Goal: Task Accomplishment & Management: Manage account settings

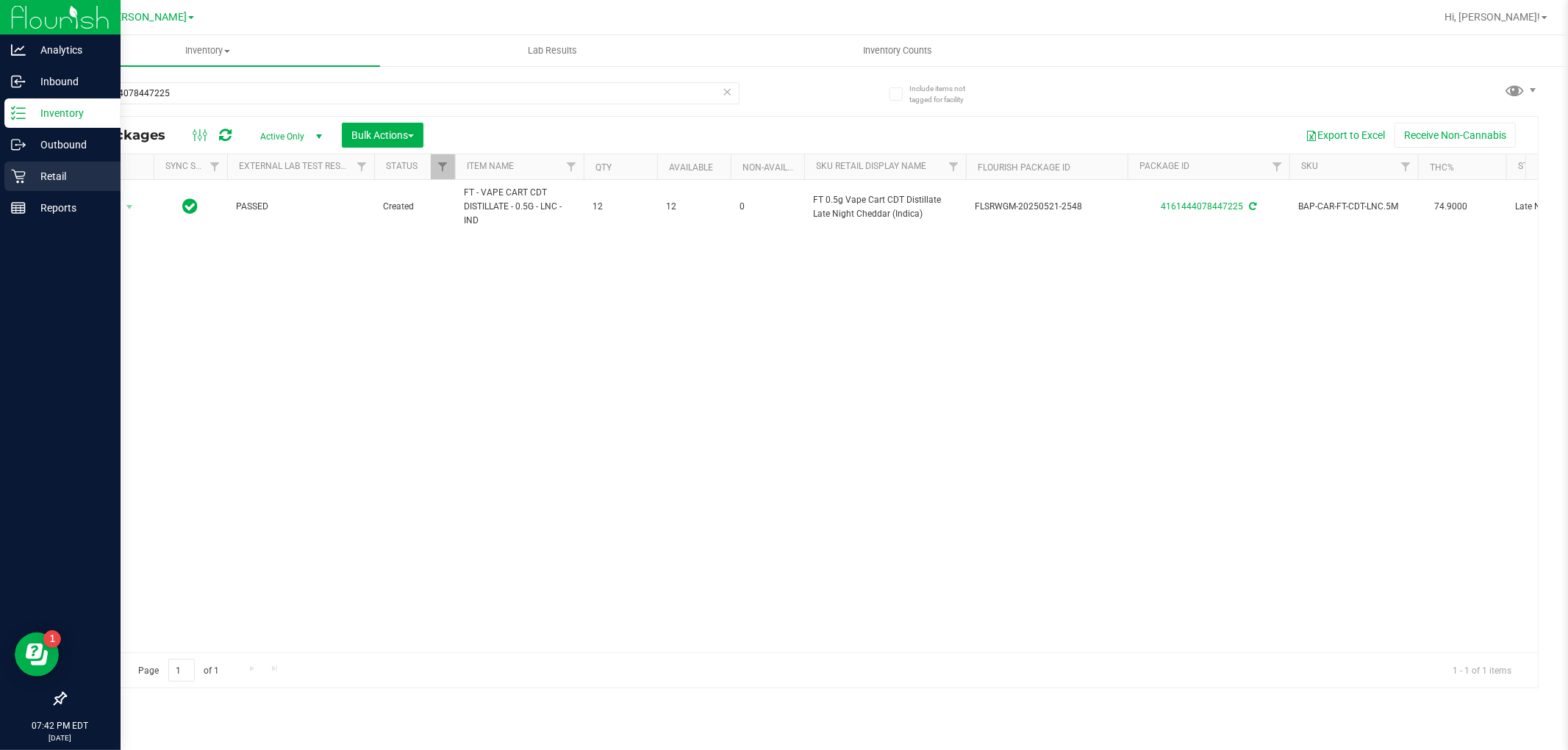
click at [32, 173] on p "Retail" at bounding box center [70, 176] width 88 height 17
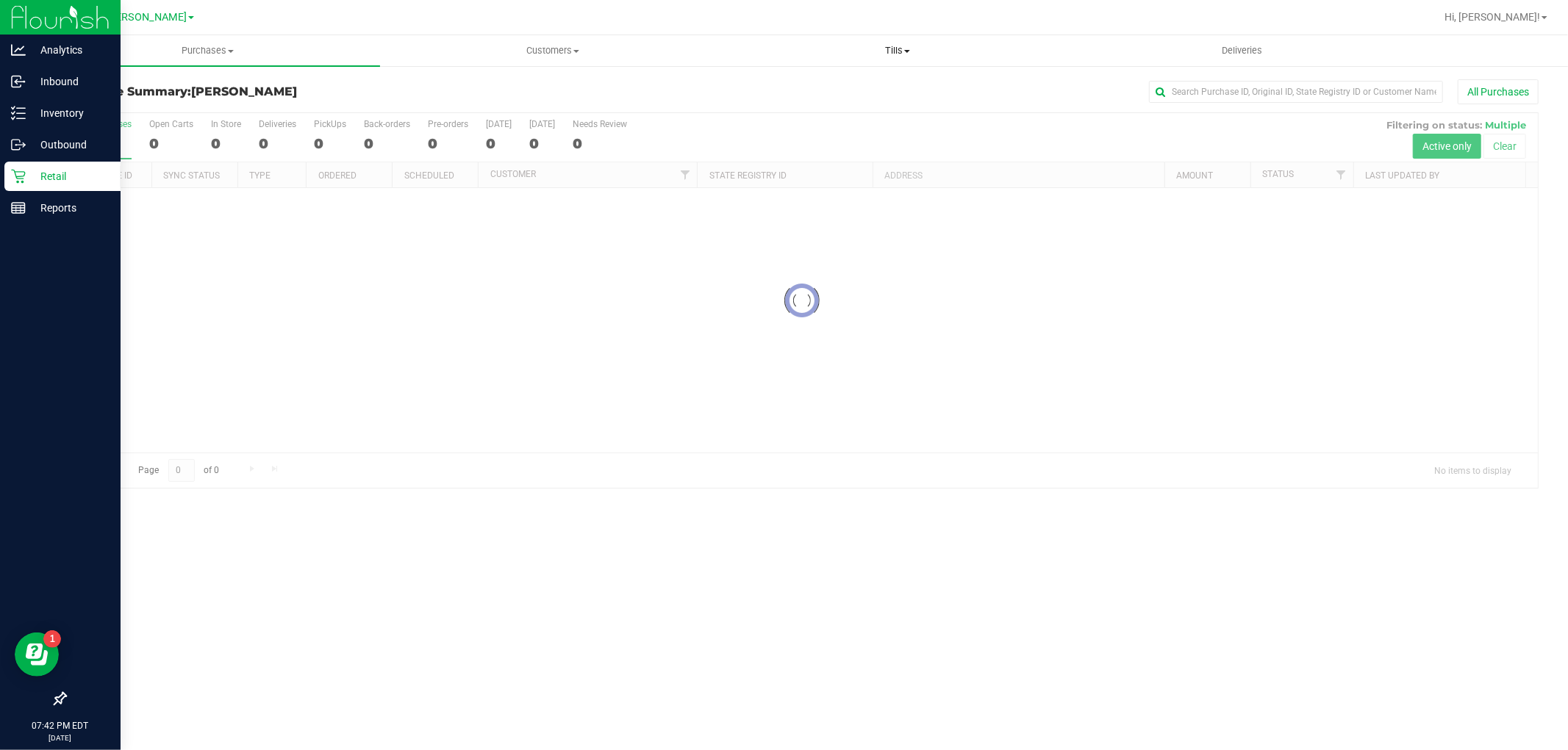
click at [879, 44] on span "Tills" at bounding box center [897, 51] width 344 height 13
click at [780, 84] on span "Manage tills" at bounding box center [774, 88] width 99 height 12
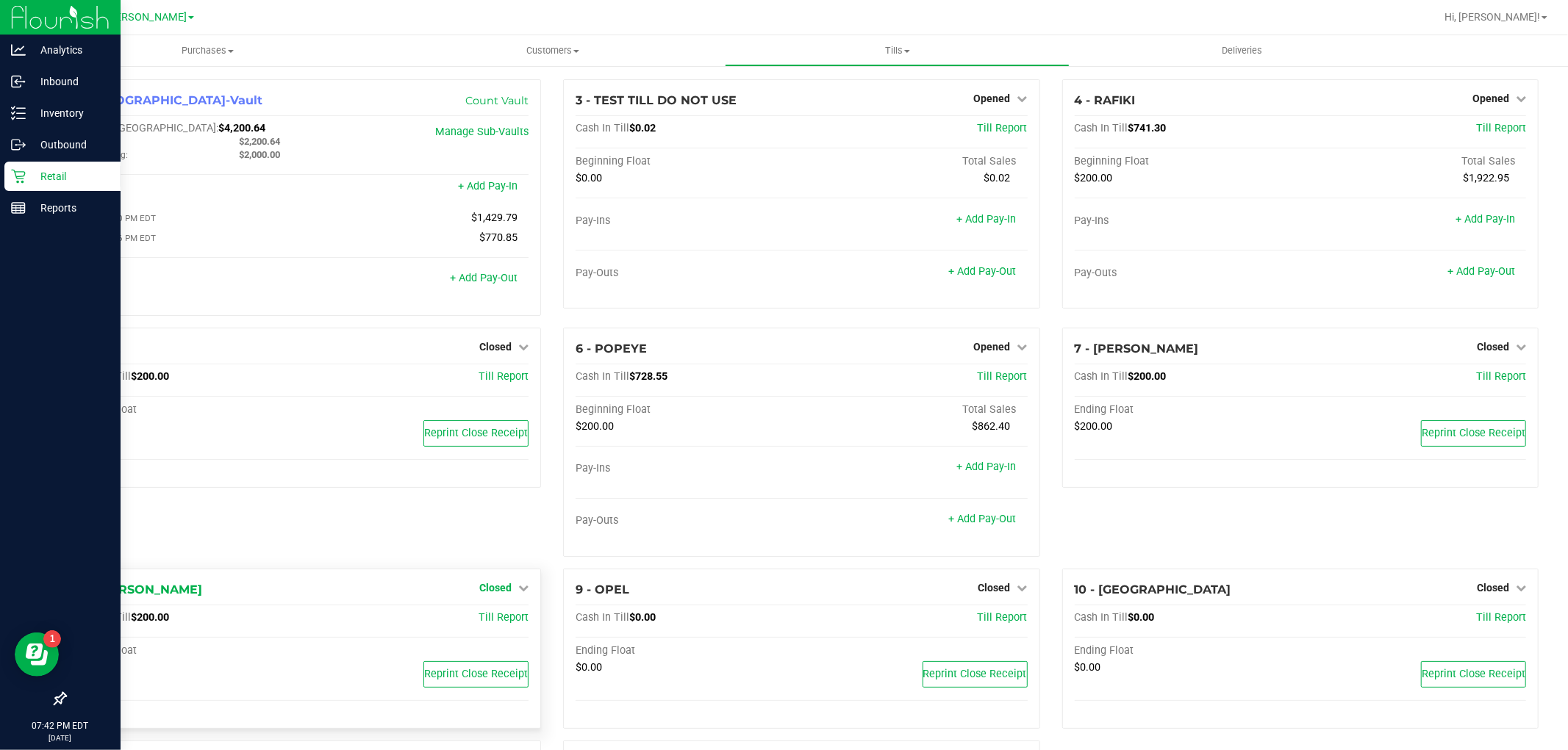
click at [479, 586] on span "Closed" at bounding box center [495, 588] width 32 height 12
click at [497, 622] on link "Open Till" at bounding box center [495, 618] width 39 height 12
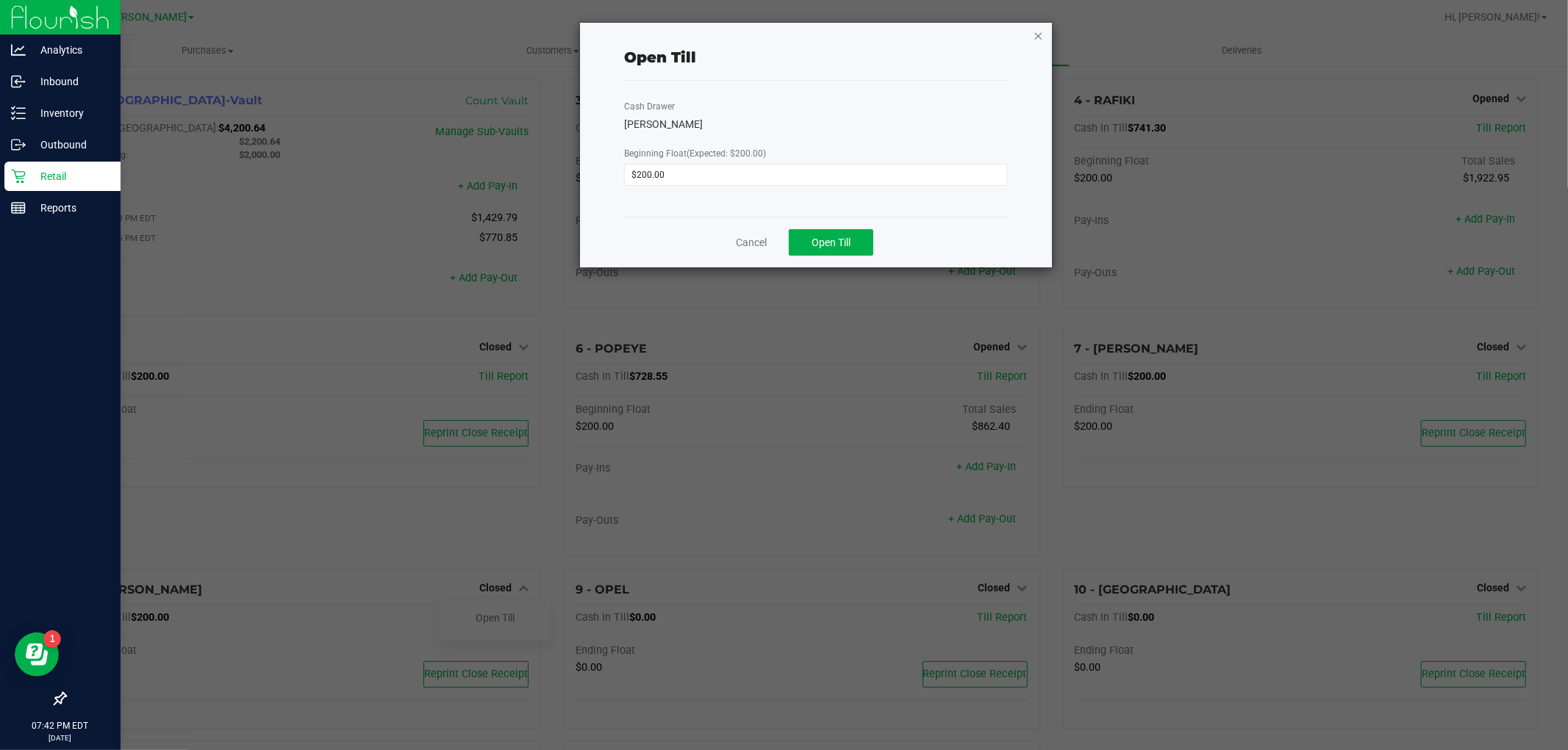
click at [1036, 35] on icon "button" at bounding box center [1039, 35] width 10 height 17
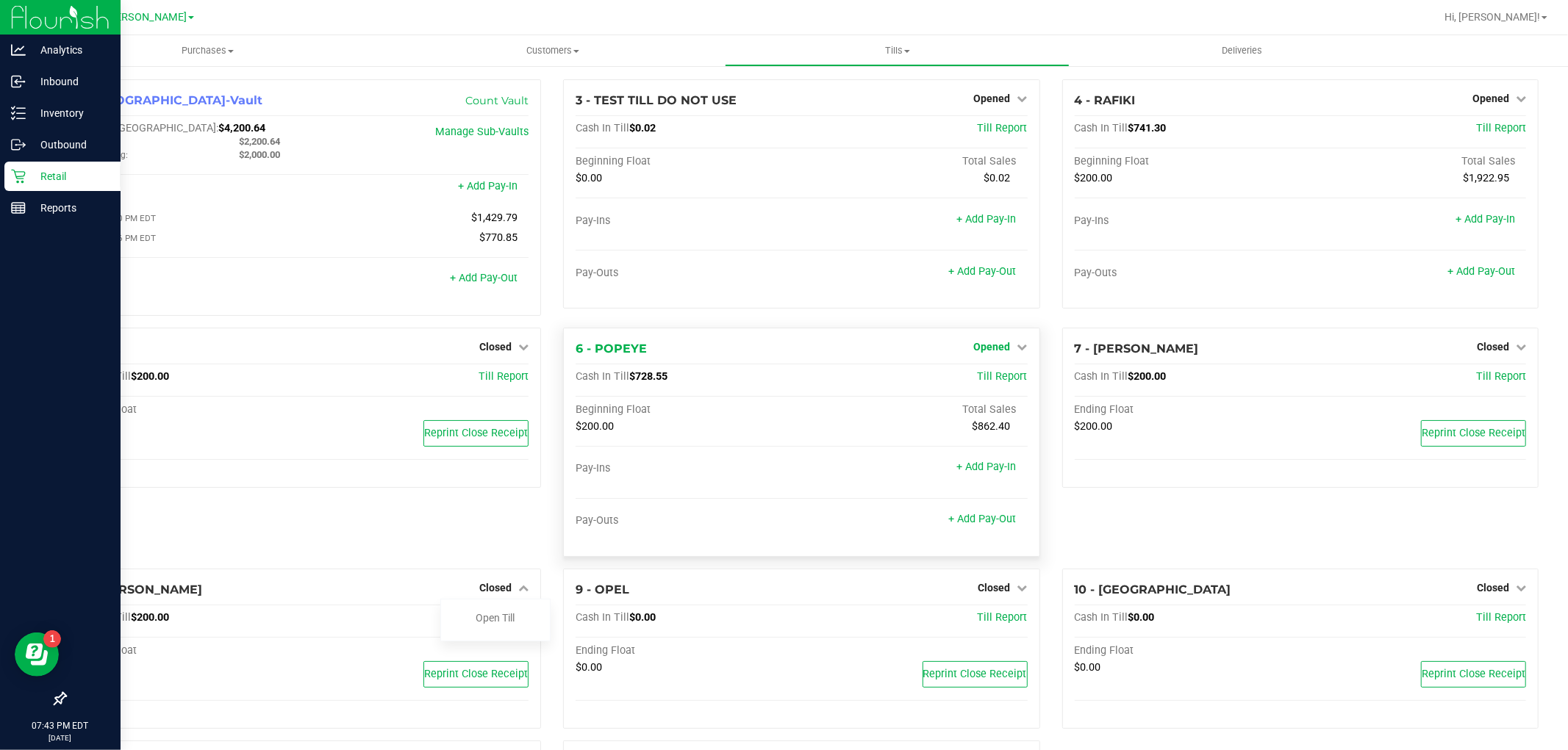
click at [987, 353] on span "Opened" at bounding box center [992, 347] width 37 height 12
click at [981, 380] on link "Close Till" at bounding box center [994, 377] width 40 height 12
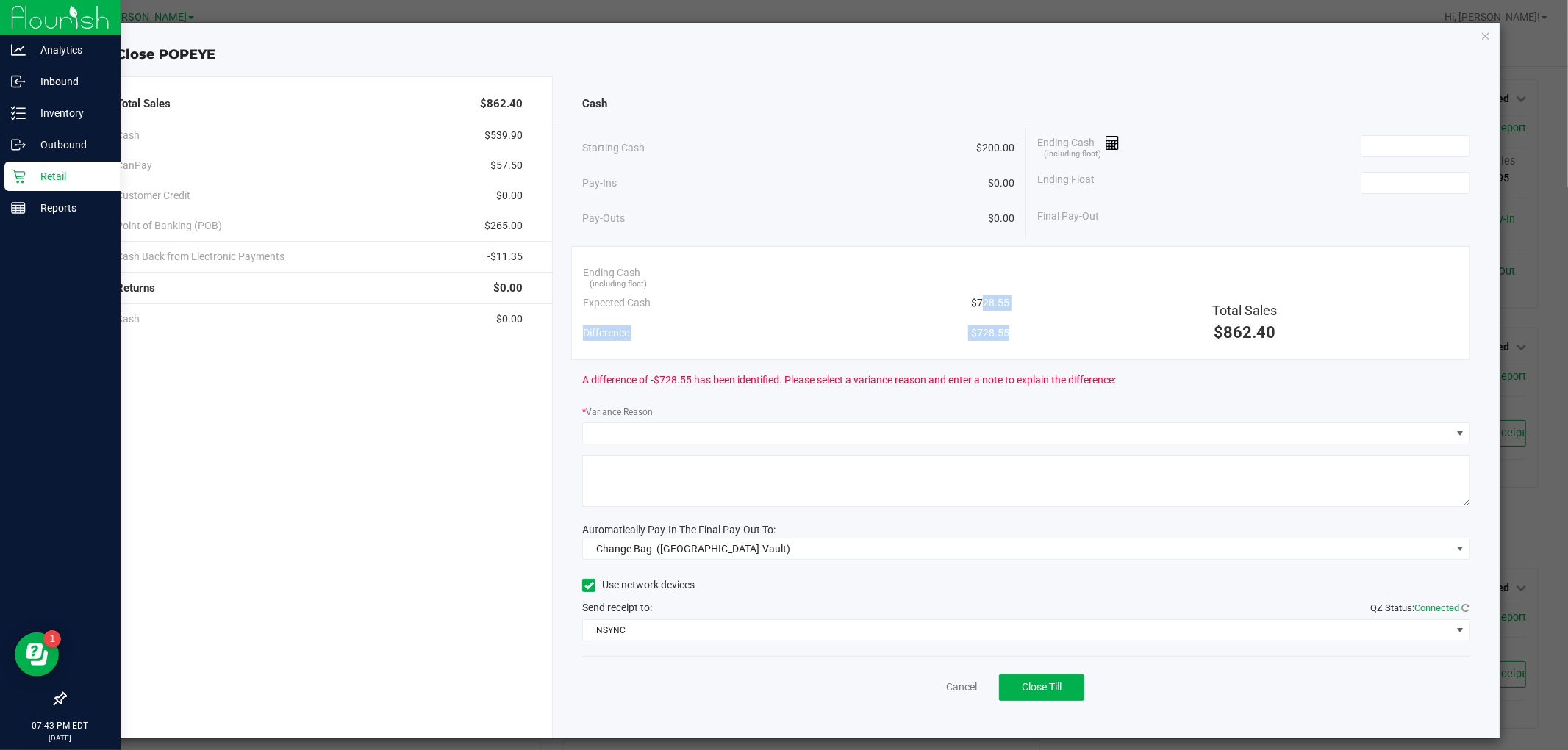
drag, startPoint x: 1015, startPoint y: 302, endPoint x: 972, endPoint y: 301, distance: 43.0
click at [972, 301] on div "Ending Cash (including float) Expected Cash $728.55 Difference -$728.55 Total S…" at bounding box center [1021, 303] width 898 height 114
click at [972, 301] on span "$728.55" at bounding box center [991, 303] width 38 height 16
drag, startPoint x: 972, startPoint y: 301, endPoint x: 994, endPoint y: 299, distance: 22.1
click at [994, 299] on span "$728.55" at bounding box center [991, 303] width 38 height 16
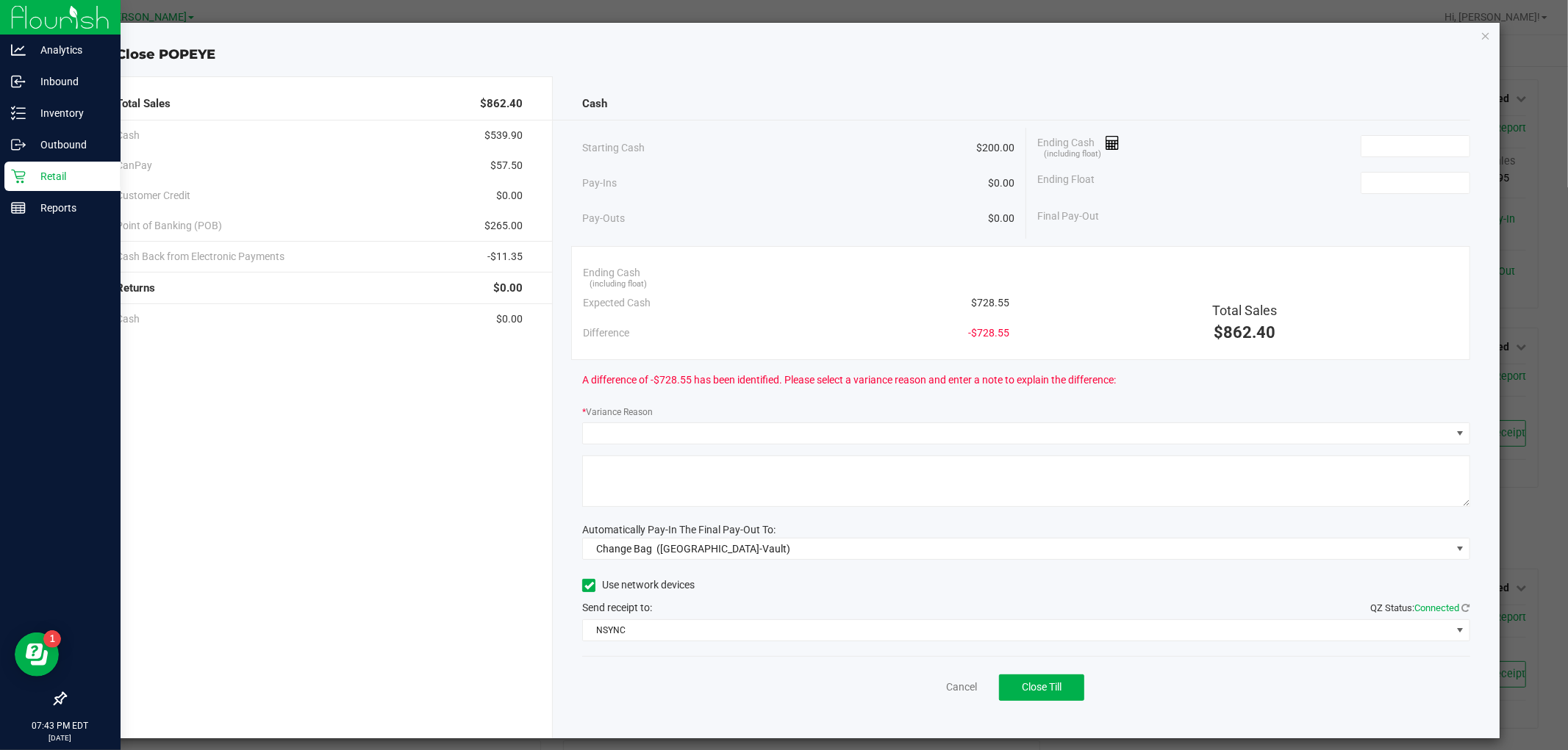
click at [1392, 160] on div "Ending Cash (including float)" at bounding box center [1254, 146] width 433 height 37
click at [1396, 148] on input at bounding box center [1416, 146] width 108 height 21
paste input "728.55"
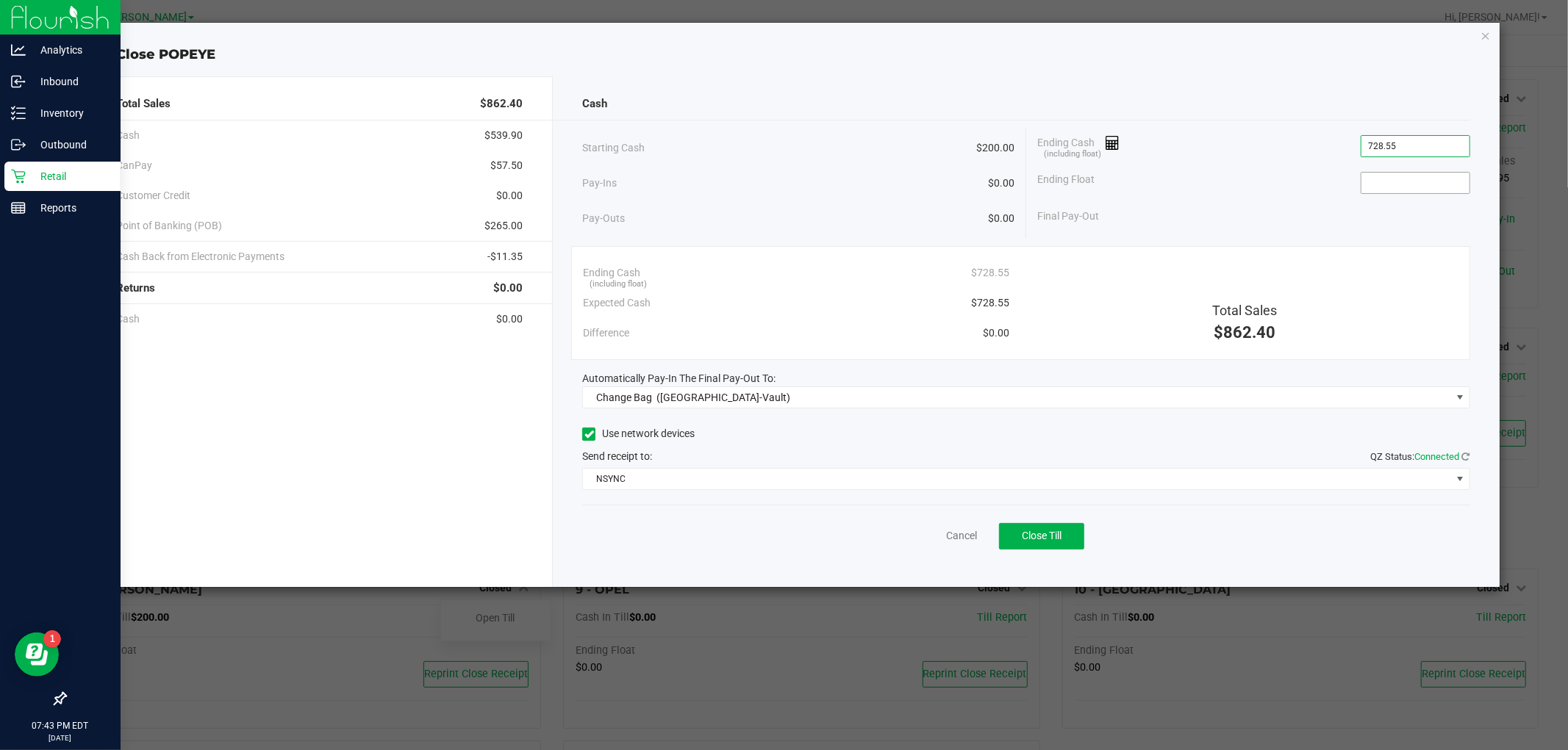
type input "$728.55"
click at [1397, 187] on input at bounding box center [1416, 183] width 108 height 21
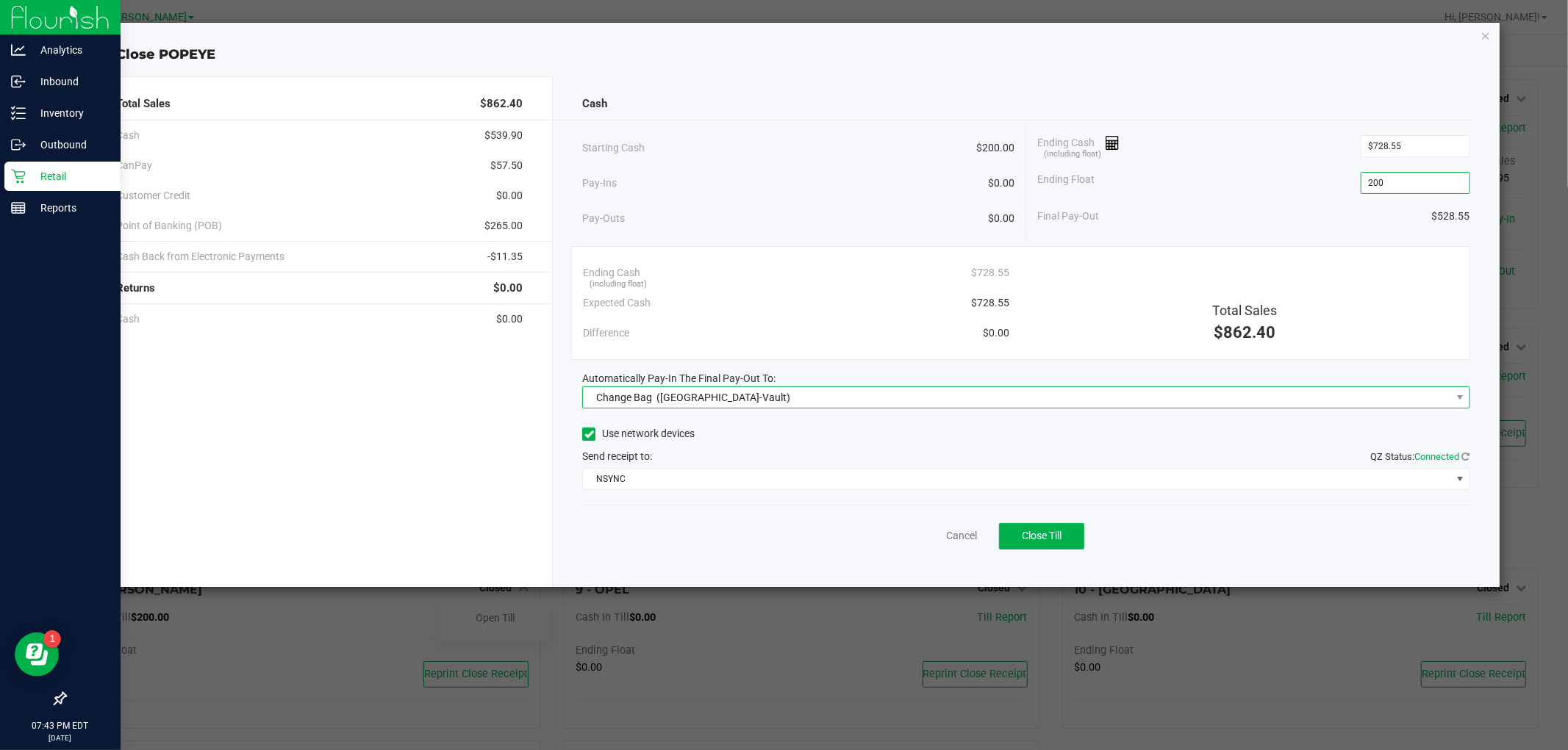
type input "$200.00"
click at [724, 395] on span "Change Bag ([GEOGRAPHIC_DATA]-Vault)" at bounding box center [1016, 397] width 868 height 21
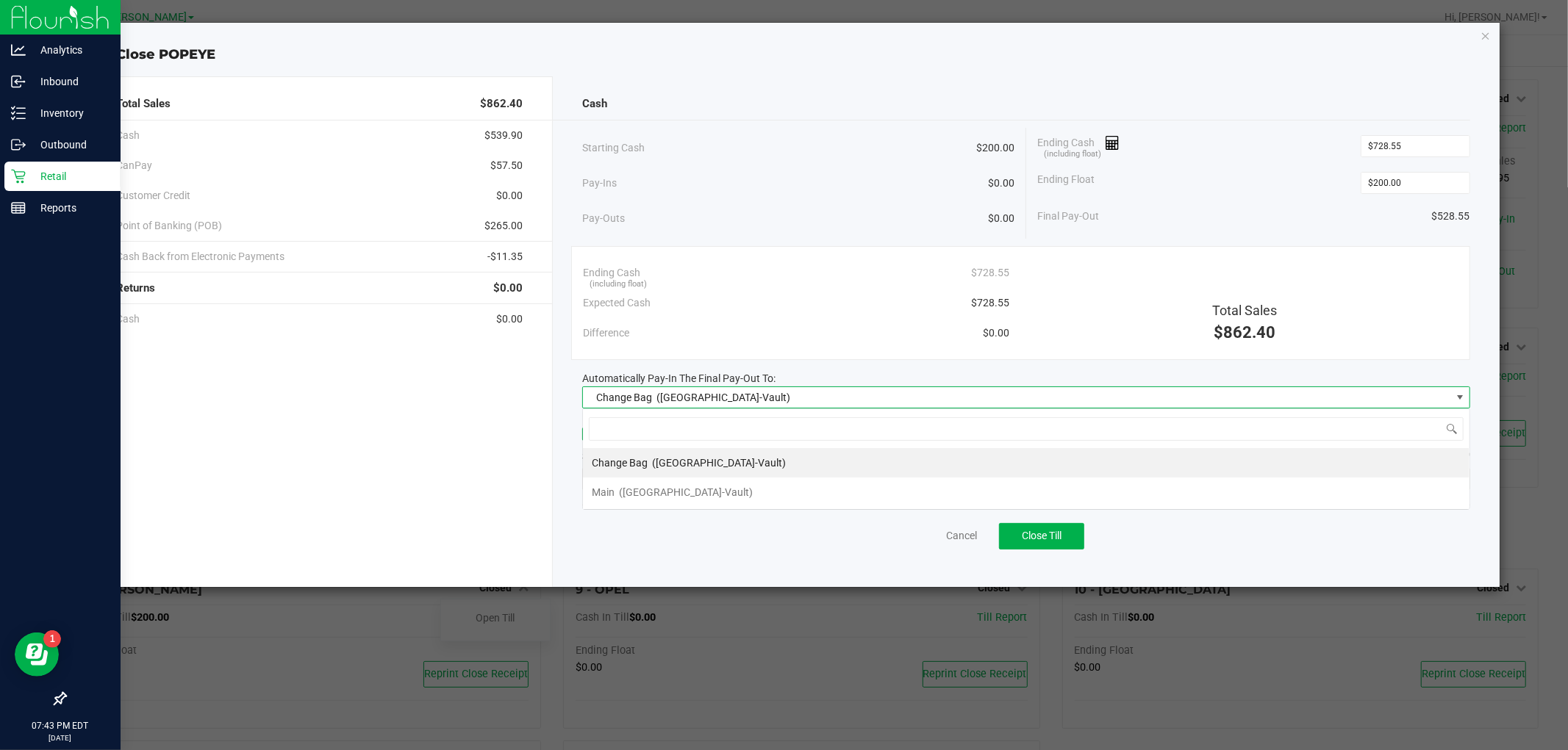
scroll to position [22, 888]
click at [617, 500] on div "Main ([GEOGRAPHIC_DATA]-Vault)" at bounding box center [672, 492] width 161 height 27
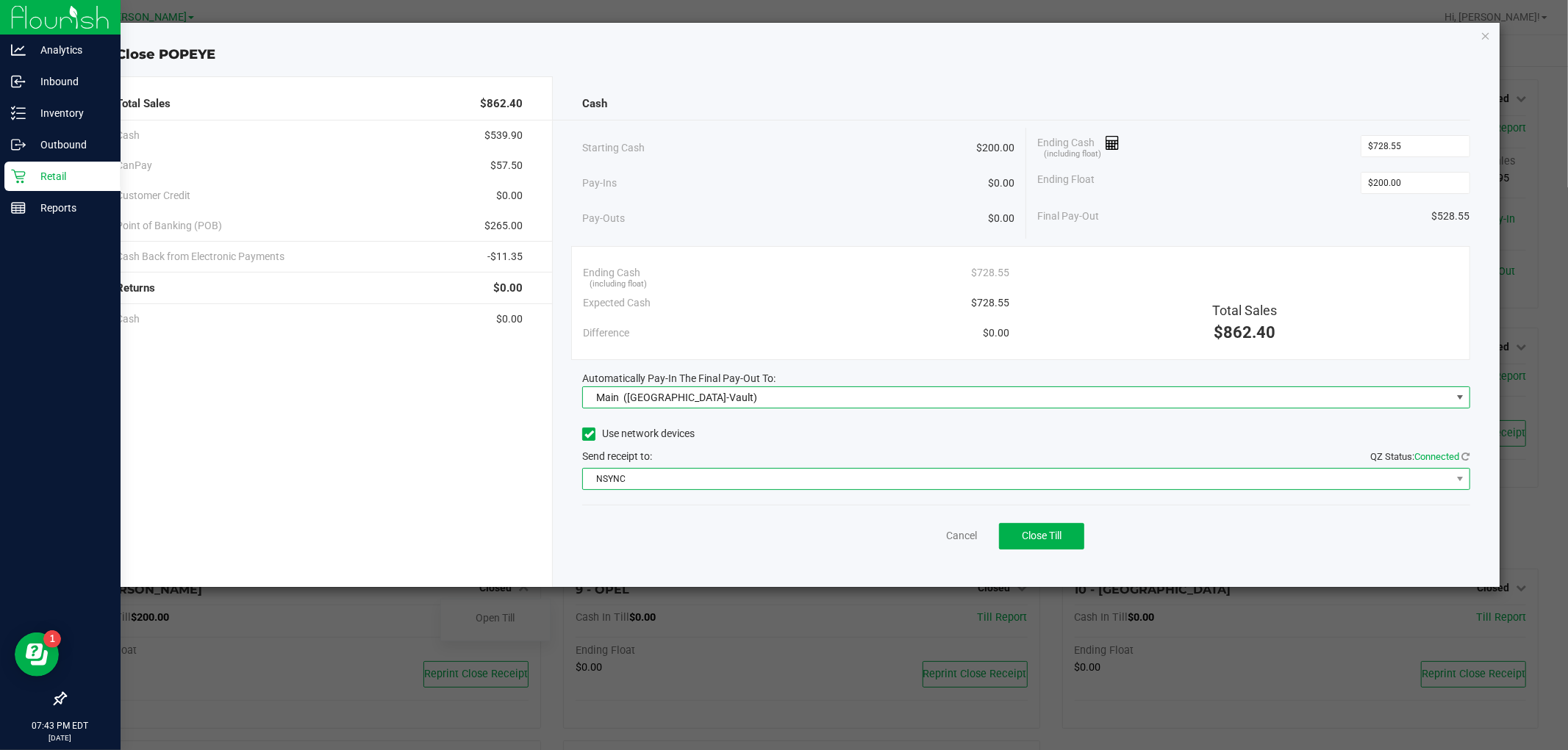
click at [664, 472] on span "NSYNC" at bounding box center [1016, 479] width 868 height 21
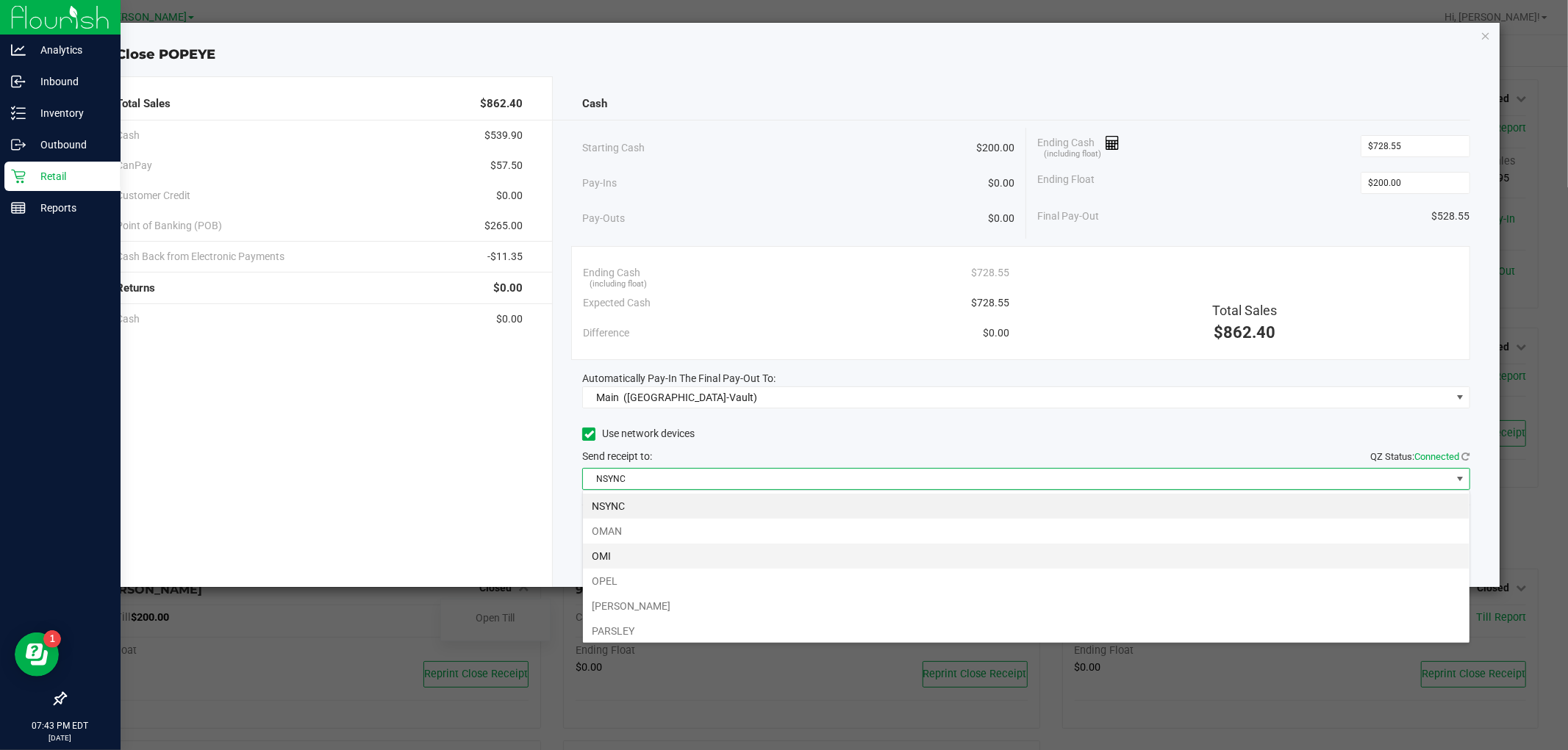
click at [603, 564] on li "OMI" at bounding box center [1026, 556] width 887 height 25
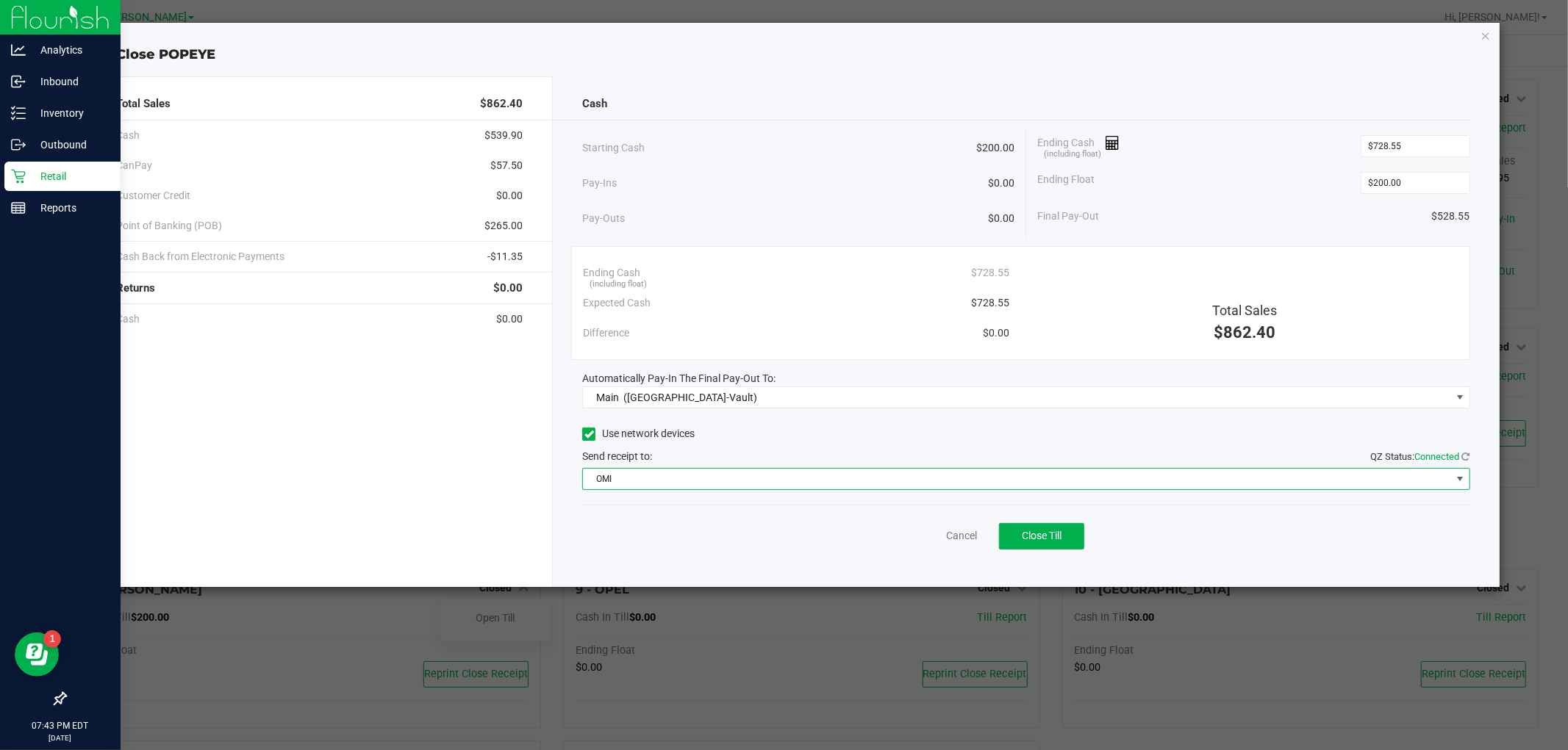
click at [750, 427] on div "Use network devices" at bounding box center [1026, 434] width 888 height 22
click at [1034, 540] on span "Close Till" at bounding box center [1042, 535] width 40 height 12
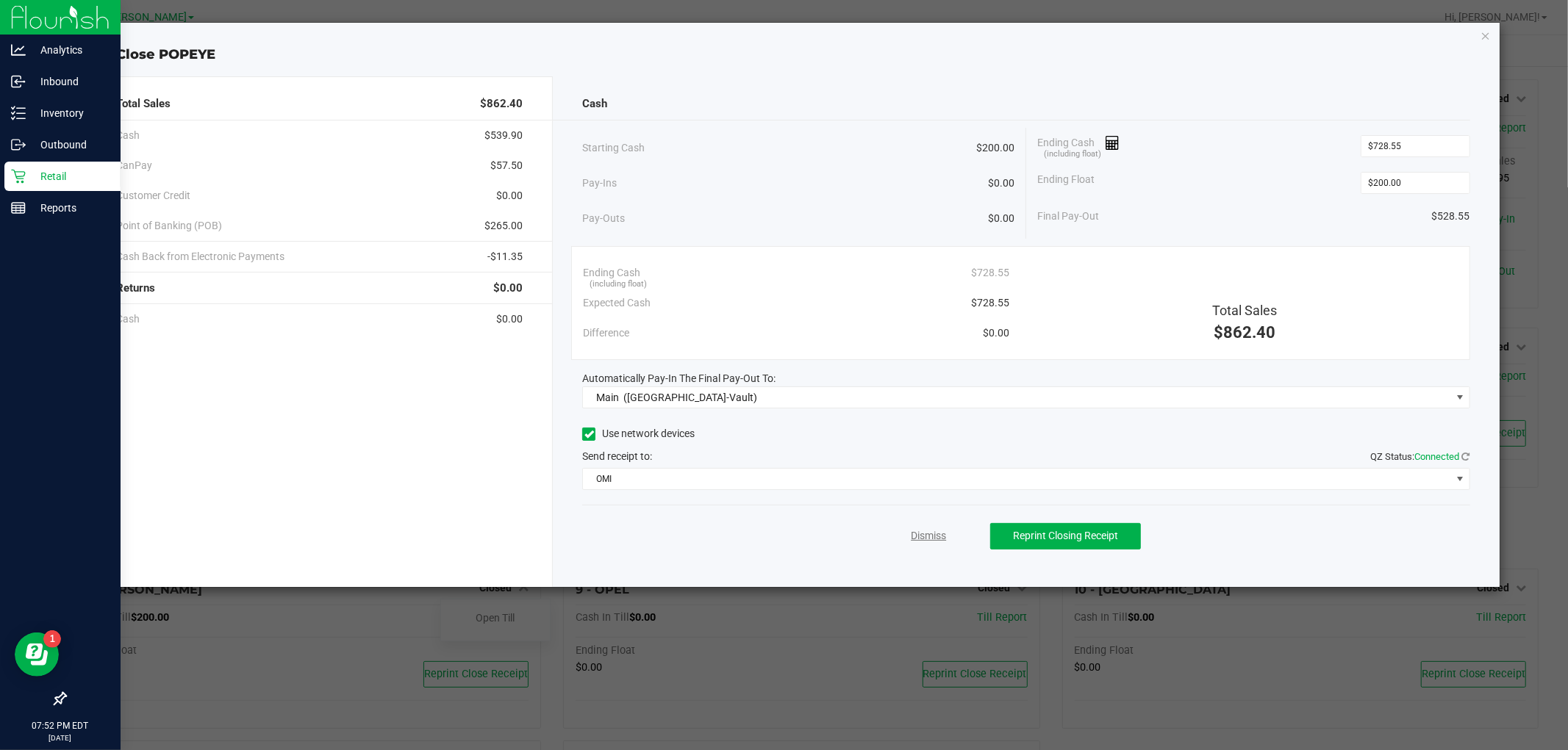
click at [913, 530] on link "Dismiss" at bounding box center [928, 535] width 35 height 16
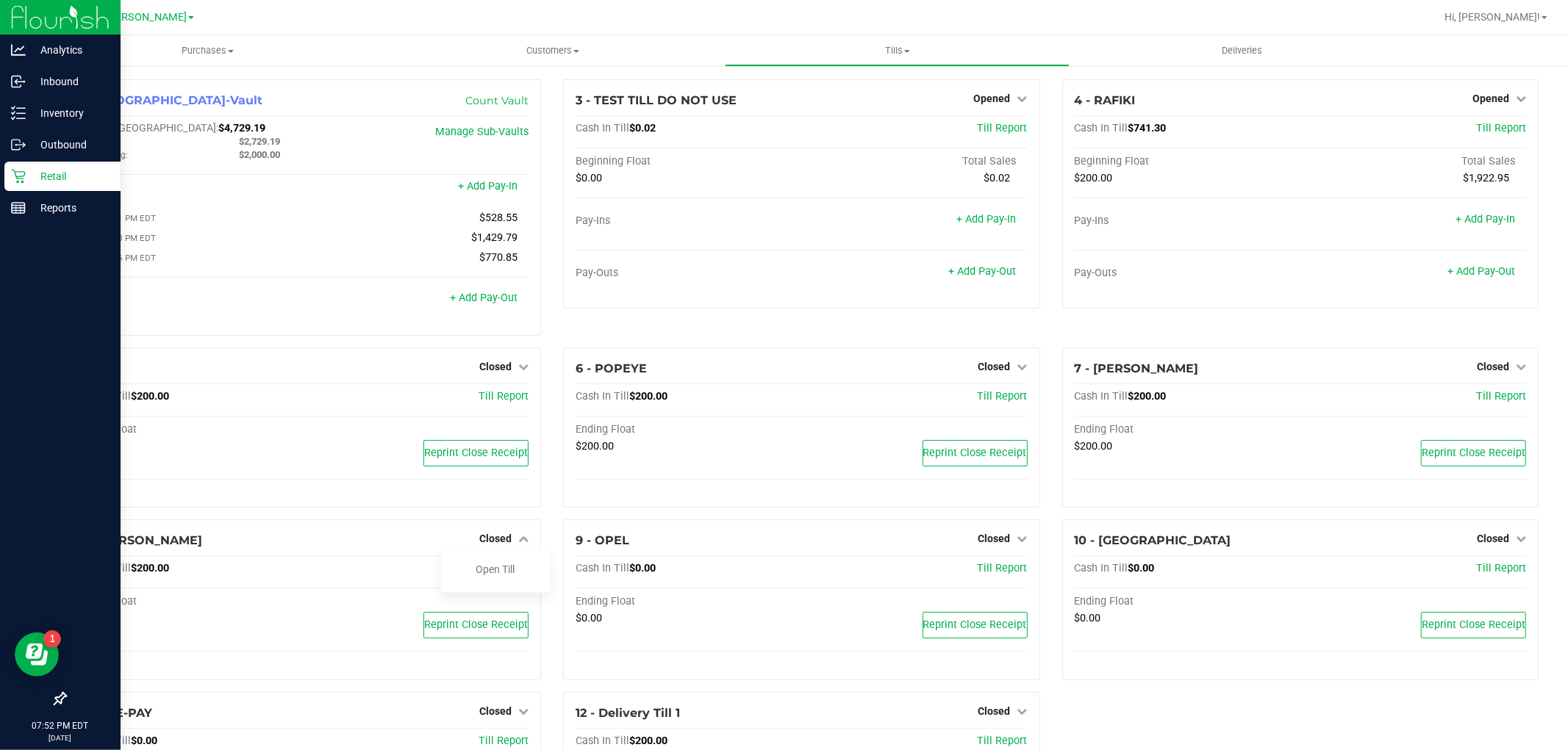
click at [967, 319] on div "3 - TEST TILL DO NOT USE Opened Close Till Cash In Till $0.02 Till Report Begin…" at bounding box center [801, 213] width 498 height 269
click at [49, 196] on div "Reports" at bounding box center [62, 207] width 116 height 29
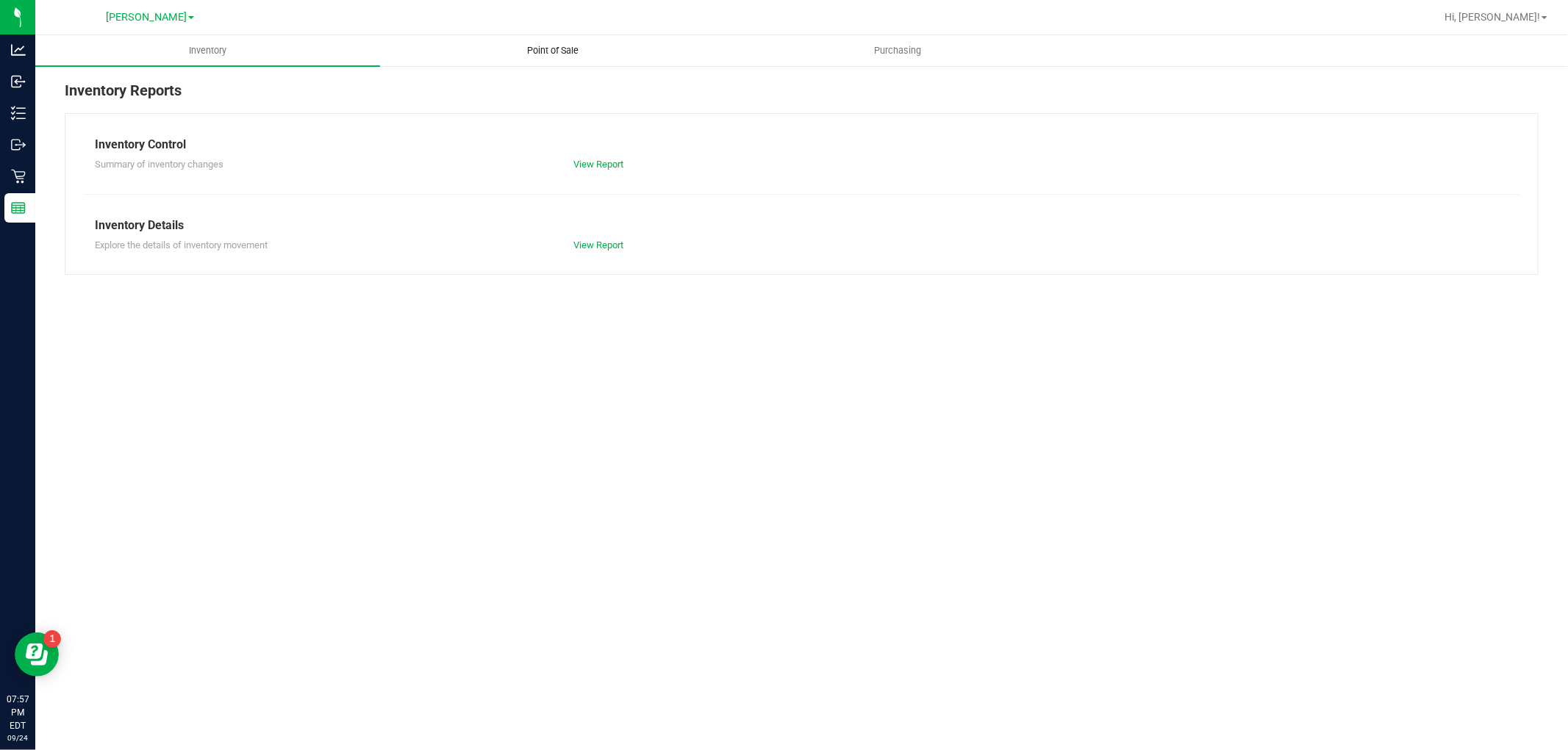
click at [542, 64] on uib-tab-heading "Point of Sale" at bounding box center [552, 50] width 344 height 29
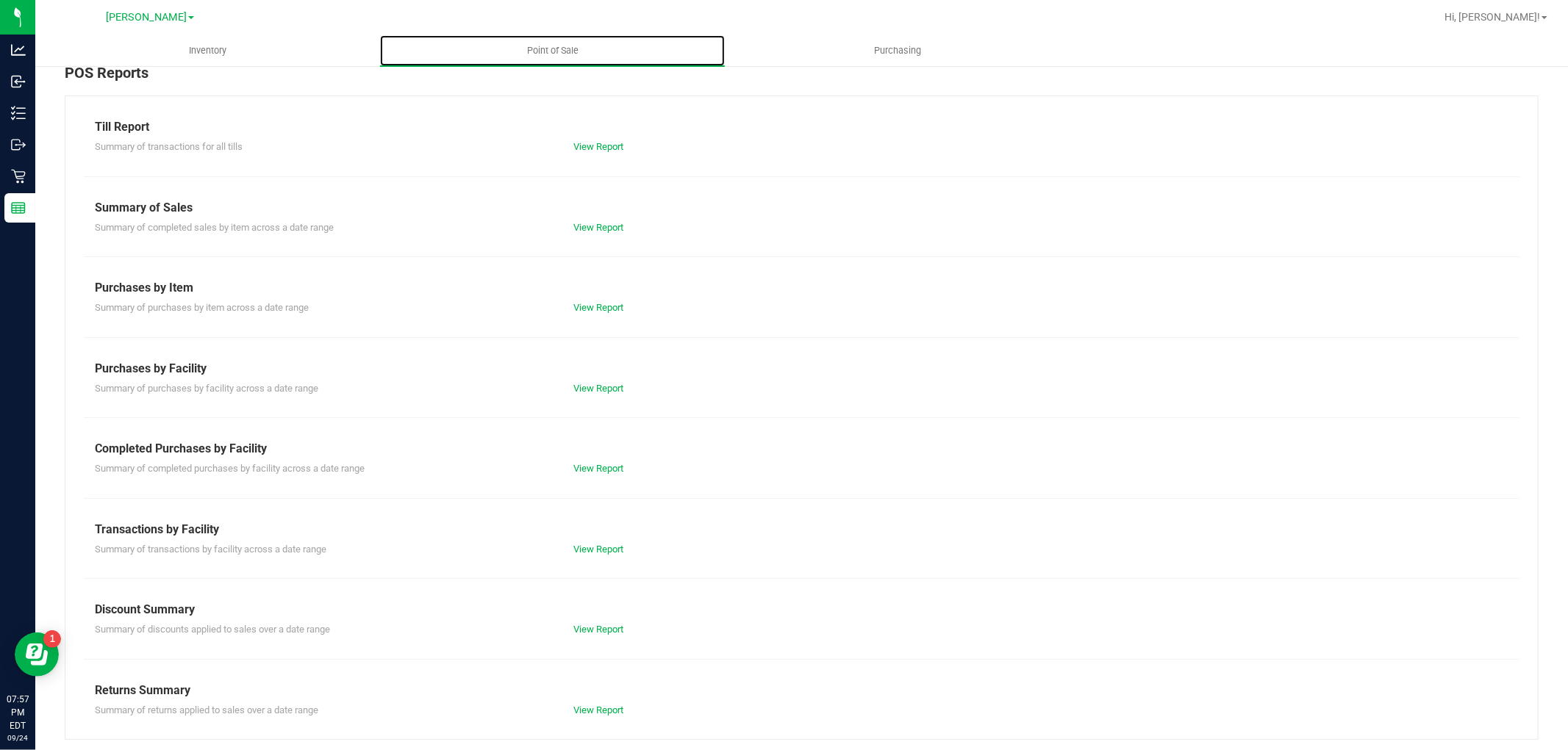
scroll to position [22, 0]
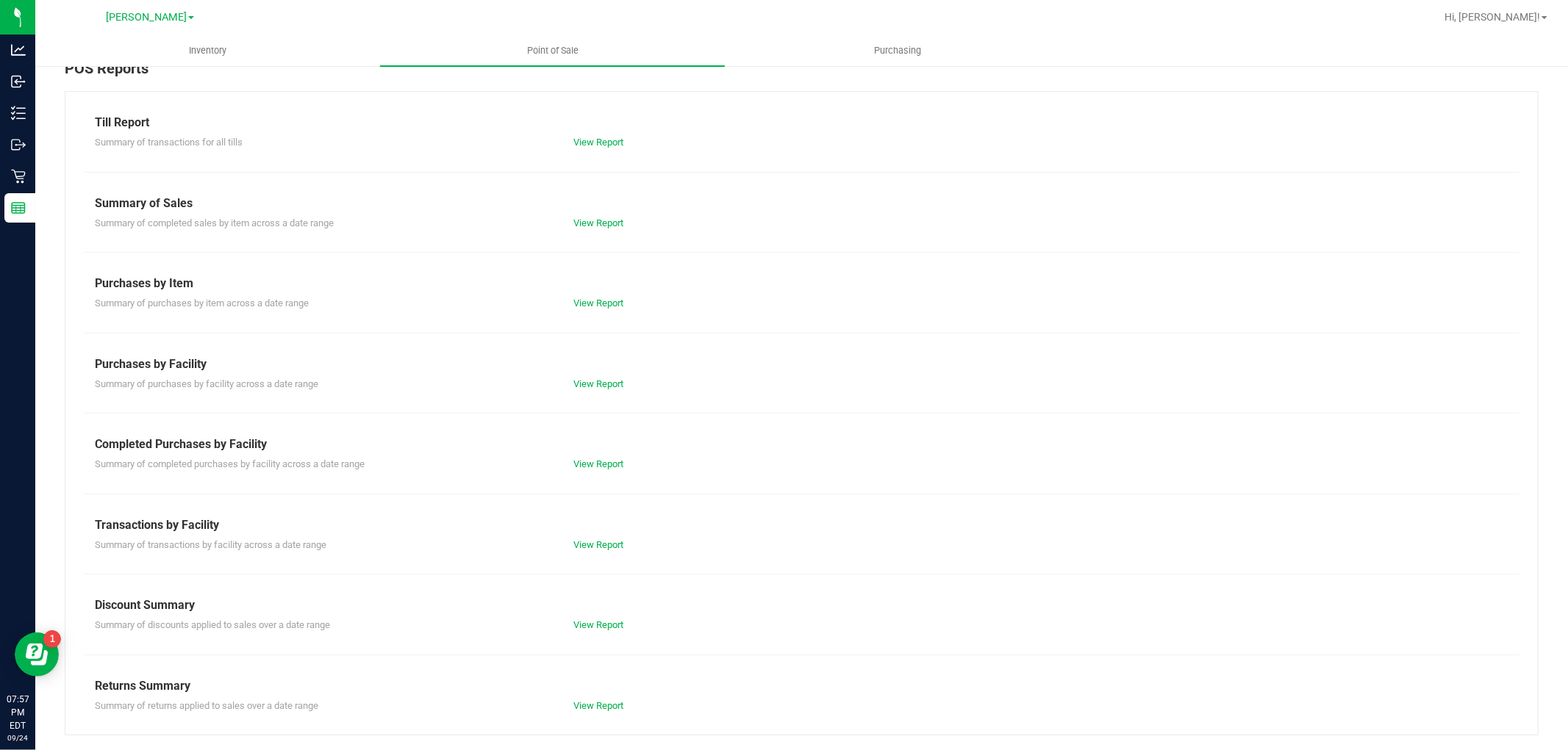
click at [596, 549] on div "View Report" at bounding box center [681, 545] width 239 height 15
click at [596, 540] on link "View Report" at bounding box center [598, 545] width 50 height 11
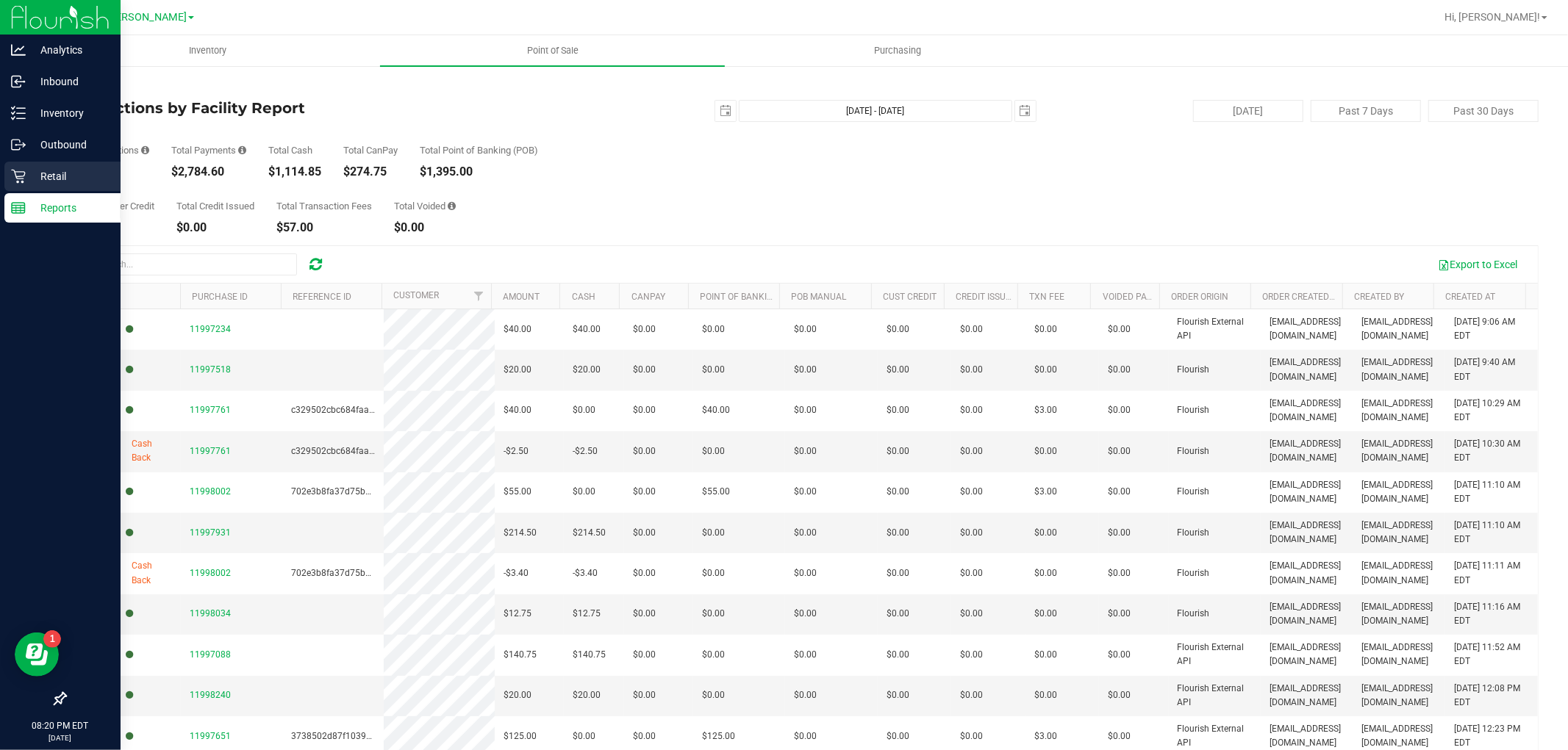
click at [35, 164] on div "Retail" at bounding box center [62, 175] width 116 height 29
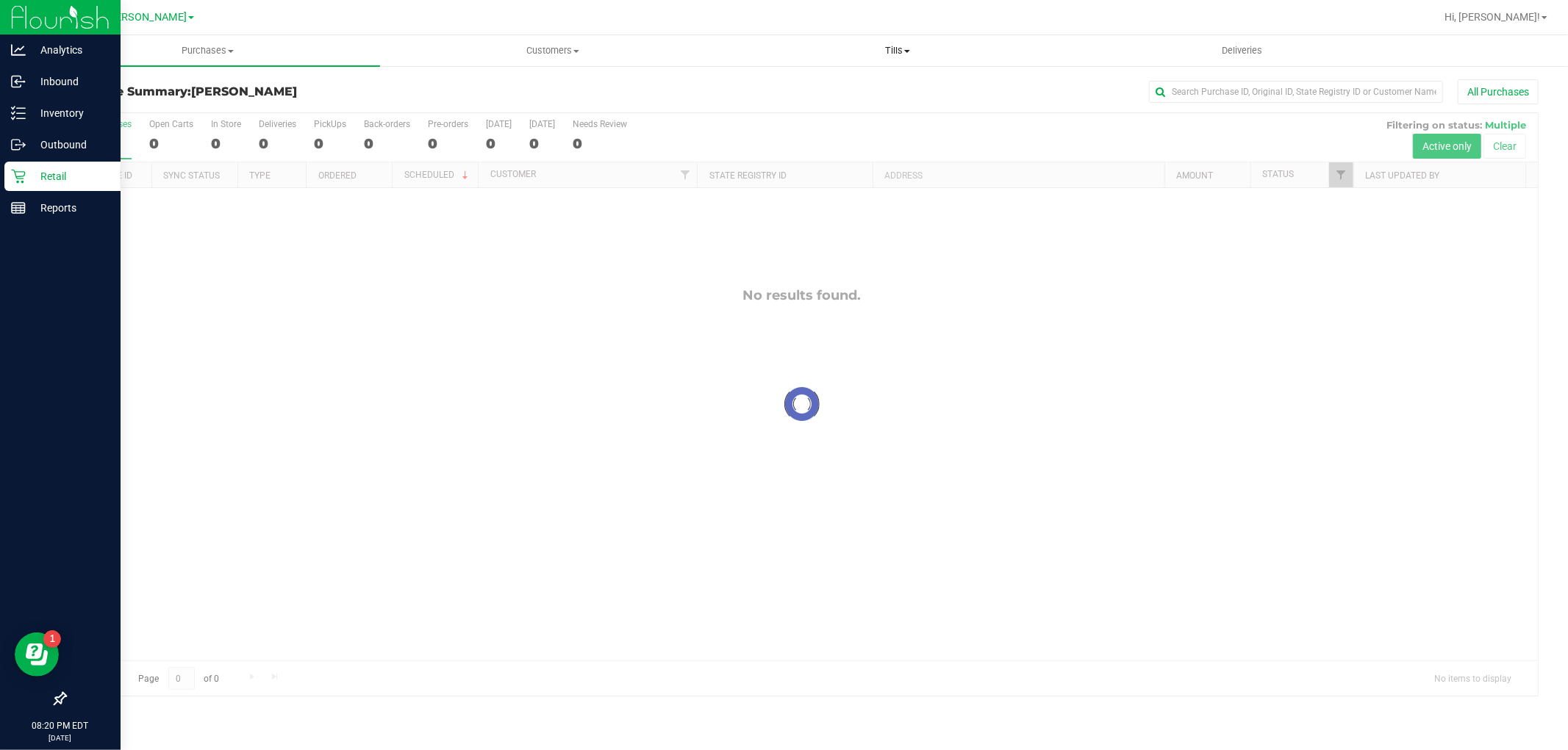
click at [915, 46] on span "Tills" at bounding box center [897, 51] width 344 height 13
click at [758, 84] on span "Manage tills" at bounding box center [774, 88] width 99 height 12
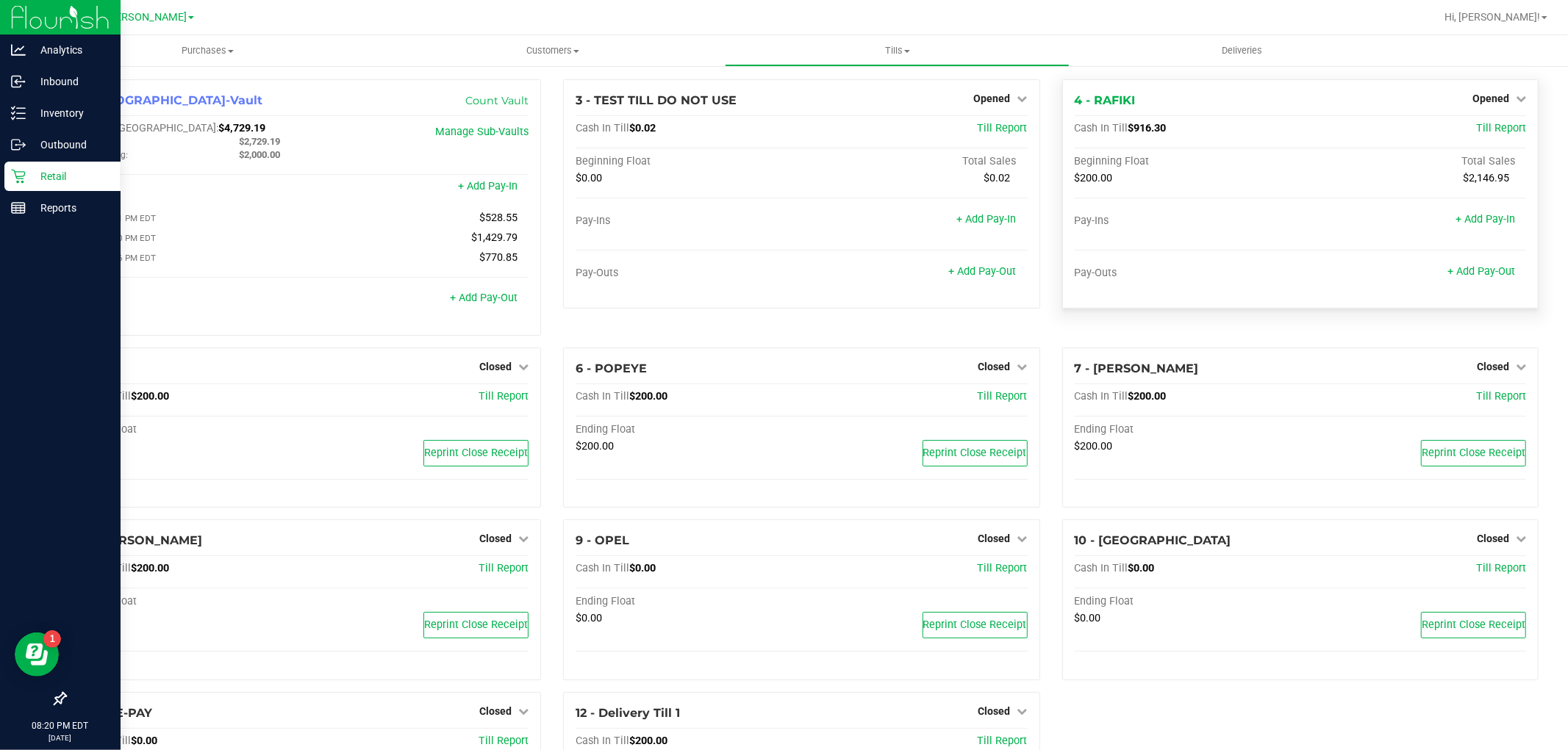
click at [1481, 91] on div "Opened" at bounding box center [1499, 98] width 54 height 17
click at [1489, 96] on span "Opened" at bounding box center [1491, 98] width 37 height 12
click at [1485, 129] on link "Close Till" at bounding box center [1492, 129] width 40 height 12
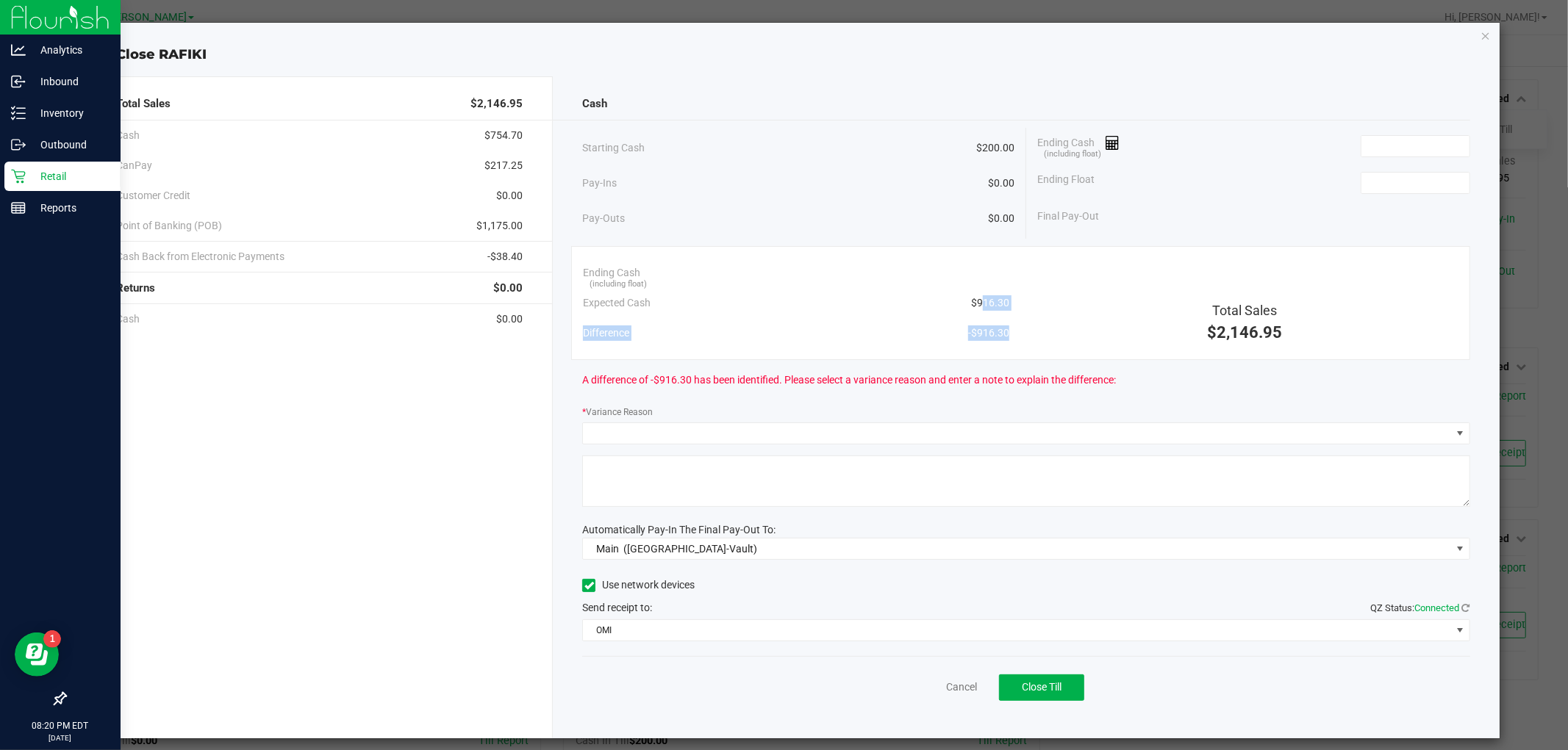
drag, startPoint x: 1010, startPoint y: 305, endPoint x: 971, endPoint y: 296, distance: 40.0
click at [971, 296] on div "Ending Cash (including float) Expected Cash $916.30 Difference -$916.30 Total S…" at bounding box center [1021, 303] width 898 height 114
click at [972, 296] on span "$916.30" at bounding box center [991, 303] width 38 height 16
drag, startPoint x: 971, startPoint y: 296, endPoint x: 988, endPoint y: 296, distance: 17.0
click at [988, 296] on span "$916.30" at bounding box center [991, 303] width 38 height 16
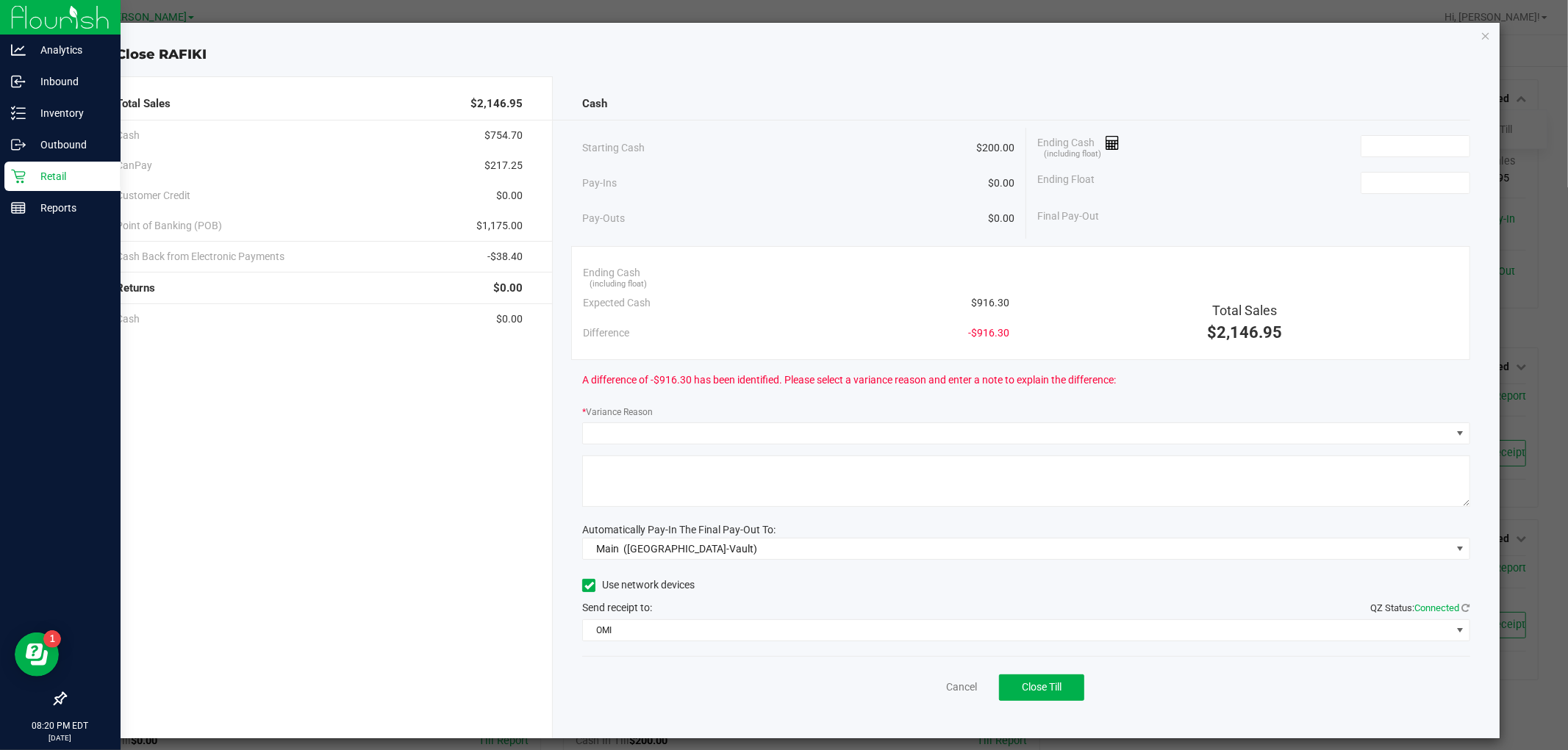
click at [1389, 133] on div "Ending Cash (including float)" at bounding box center [1254, 146] width 433 height 37
click at [1390, 143] on input at bounding box center [1416, 146] width 108 height 21
paste input "916.3"
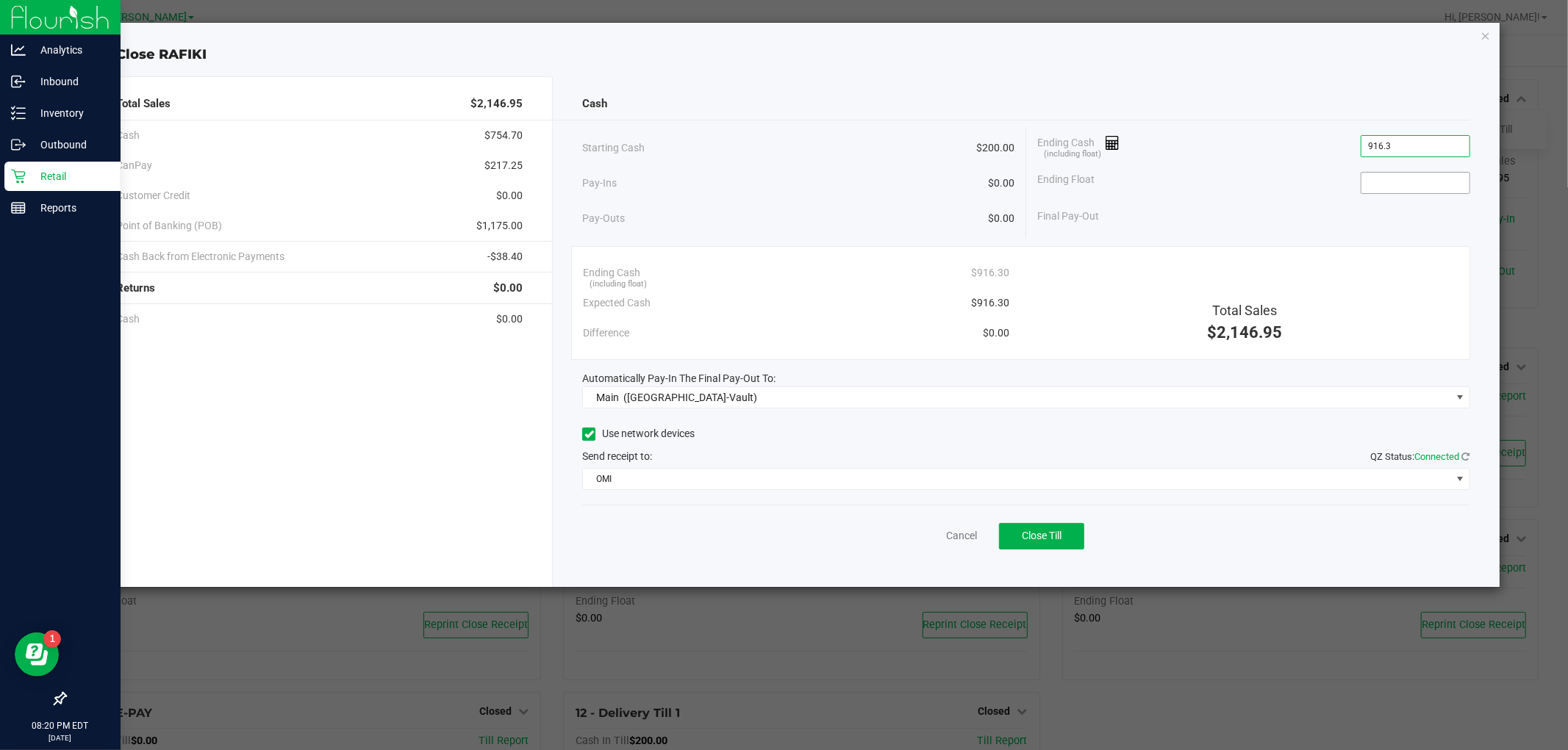
type input "$916.30"
click at [1394, 179] on input at bounding box center [1416, 183] width 108 height 21
type input "$200.00"
click at [1354, 98] on div "Cash" at bounding box center [1026, 104] width 888 height 32
click at [1035, 546] on button "Close Till" at bounding box center [1041, 536] width 86 height 27
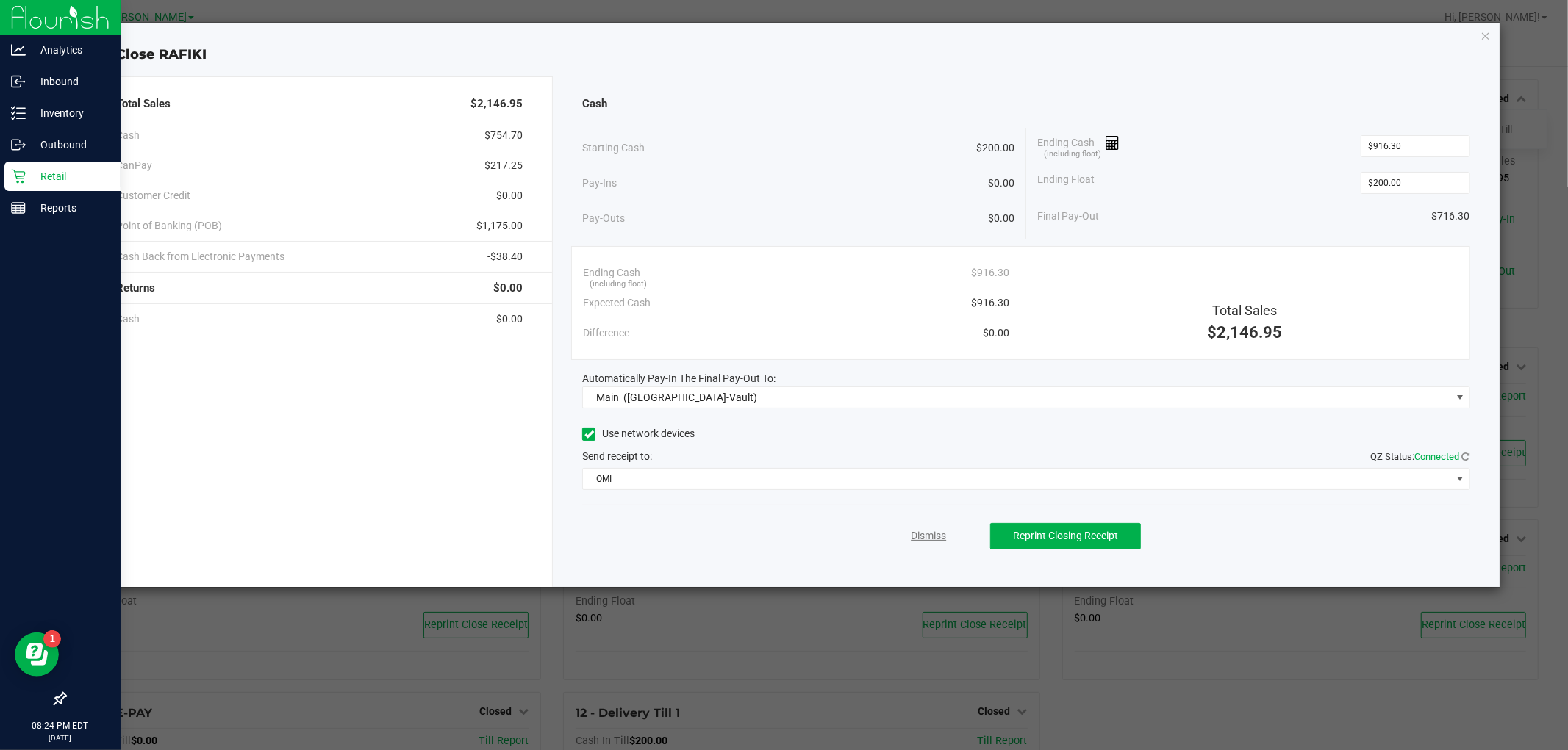
click at [934, 529] on link "Dismiss" at bounding box center [928, 535] width 35 height 16
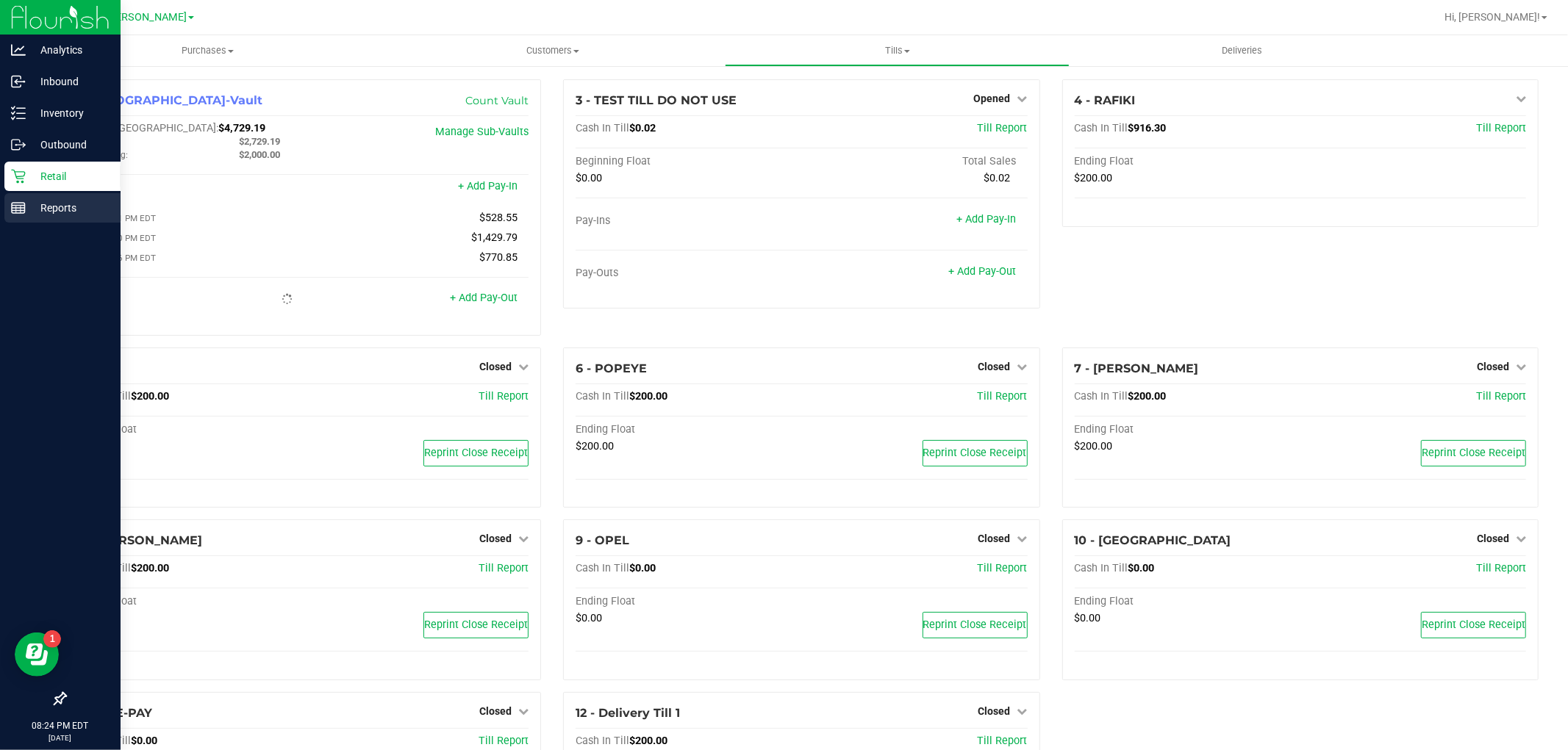
click at [29, 195] on div "Reports" at bounding box center [62, 207] width 116 height 29
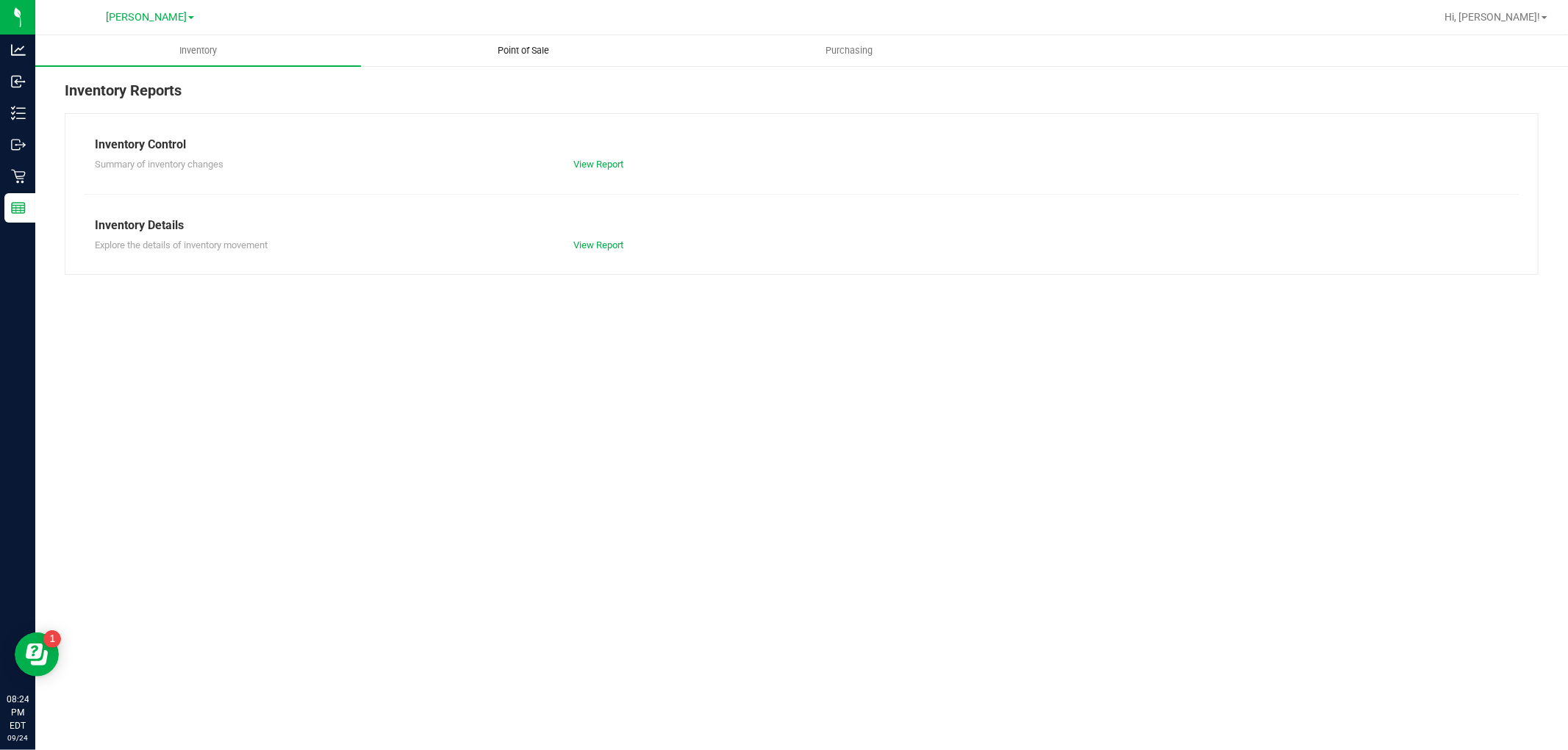
click at [518, 59] on uib-tab-heading "Point of Sale" at bounding box center [524, 50] width 324 height 29
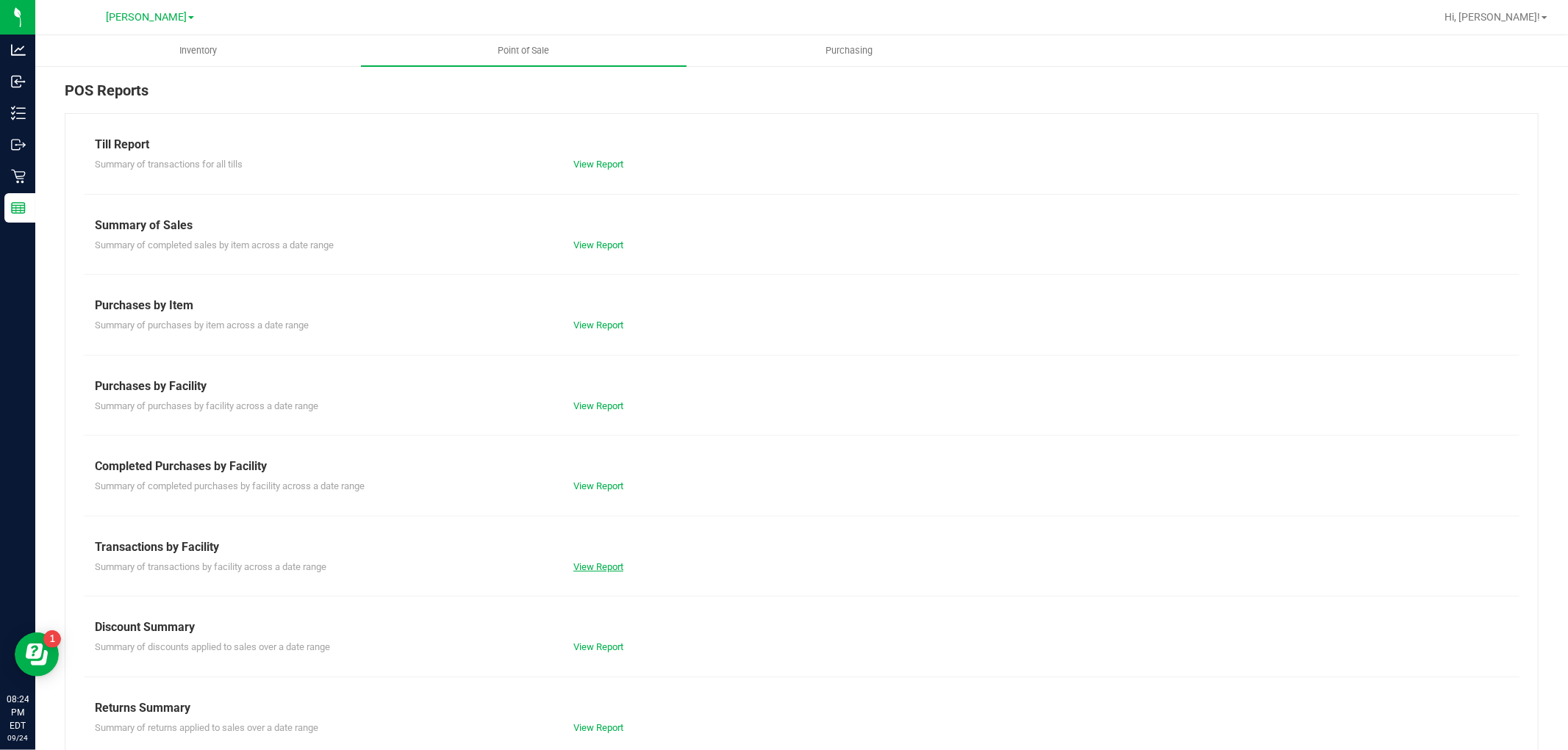
click at [582, 561] on link "View Report" at bounding box center [598, 566] width 50 height 11
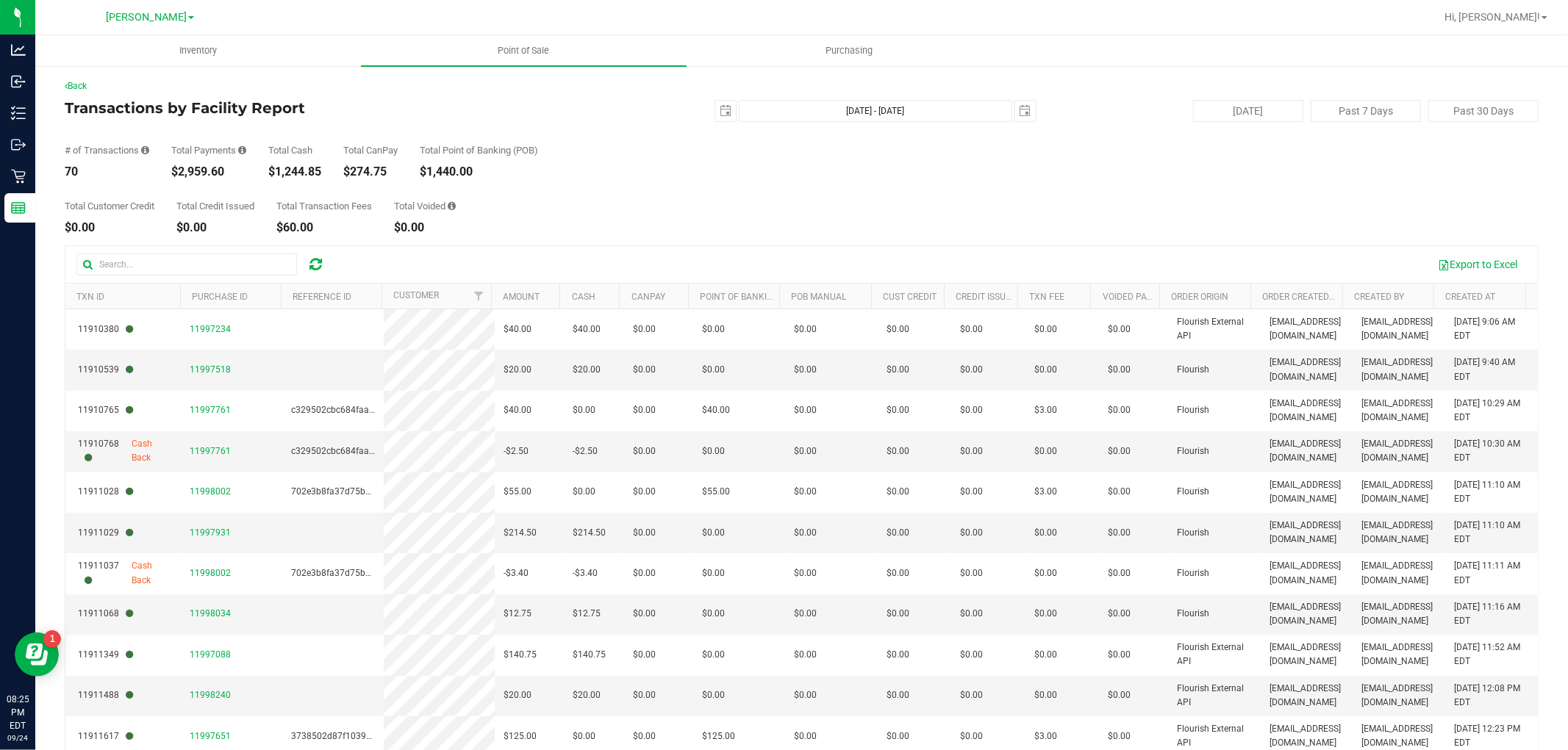
click at [422, 99] on div "Back Transactions by Facility Report [DATE] [DATE] - [DATE] [DATE] [DATE] Past …" at bounding box center [802, 448] width 1474 height 738
click at [725, 111] on span "select" at bounding box center [725, 111] width 21 height 21
click at [710, 262] on link "21" at bounding box center [720, 260] width 22 height 22
type input "[DATE]"
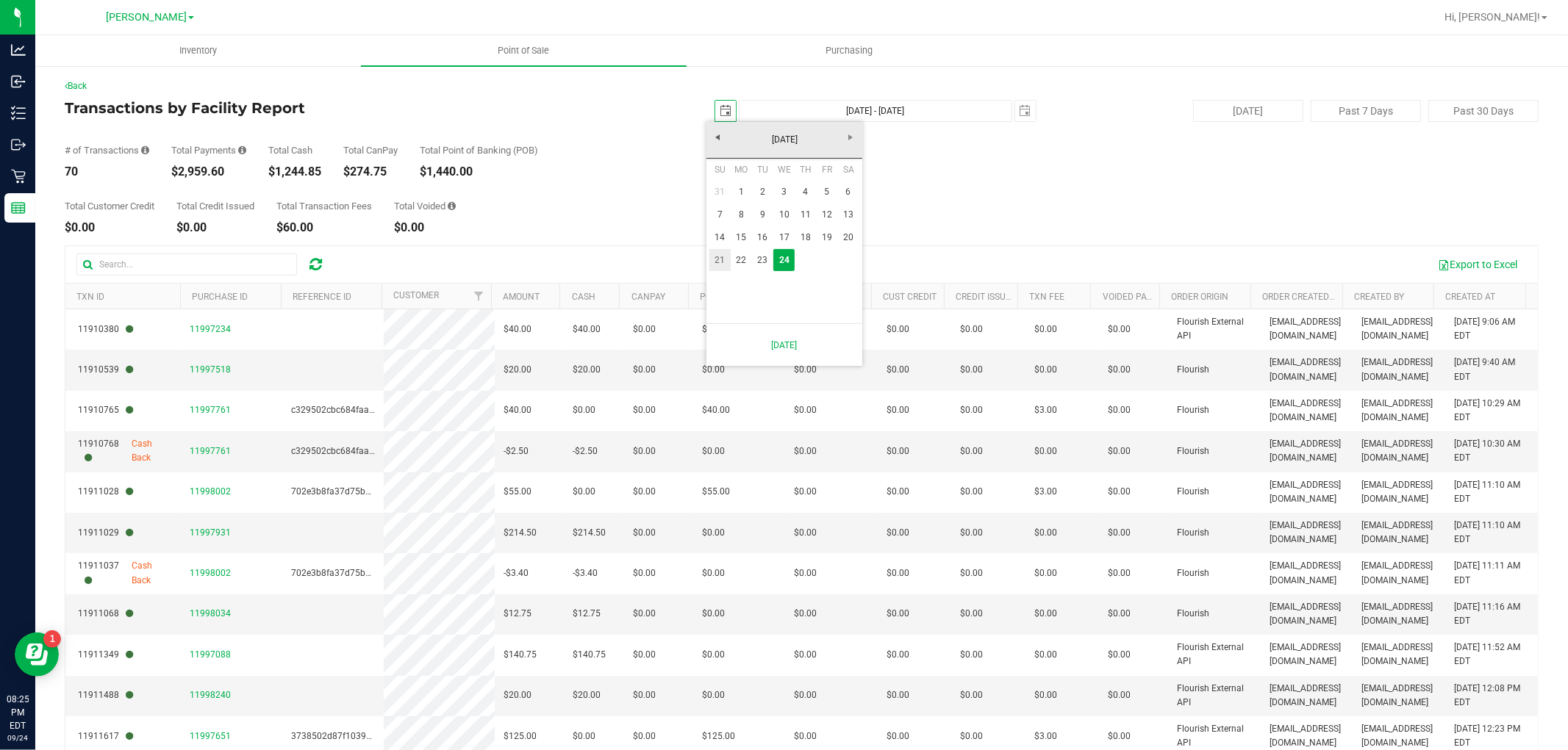
type input "[DATE] - [DATE]"
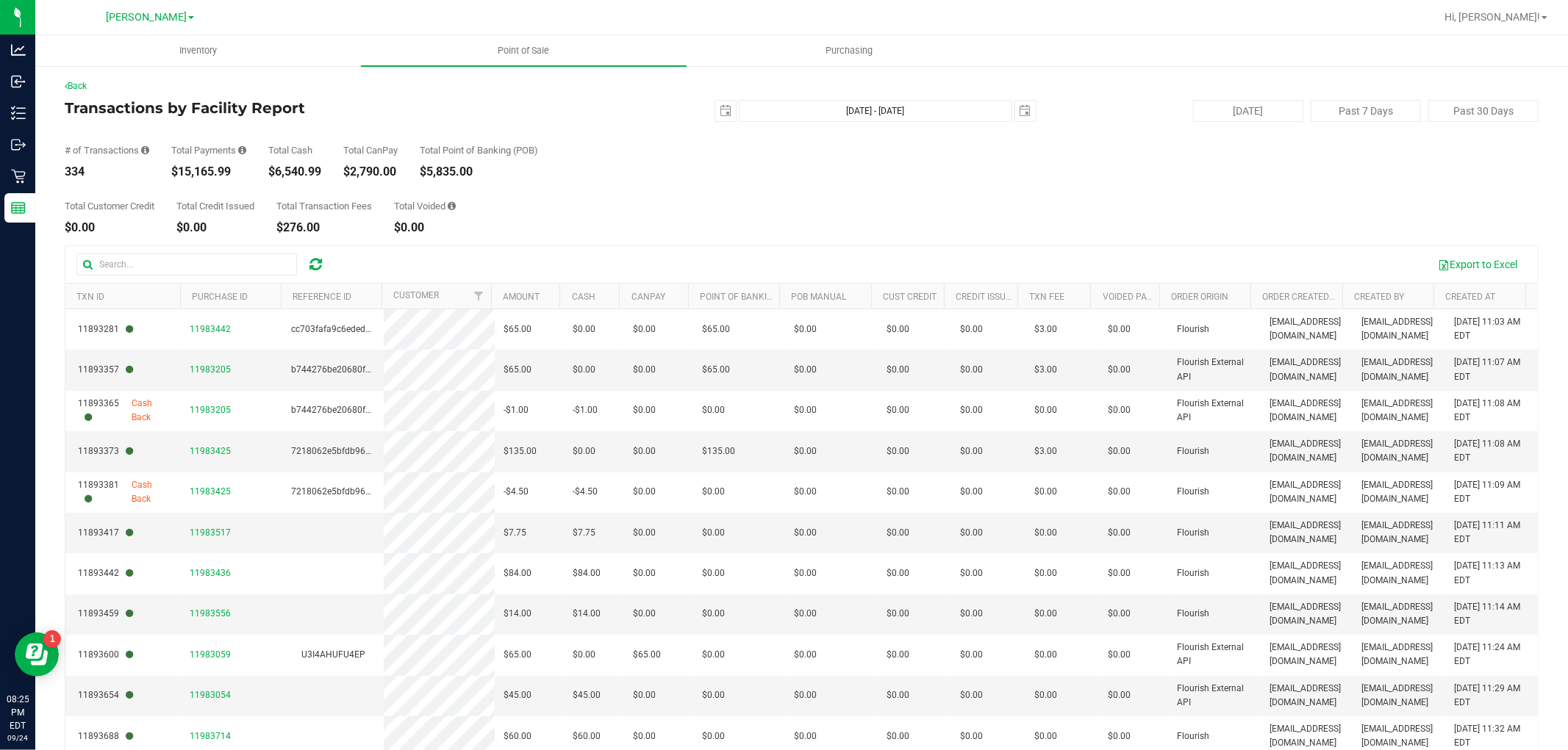
click at [410, 128] on div "# of Transactions 334 Total Payments $15,165.99 Total Cash $6,540.99 Total CanP…" at bounding box center [802, 150] width 1474 height 56
click at [724, 116] on span "select" at bounding box center [725, 111] width 21 height 21
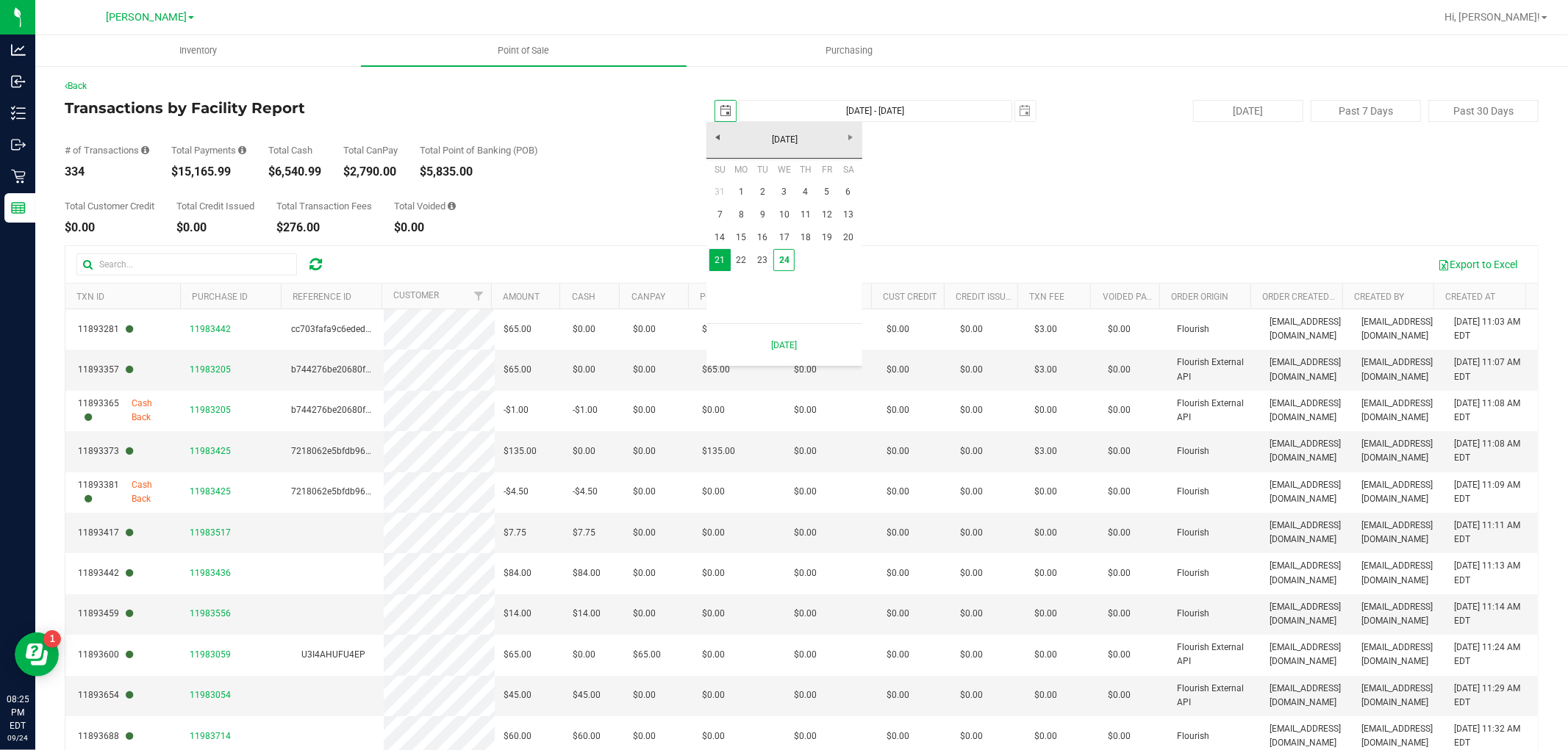
scroll to position [0, 37]
click at [743, 194] on link "1" at bounding box center [742, 191] width 22 height 22
type input "[DATE]"
type input "[DATE] - [DATE]"
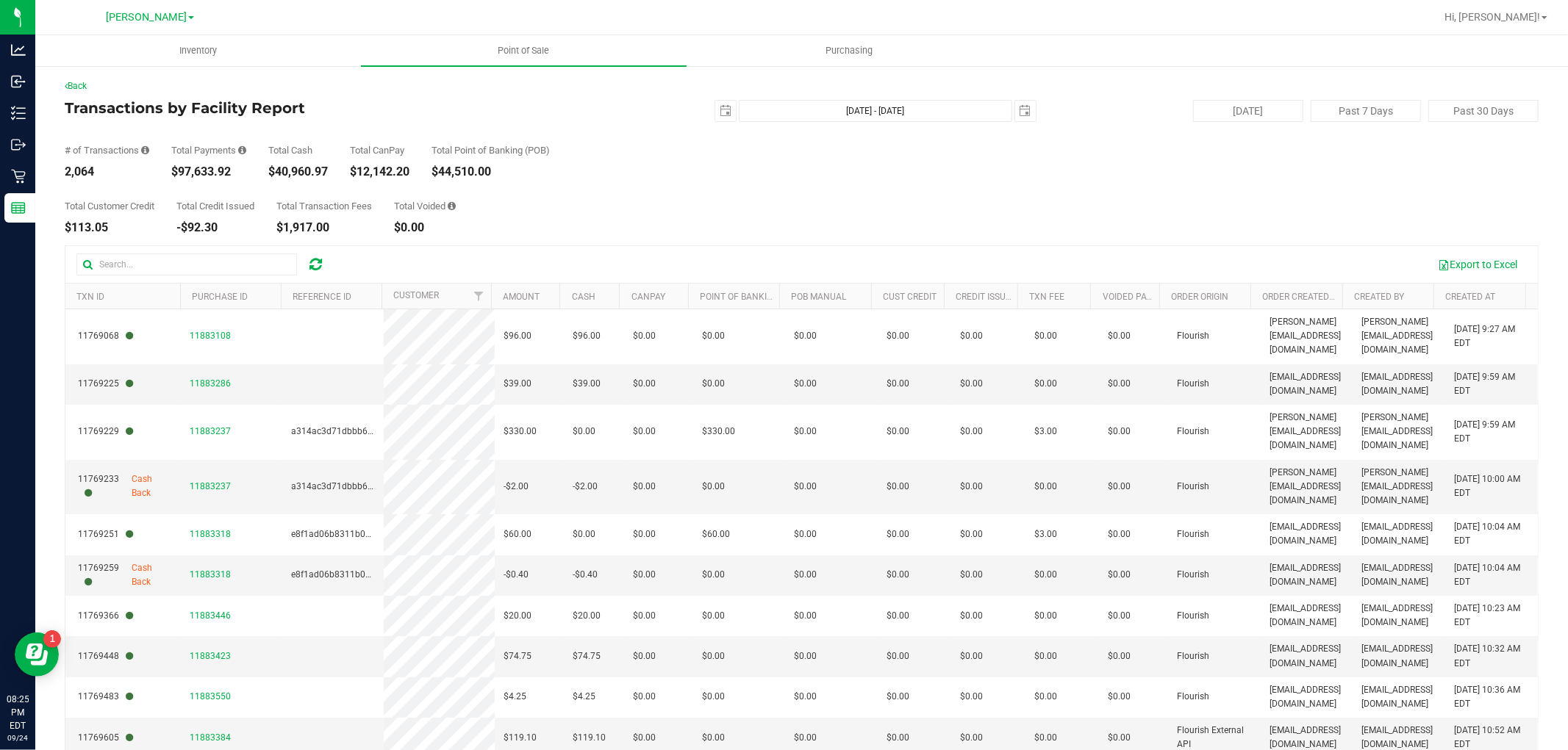
click at [550, 116] on div "[DATE] [DATE] - [DATE] [DATE]" at bounding box center [796, 111] width 502 height 22
click at [383, 100] on h4 "Transactions by Facility Report" at bounding box center [310, 107] width 491 height 16
click at [83, 86] on link "Back" at bounding box center [76, 86] width 22 height 10
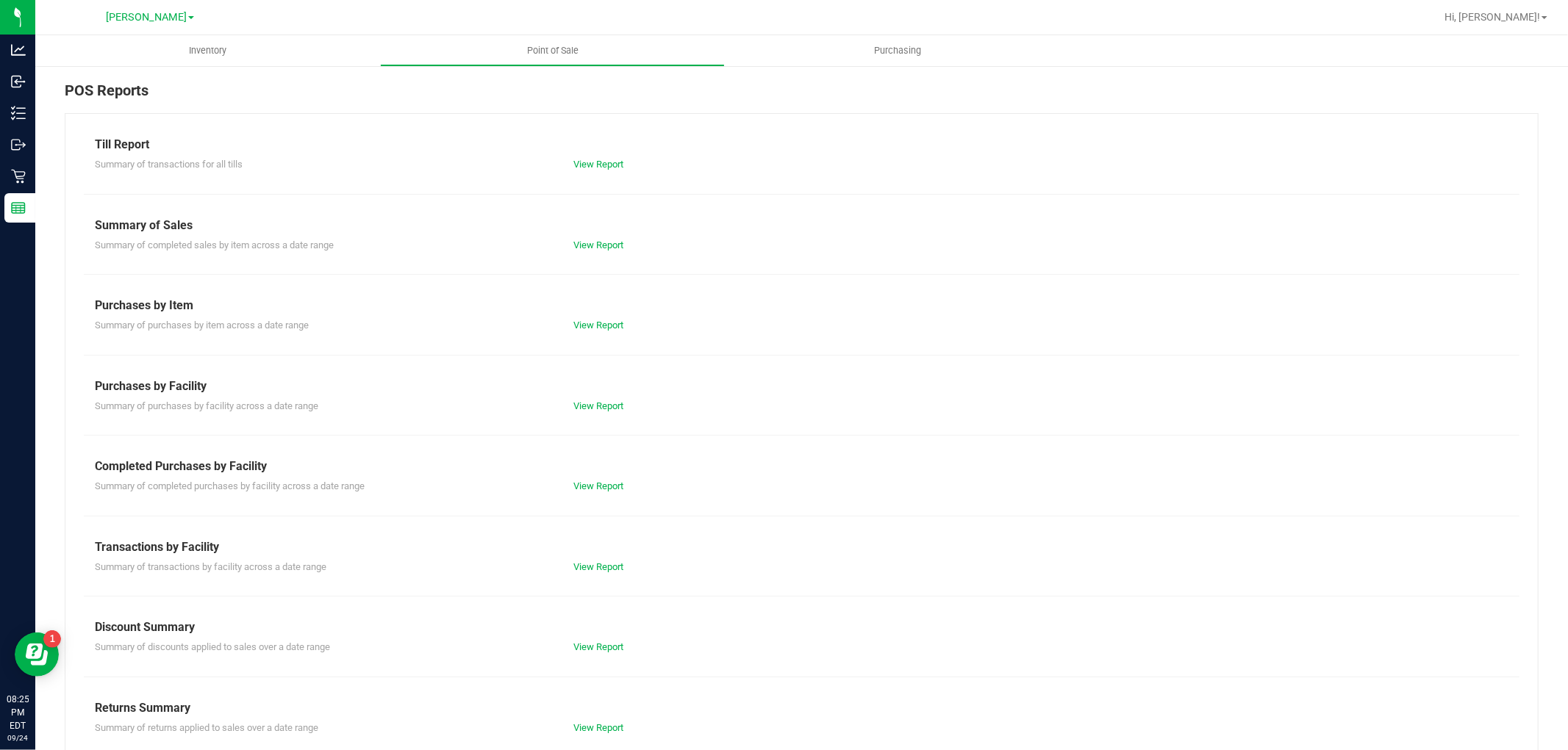
scroll to position [22, 0]
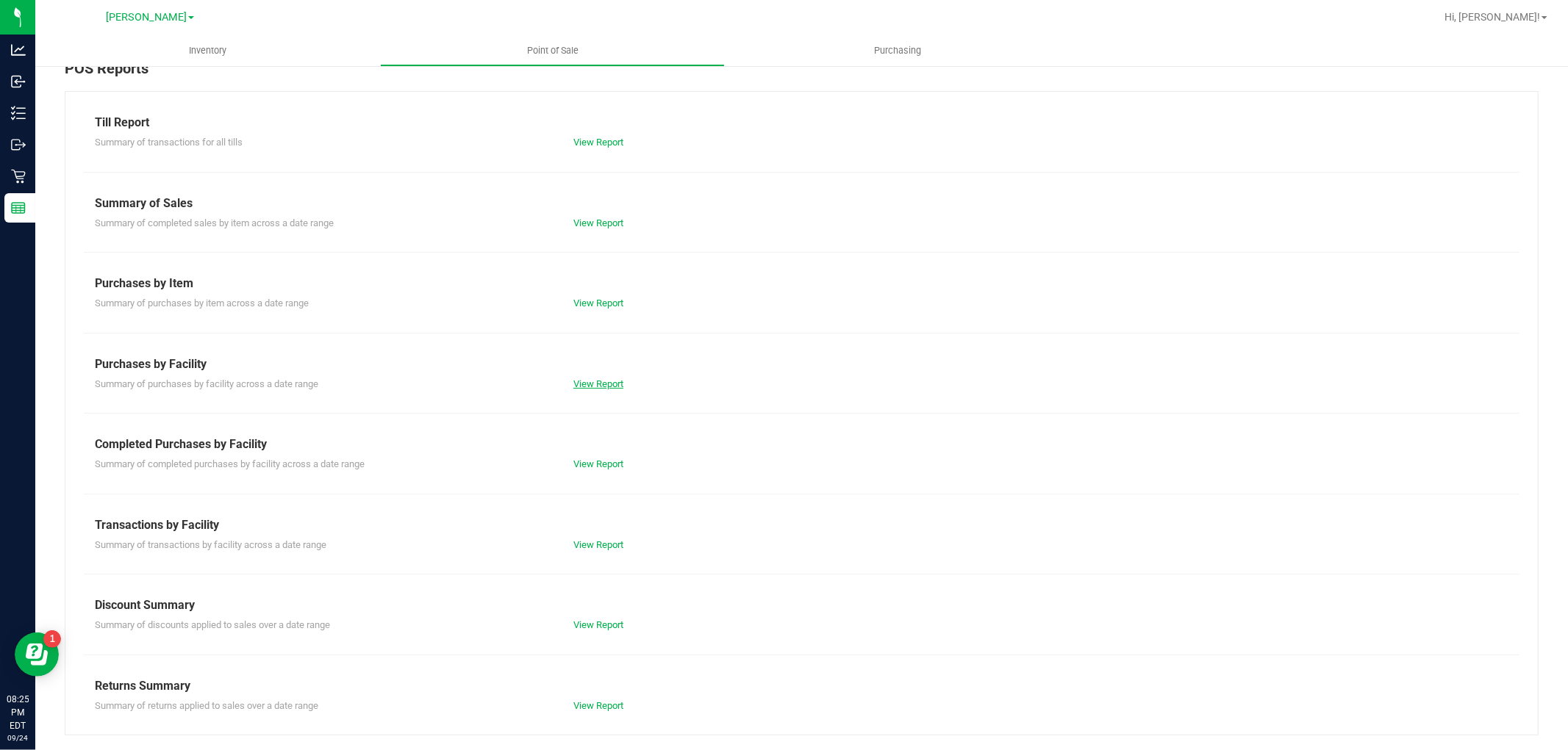
click at [588, 378] on link "View Report" at bounding box center [598, 383] width 50 height 11
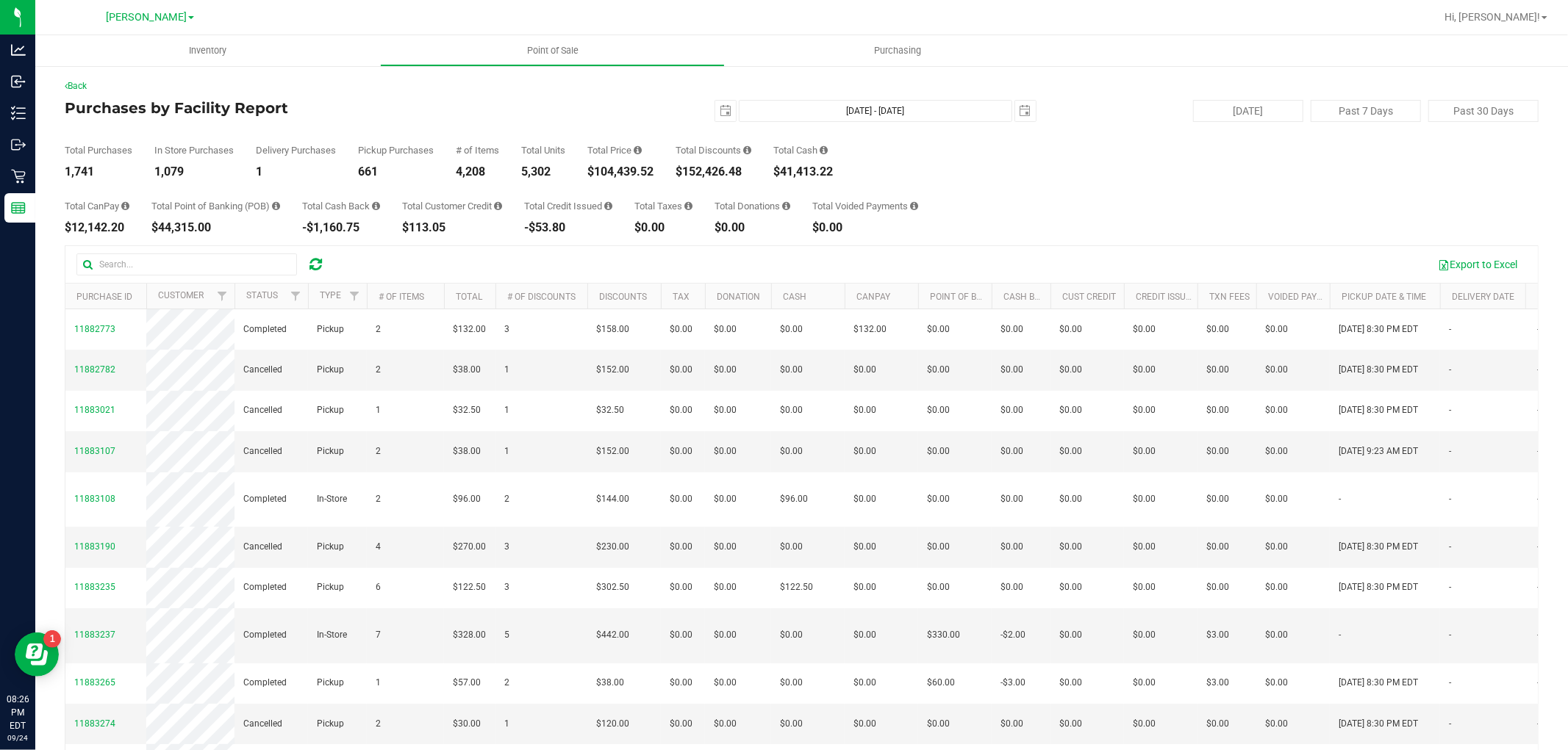
click at [384, 88] on div "Back" at bounding box center [802, 86] width 1474 height 13
click at [715, 111] on span "select" at bounding box center [725, 111] width 21 height 21
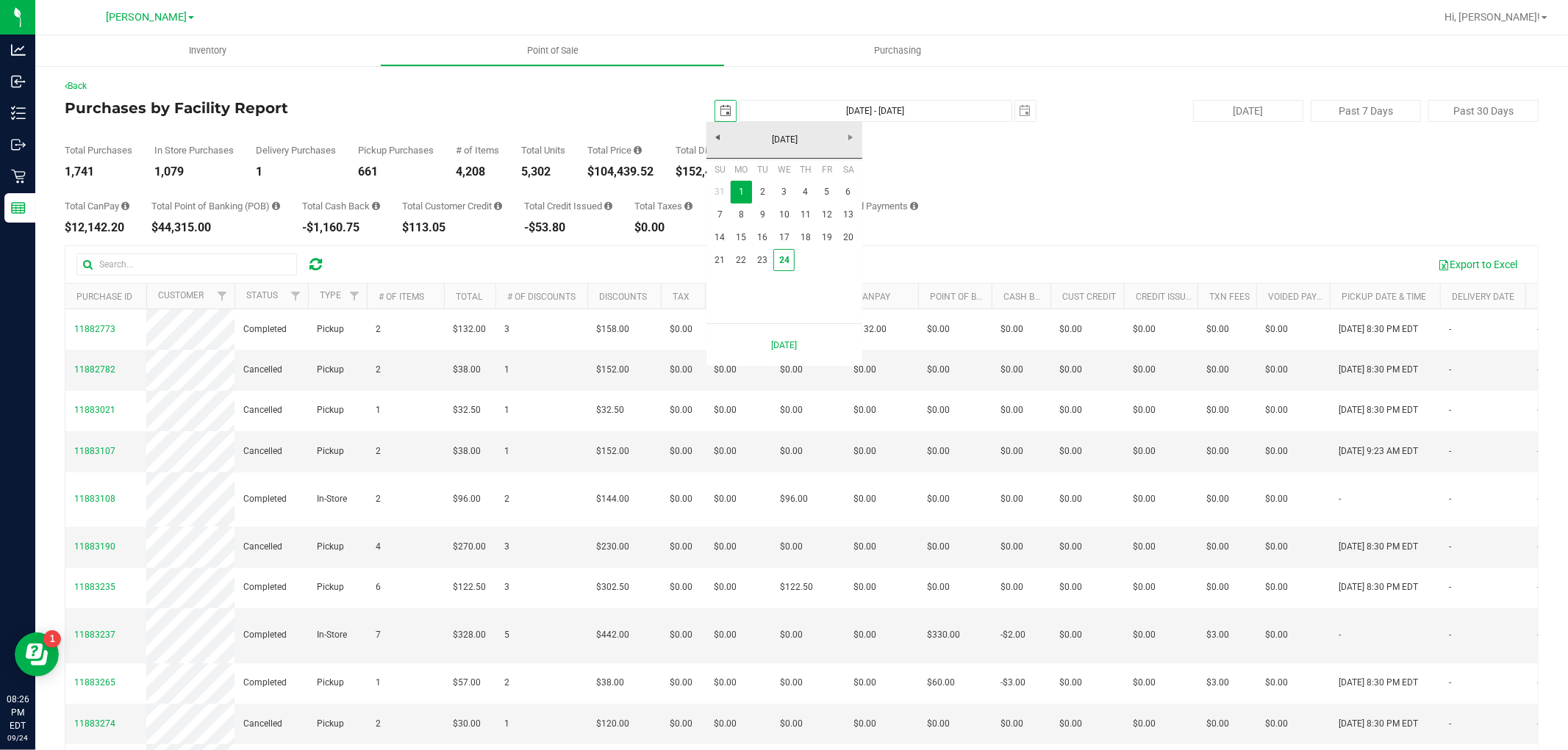
scroll to position [0, 37]
click at [783, 257] on link "24" at bounding box center [784, 260] width 22 height 22
type input "[DATE]"
type input "[DATE] - [DATE]"
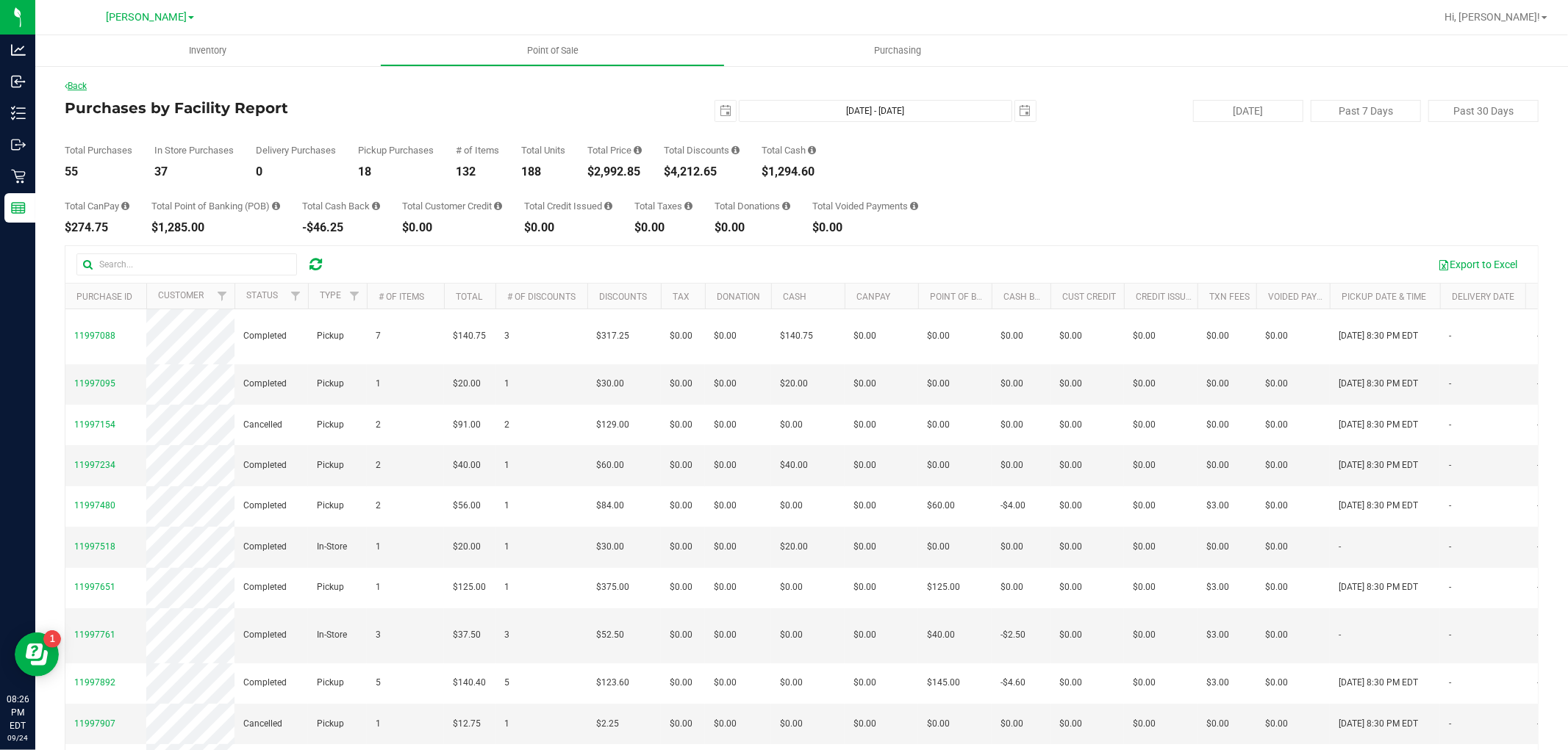
click at [86, 86] on link "Back" at bounding box center [76, 86] width 22 height 10
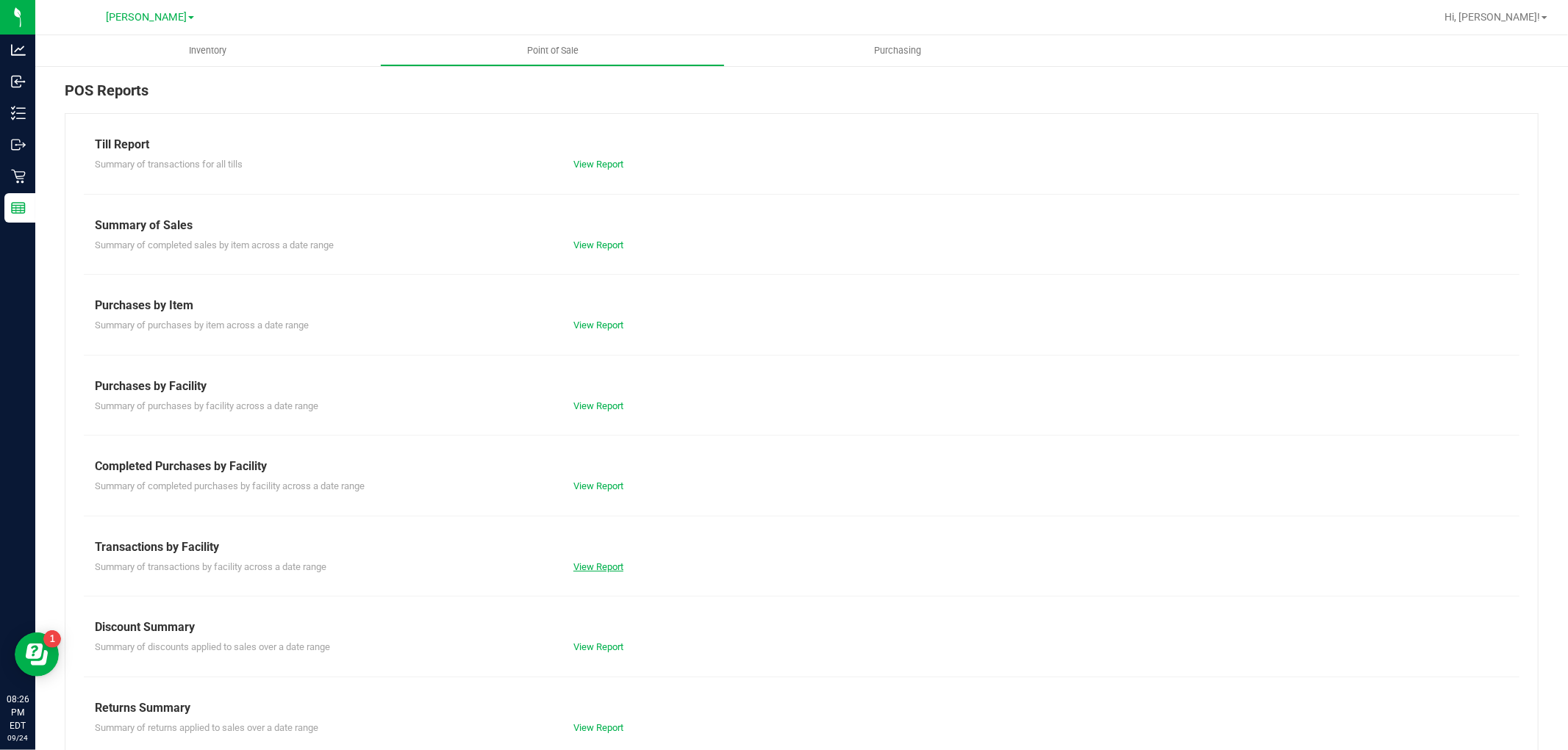
click at [576, 566] on link "View Report" at bounding box center [598, 566] width 50 height 11
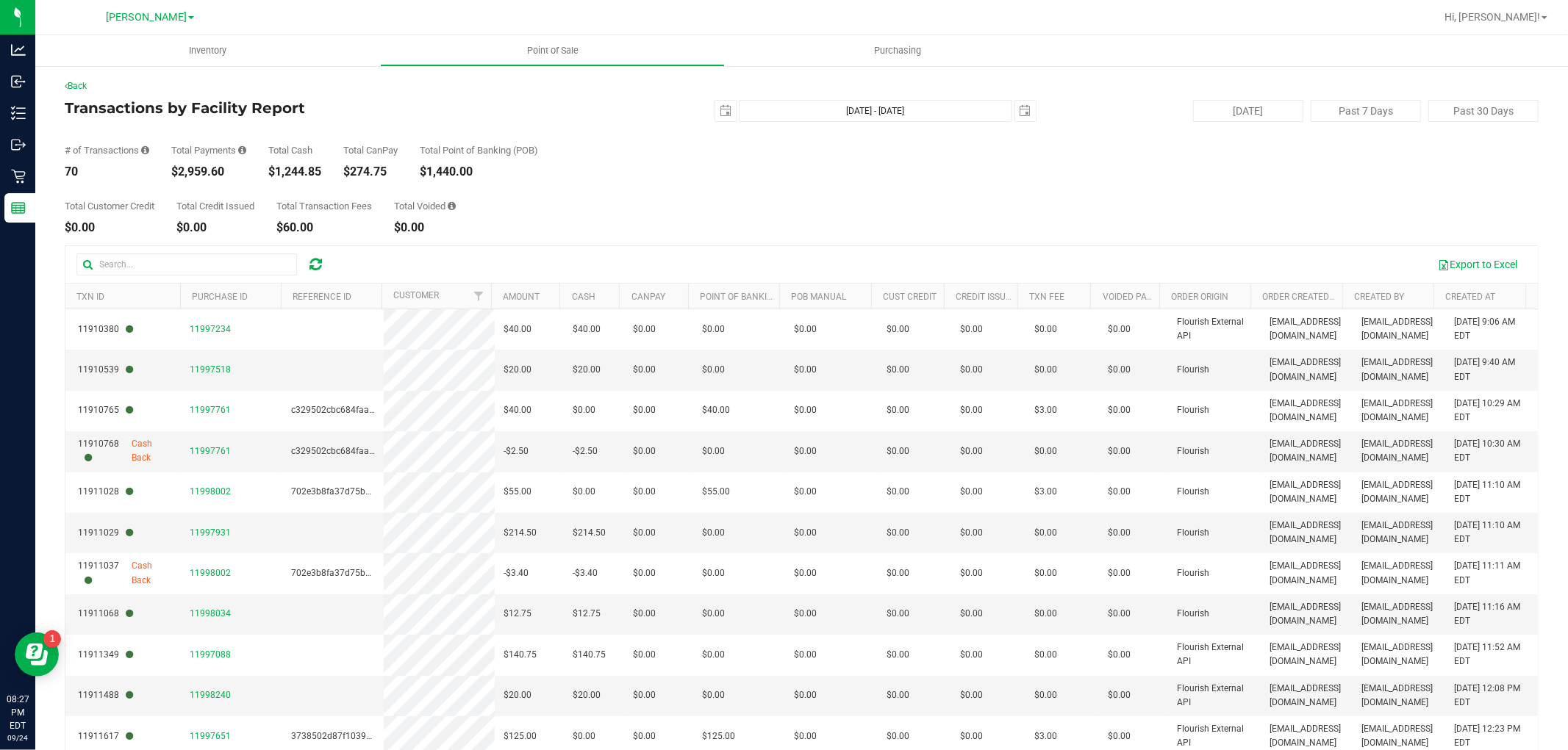
click at [436, 169] on div "$1,440.00" at bounding box center [479, 172] width 118 height 12
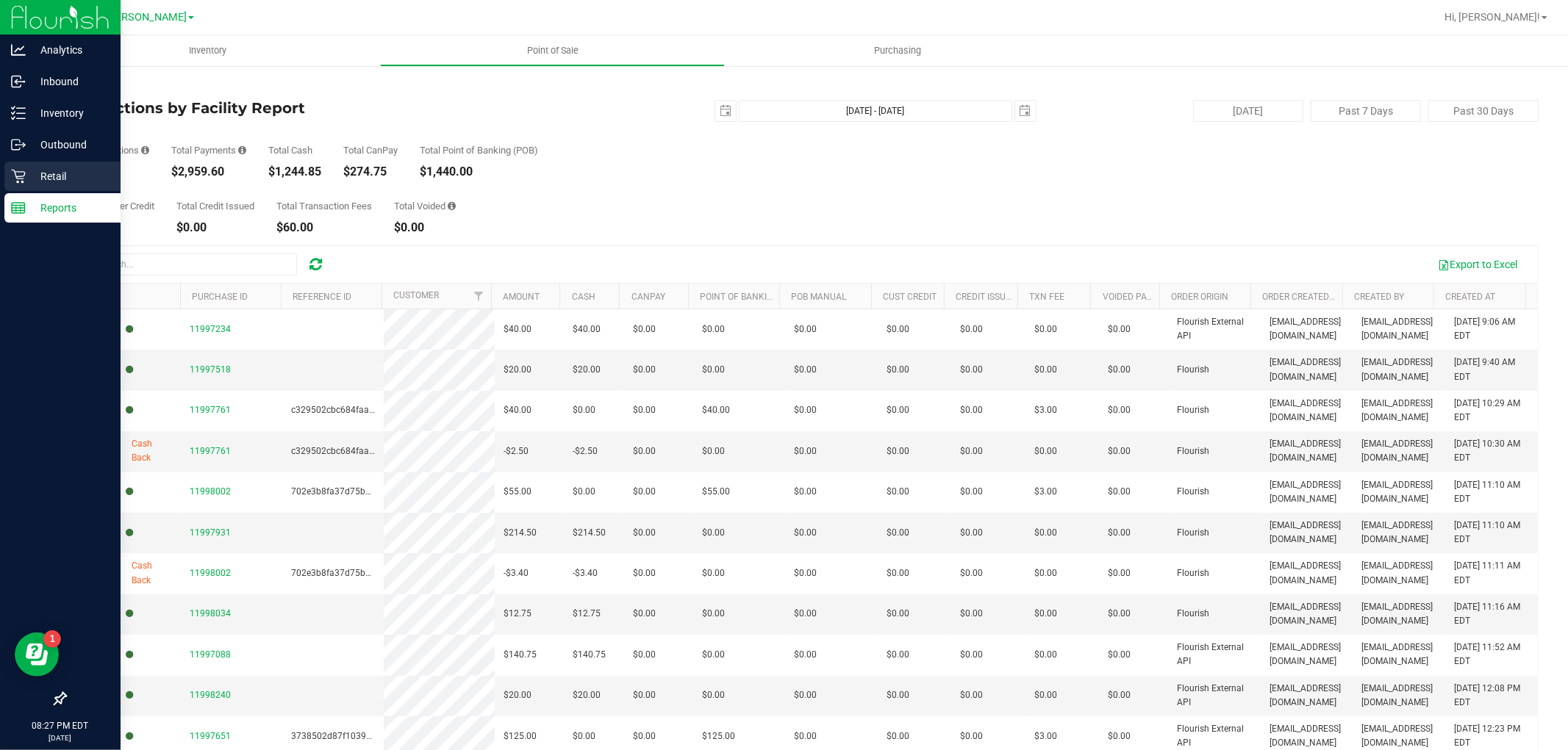
click at [16, 170] on icon at bounding box center [18, 176] width 15 height 15
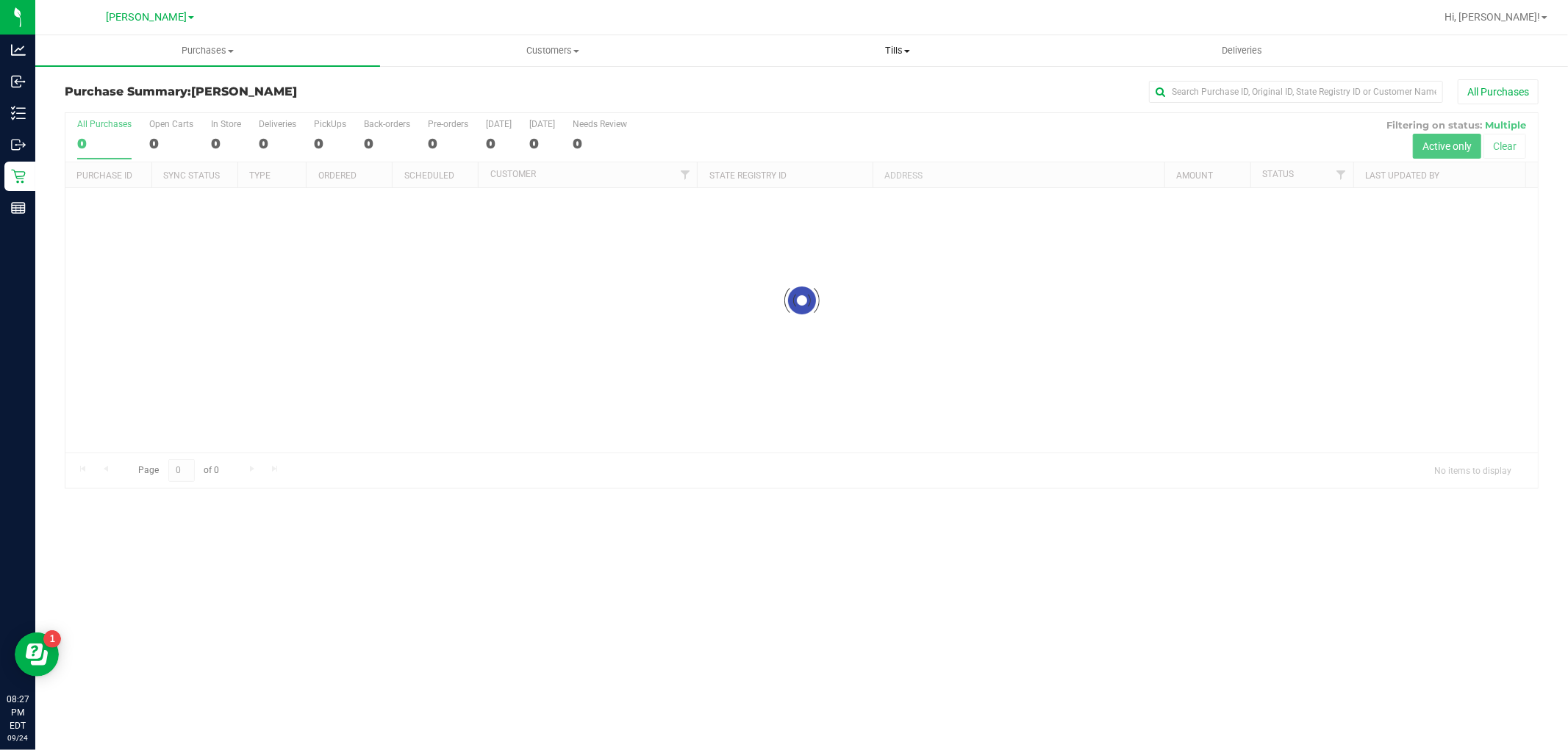
click at [872, 48] on span "Tills" at bounding box center [897, 51] width 344 height 13
click at [759, 82] on span "Manage tills" at bounding box center [774, 88] width 99 height 12
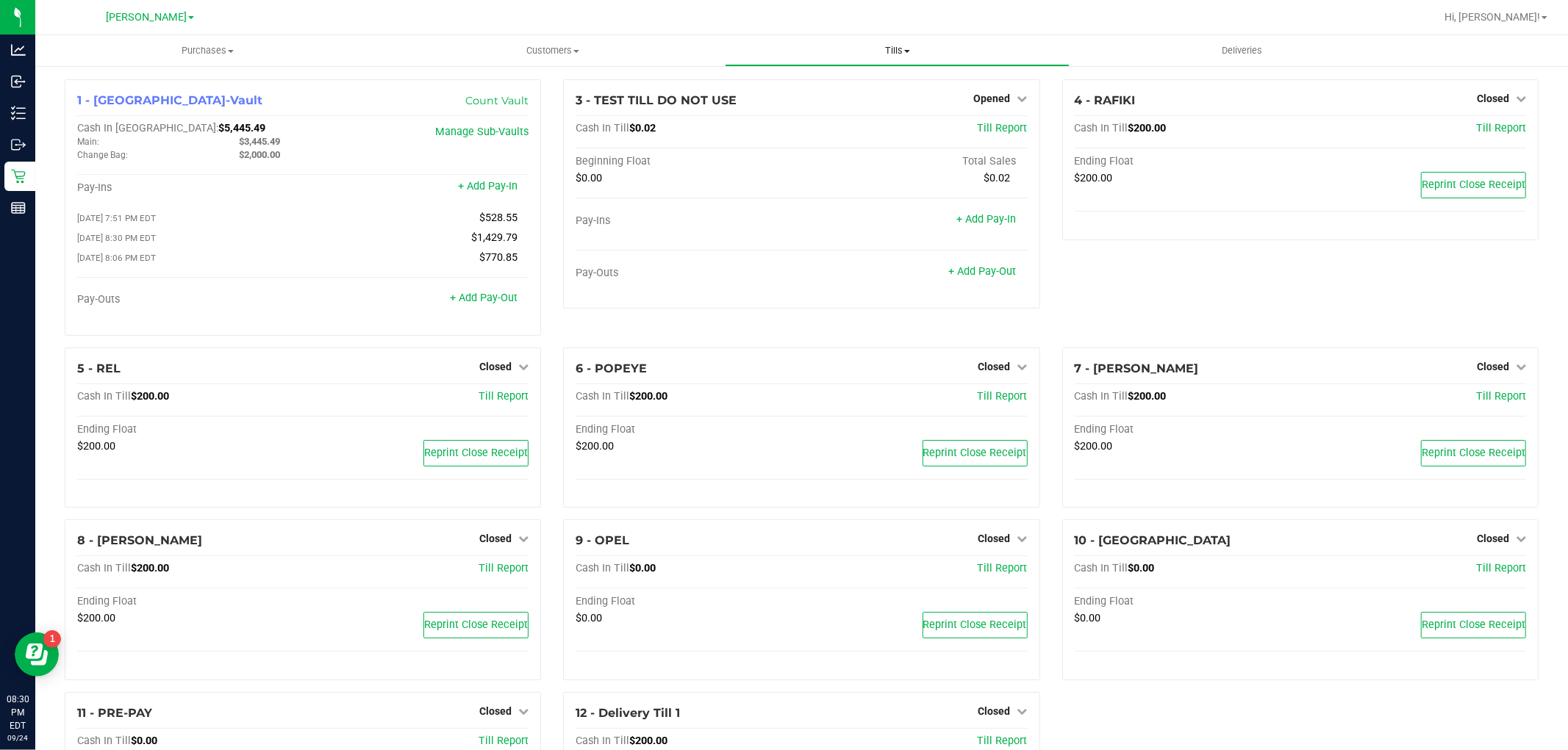
click at [887, 47] on span "Tills" at bounding box center [897, 51] width 344 height 13
click at [851, 104] on span "Reconcile e-payments" at bounding box center [798, 106] width 146 height 12
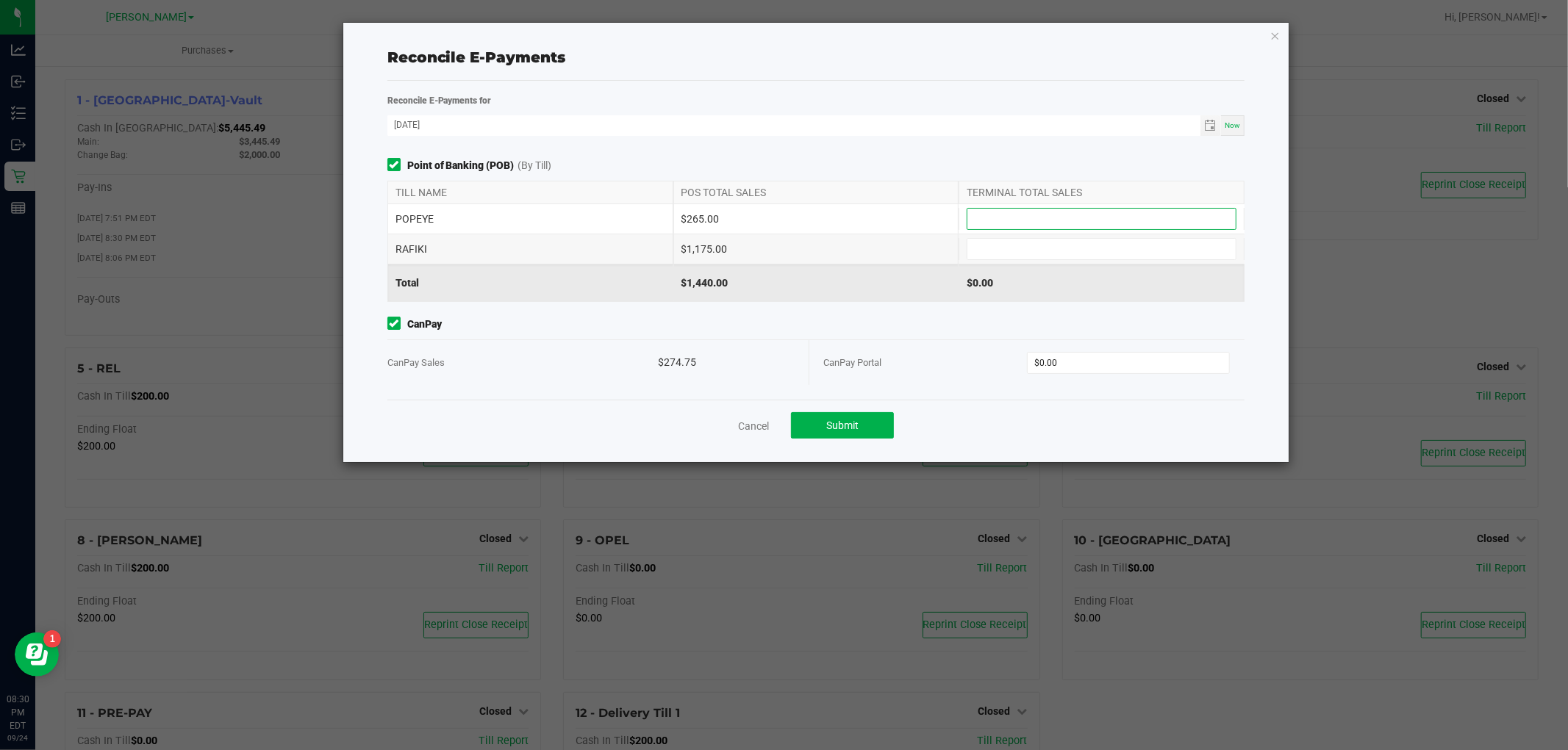
click at [1003, 225] on input at bounding box center [1101, 219] width 269 height 21
type input "$265.00"
type input "$1,175.00"
click at [1117, 365] on input "0" at bounding box center [1129, 363] width 201 height 21
type input "$274.75"
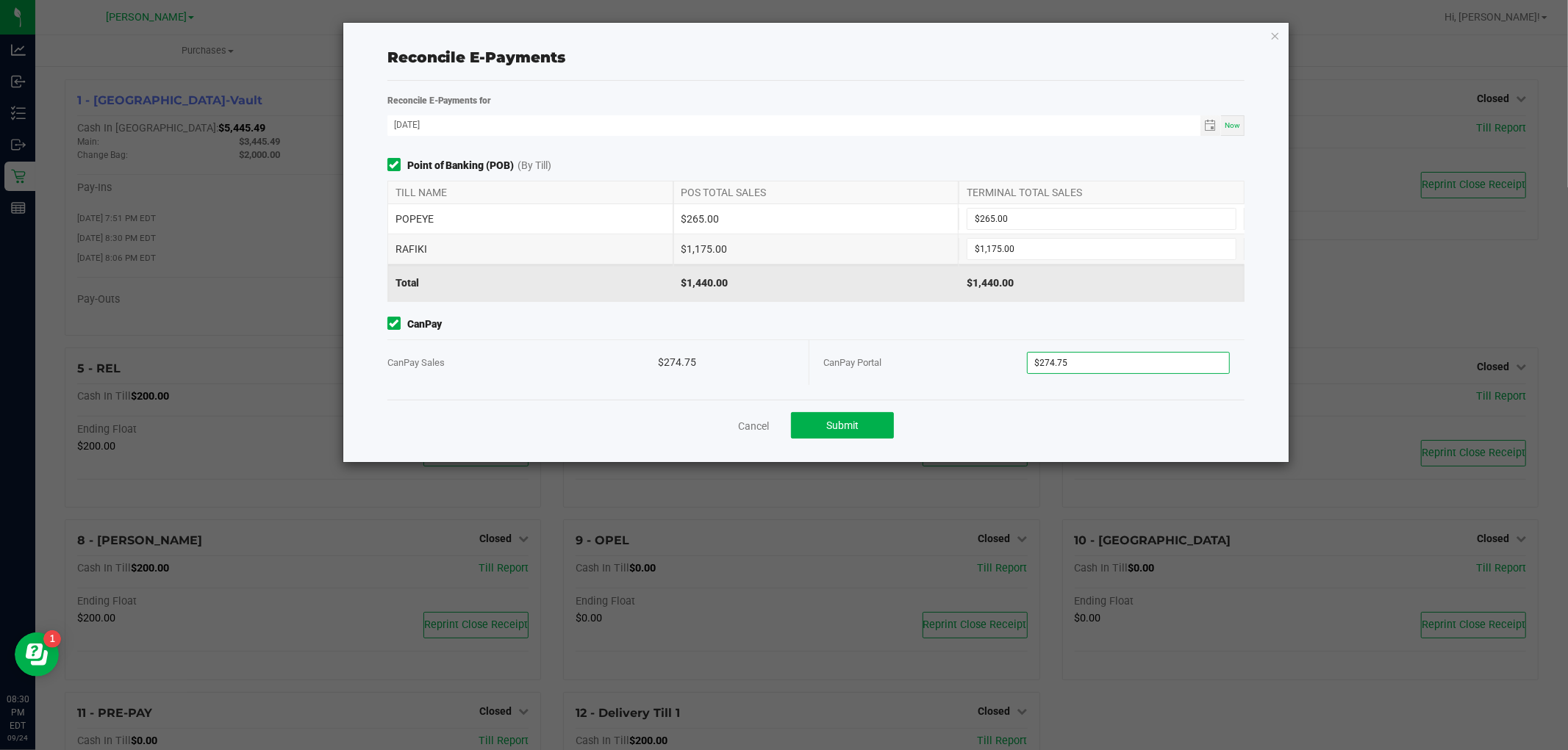
click at [956, 328] on span "CanPay" at bounding box center [816, 324] width 858 height 16
click at [836, 434] on button "Submit" at bounding box center [843, 426] width 103 height 27
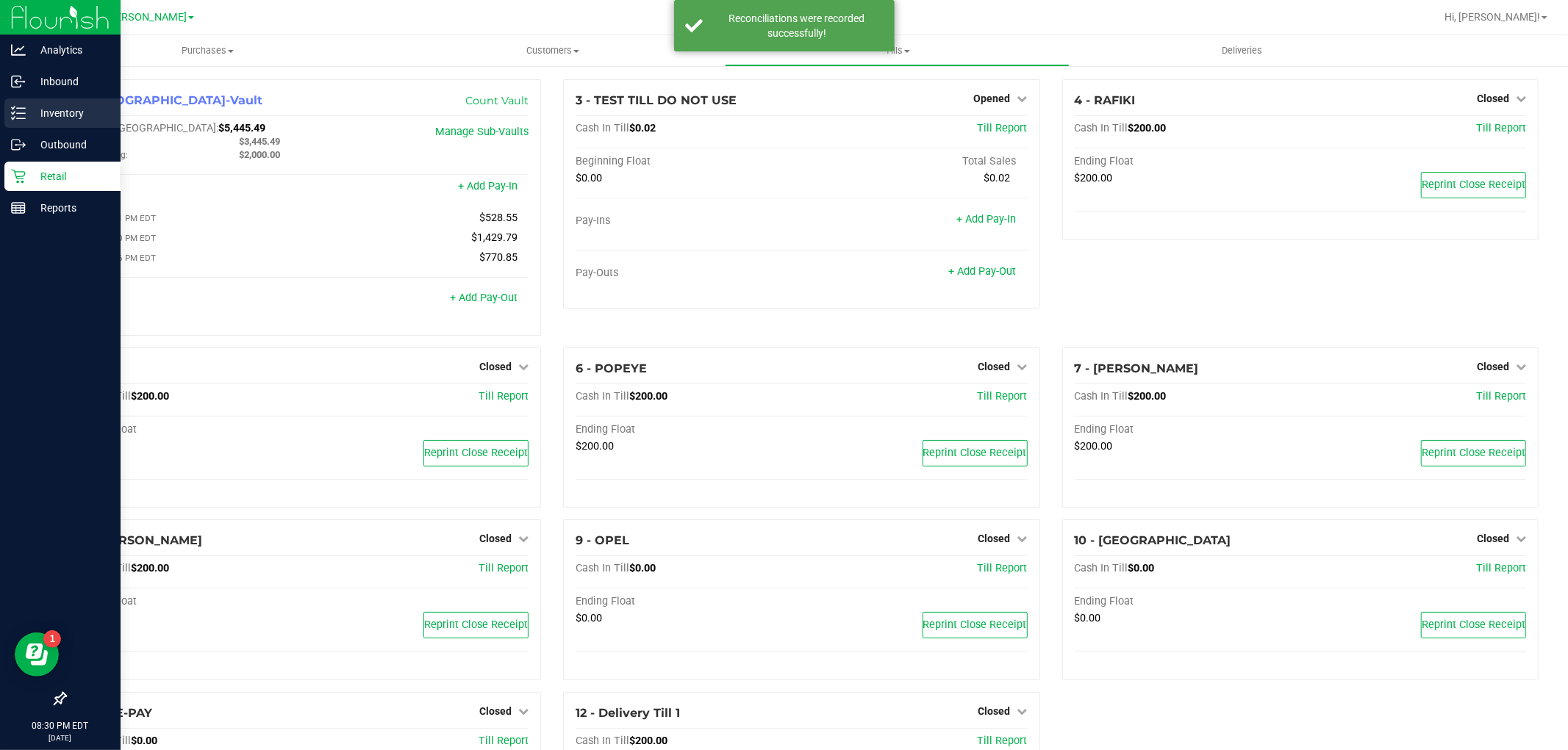
click at [86, 106] on p "Inventory" at bounding box center [70, 113] width 88 height 17
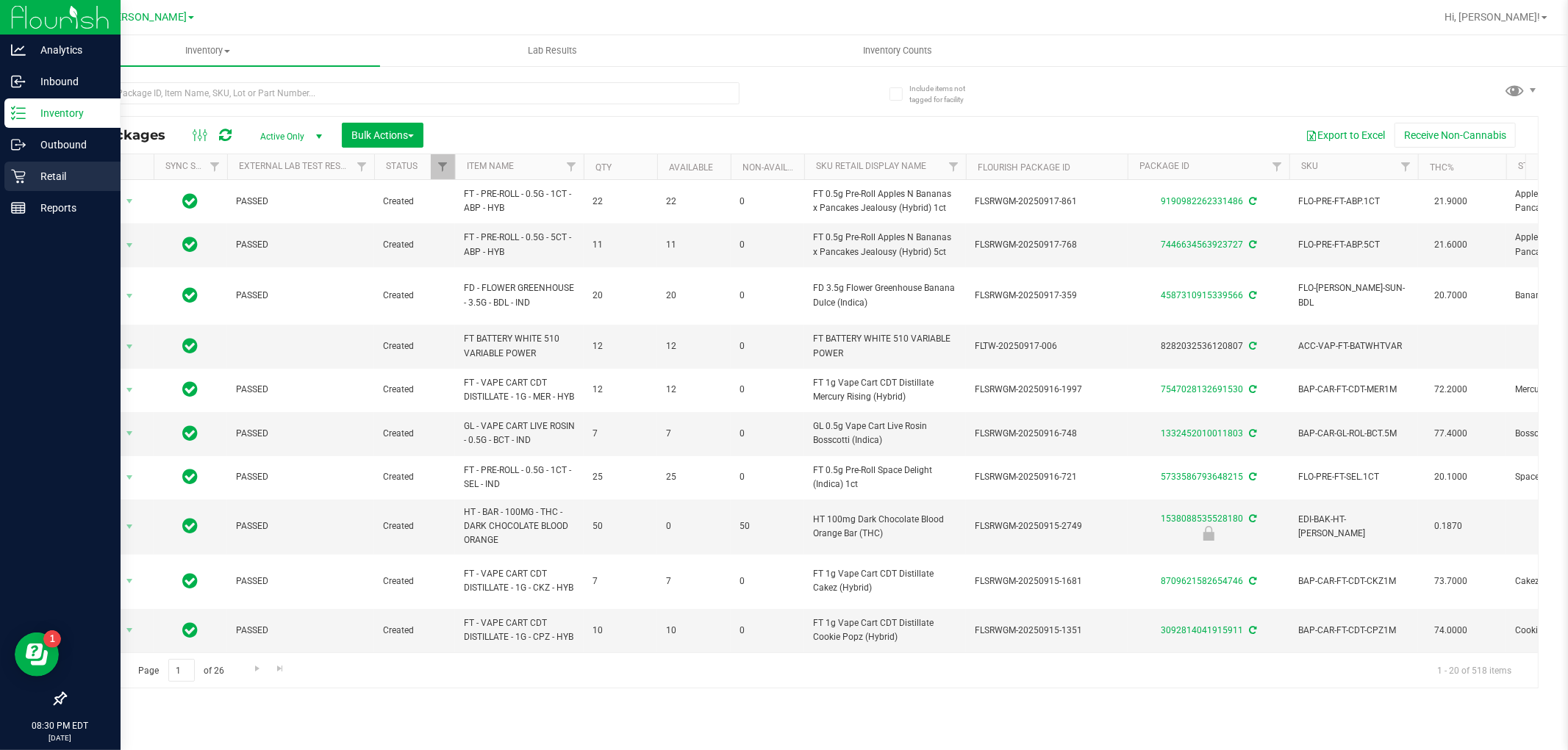
click at [48, 165] on div "Retail" at bounding box center [62, 175] width 116 height 29
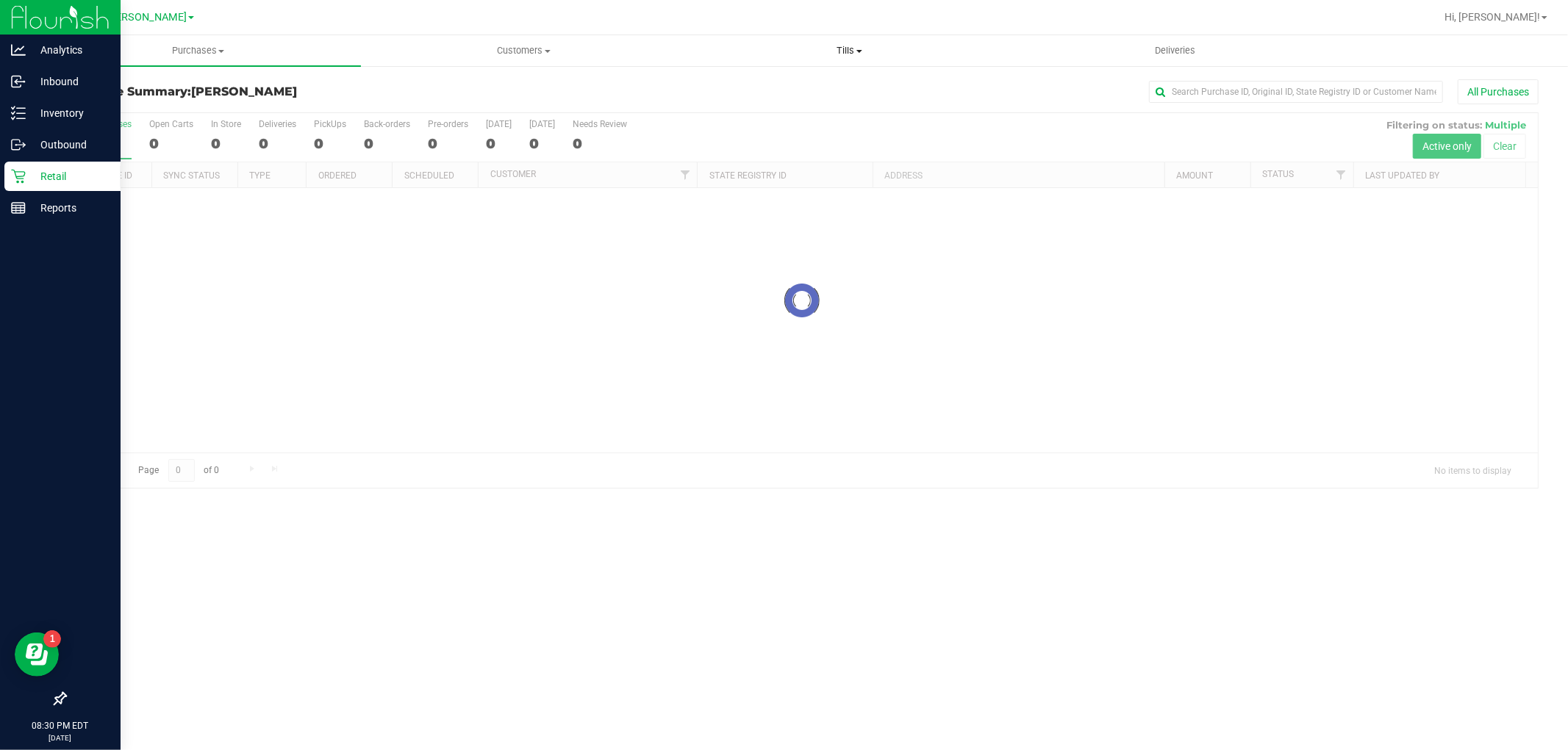
click at [840, 47] on span "Tills" at bounding box center [849, 51] width 324 height 13
click at [804, 82] on li "Manage tills" at bounding box center [850, 88] width 326 height 17
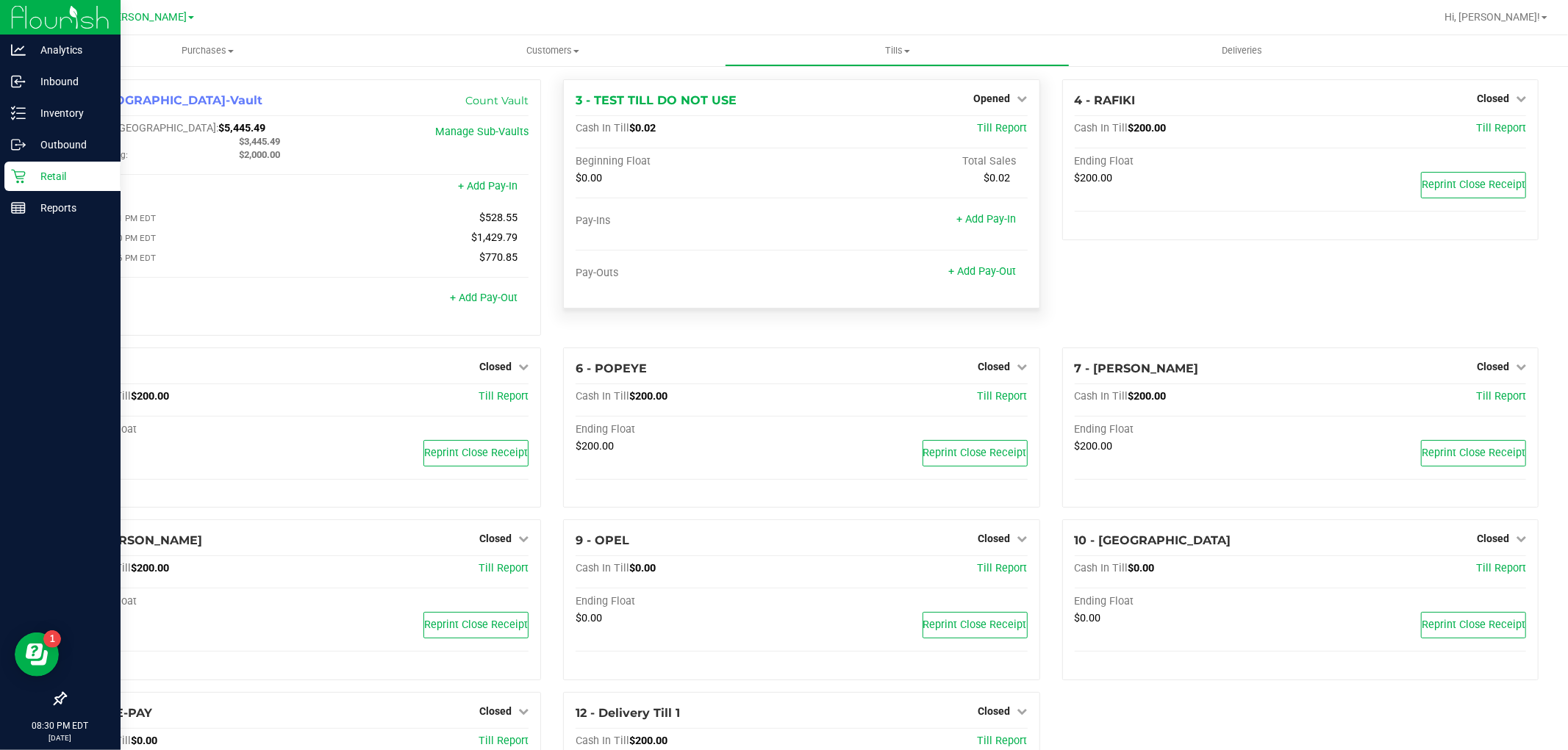
click at [31, 221] on div "Reports" at bounding box center [62, 207] width 116 height 29
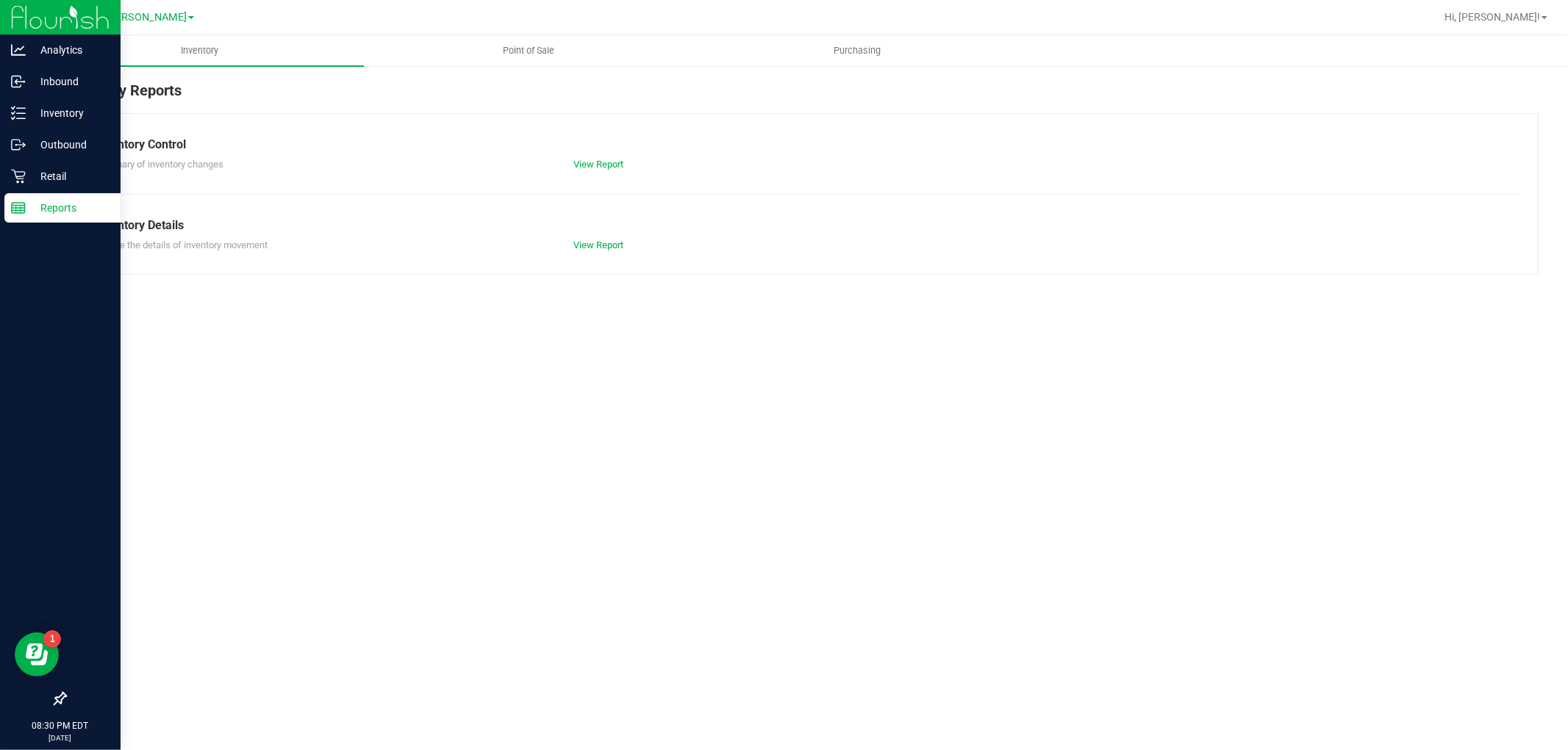
click at [16, 209] on line at bounding box center [16, 209] width 0 height 7
click at [493, 44] on span "Point of Sale" at bounding box center [529, 51] width 92 height 13
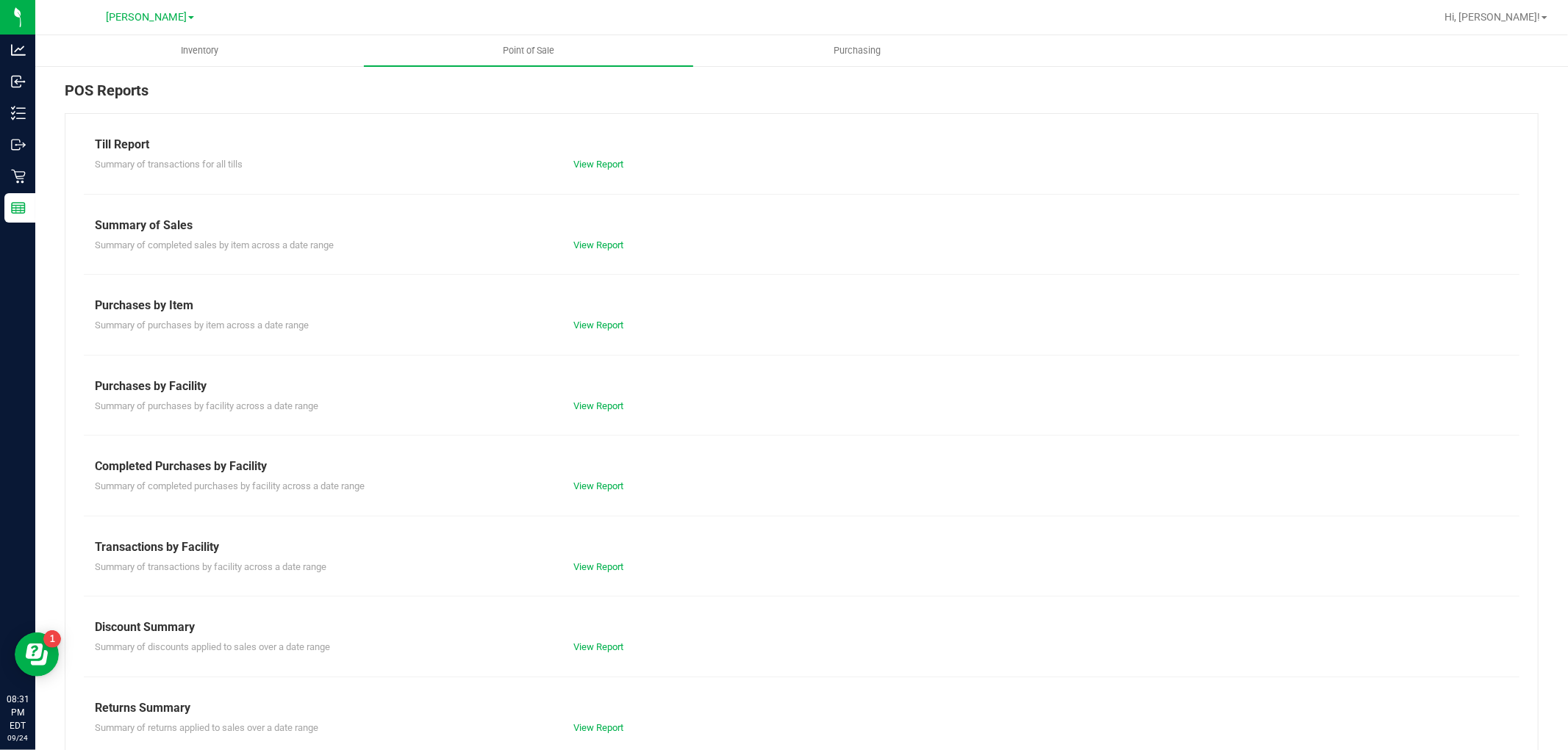
click at [621, 544] on div "Transactions by Facility" at bounding box center [802, 547] width 1414 height 17
click at [601, 563] on link "View Report" at bounding box center [598, 566] width 50 height 11
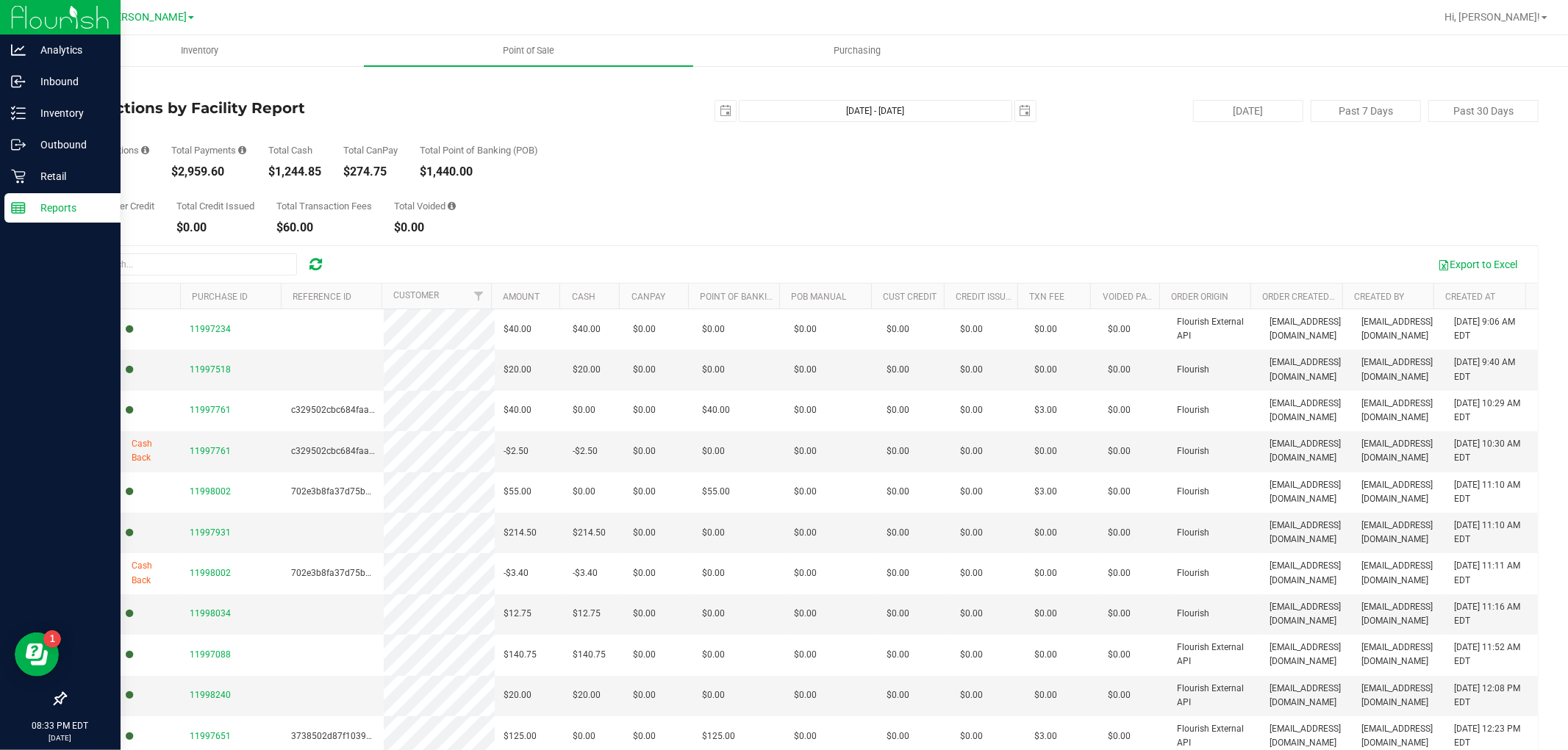
click at [28, 219] on div "Reports" at bounding box center [62, 207] width 116 height 29
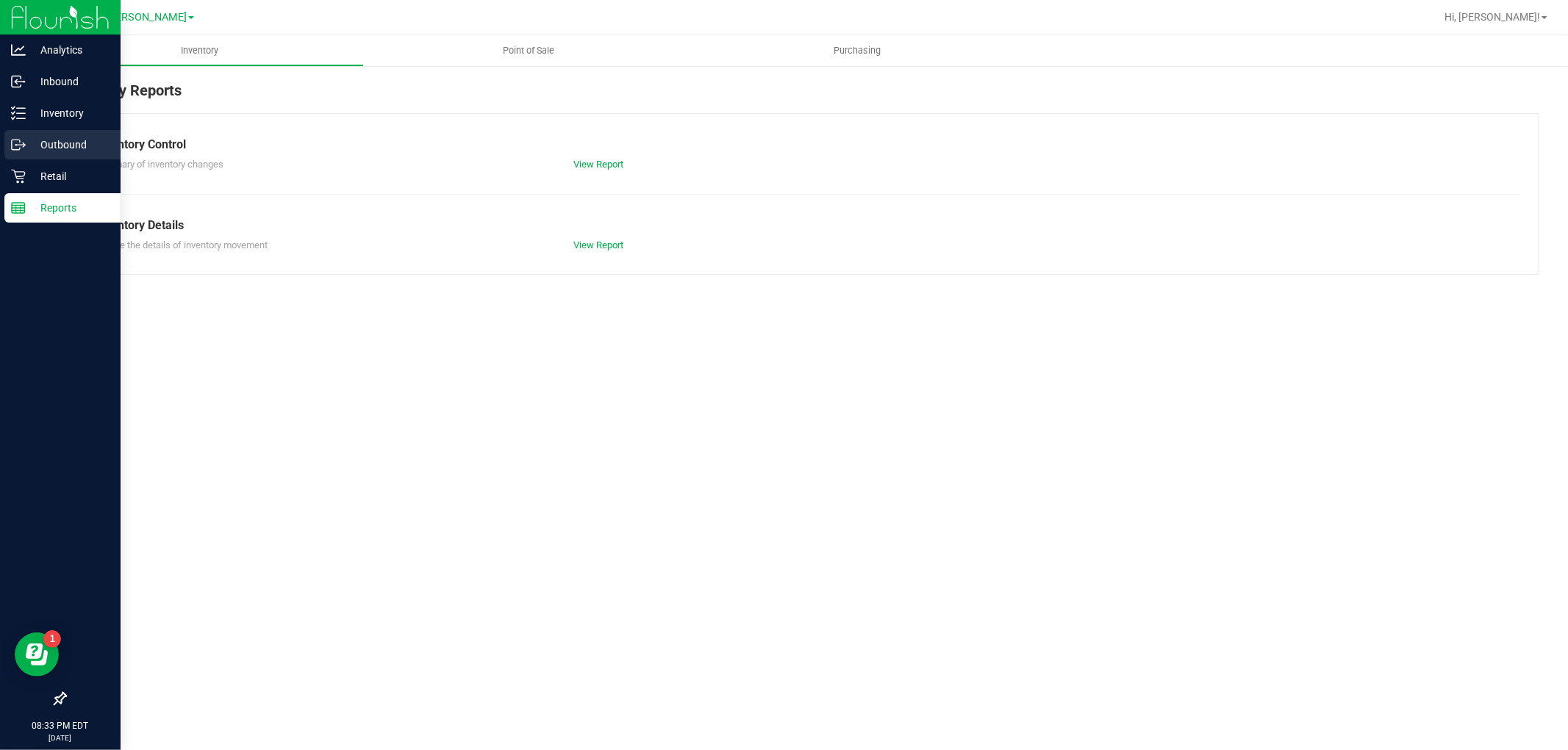
click at [22, 145] on line at bounding box center [21, 145] width 8 height 0
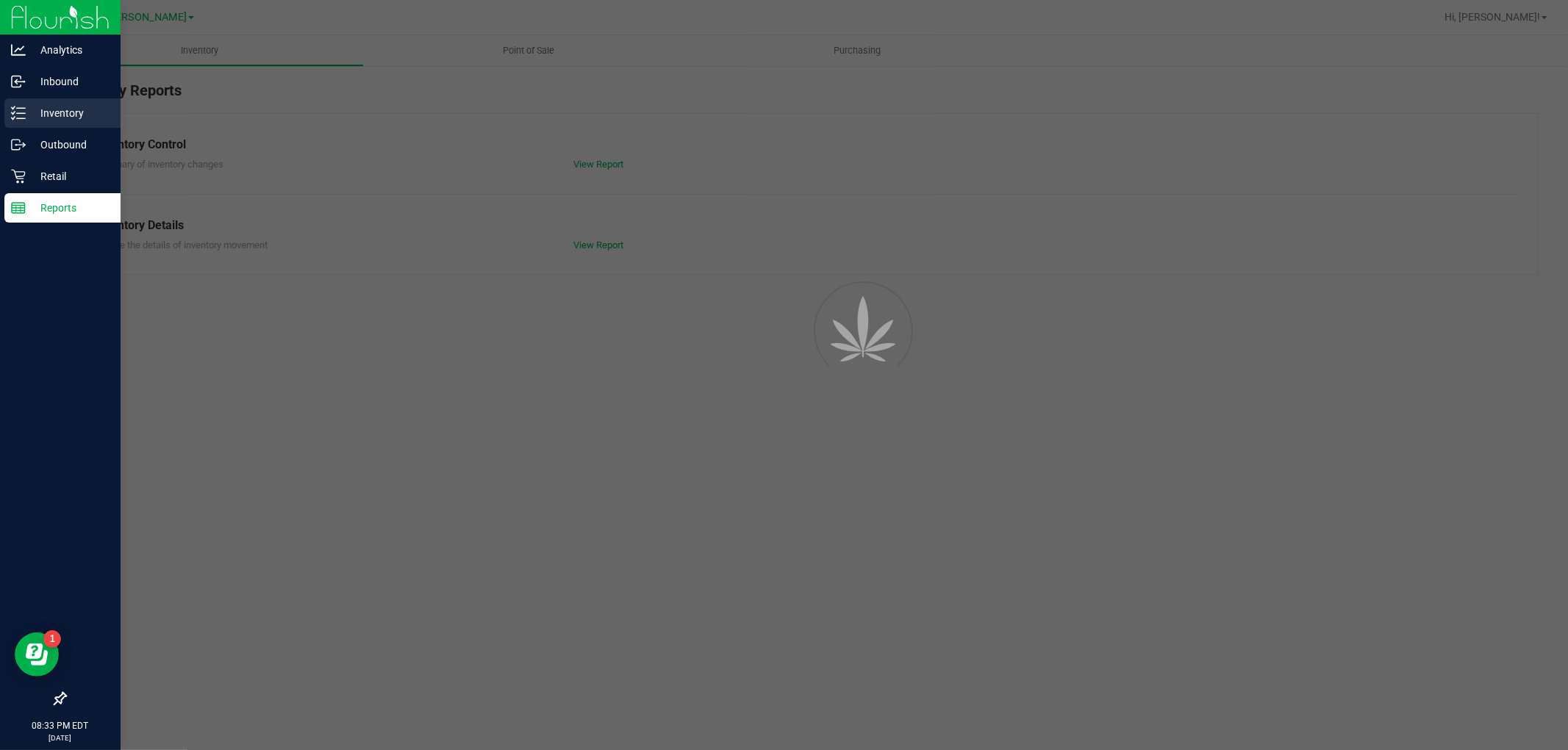
click at [88, 106] on p "Inventory" at bounding box center [70, 113] width 88 height 17
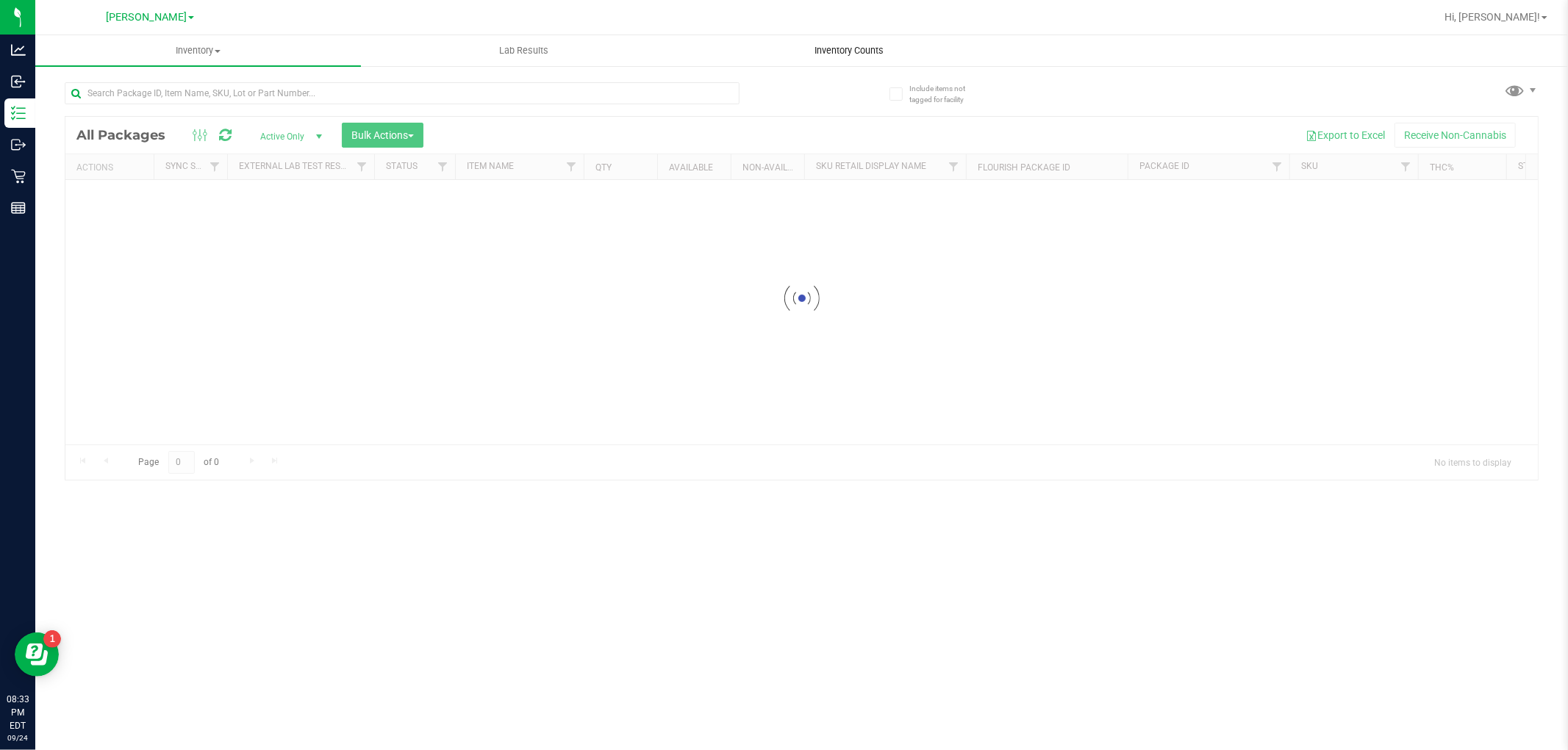
click at [880, 47] on span "Inventory Counts" at bounding box center [849, 51] width 109 height 13
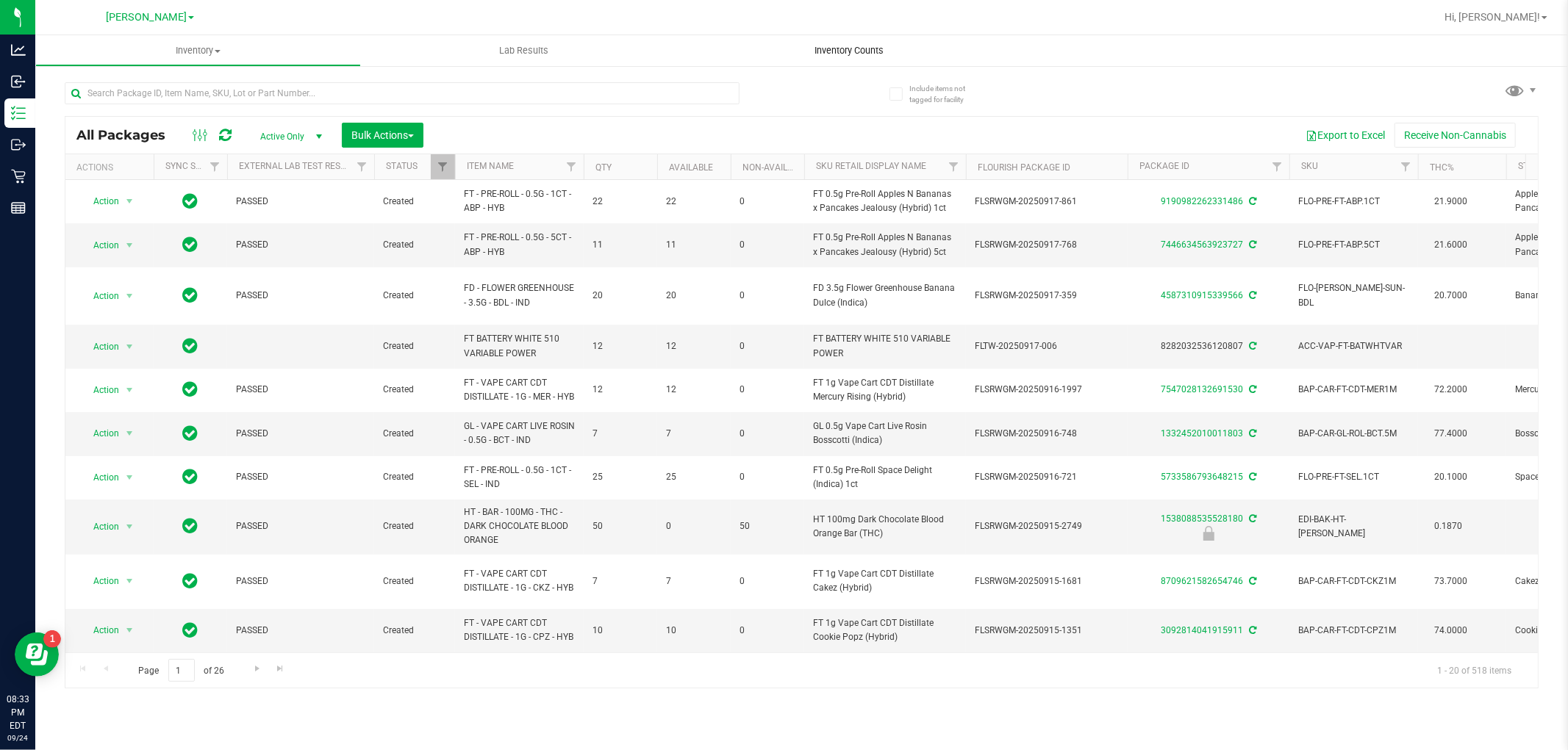
click at [839, 52] on span "Inventory Counts" at bounding box center [849, 51] width 109 height 13
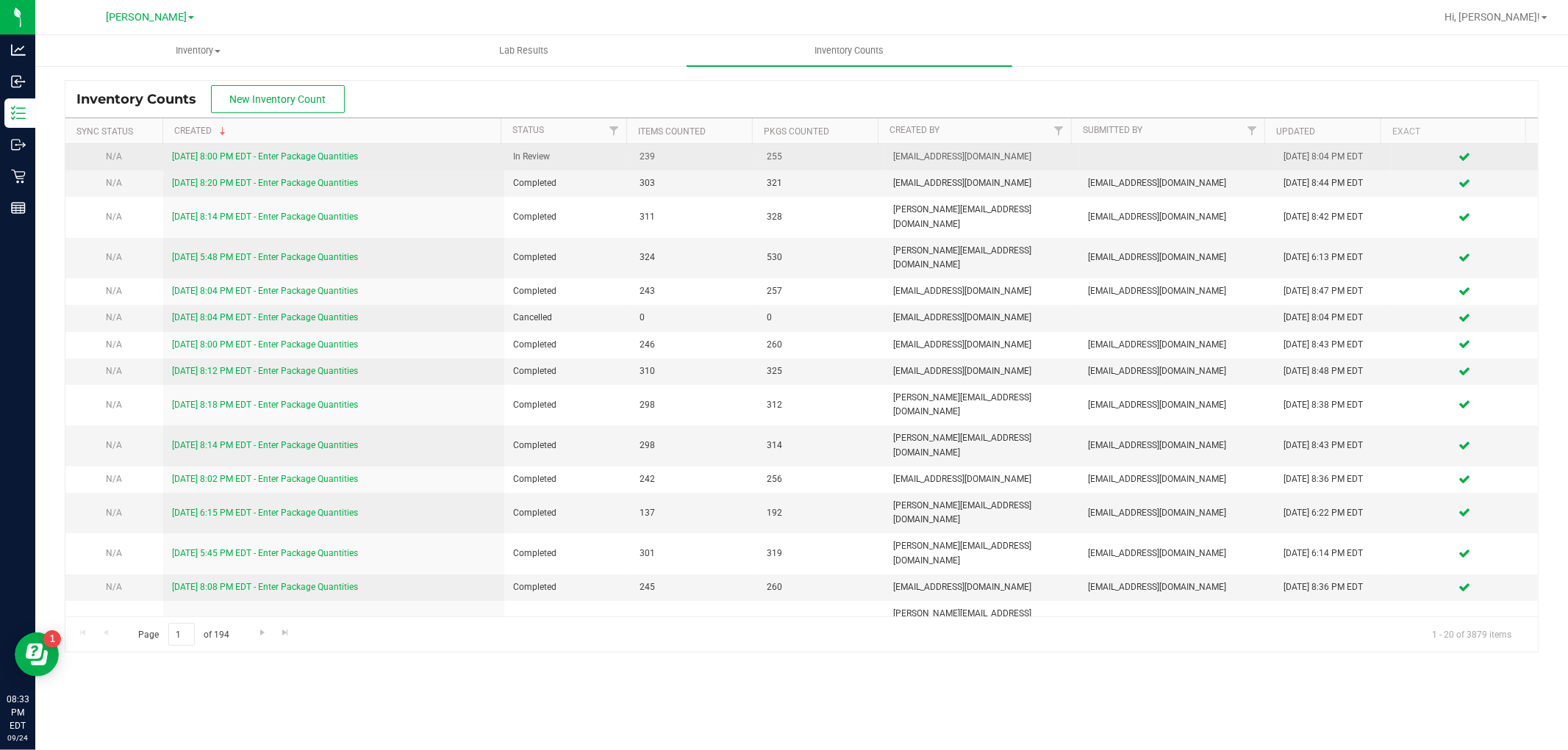
click at [302, 157] on link "[DATE] 8:00 PM EDT - Enter Package Quantities" at bounding box center [265, 156] width 186 height 10
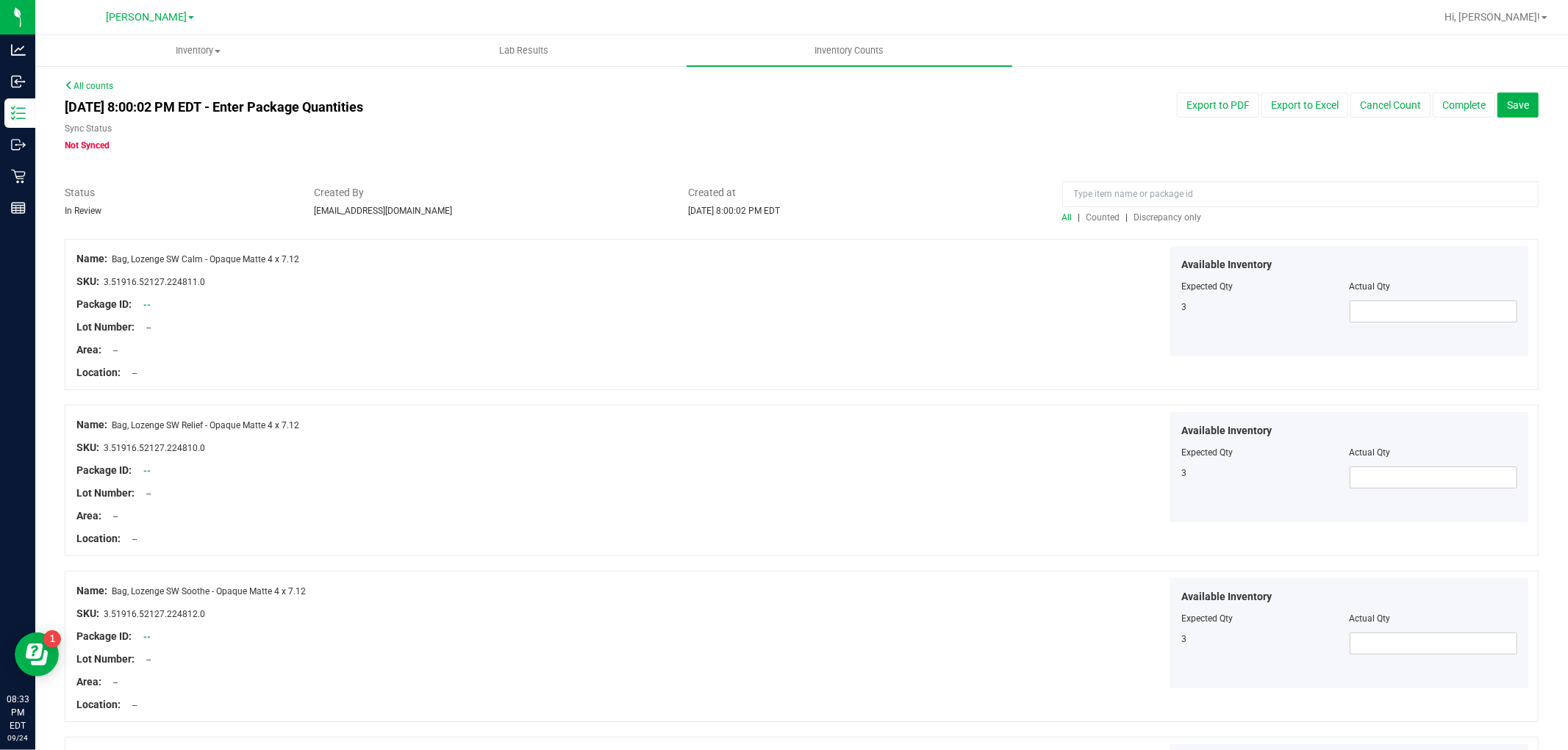
click at [1166, 210] on div at bounding box center [1300, 198] width 477 height 26
click at [1169, 220] on span "Discrepancy only" at bounding box center [1168, 217] width 67 height 10
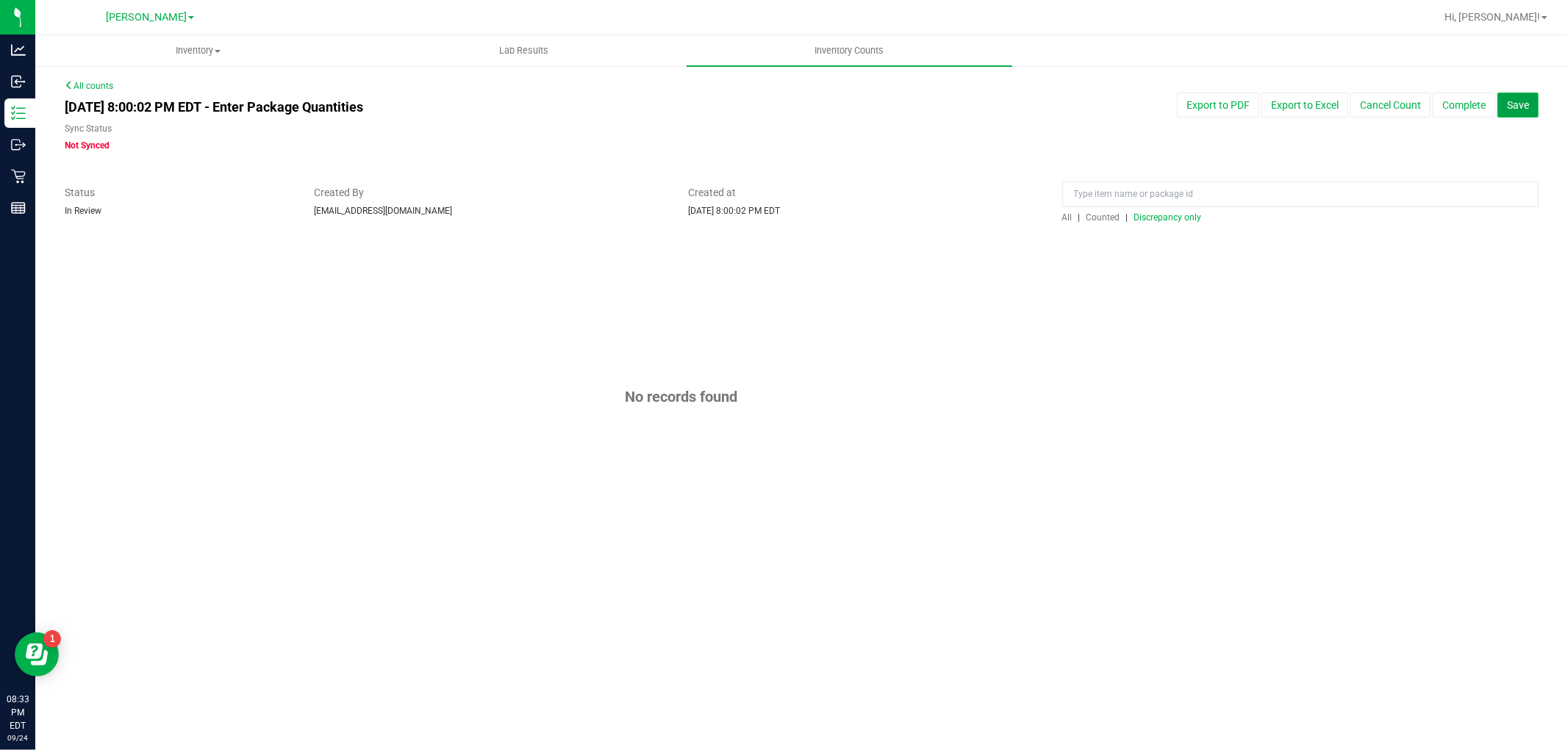
click at [1524, 111] on button "Save" at bounding box center [1517, 105] width 41 height 25
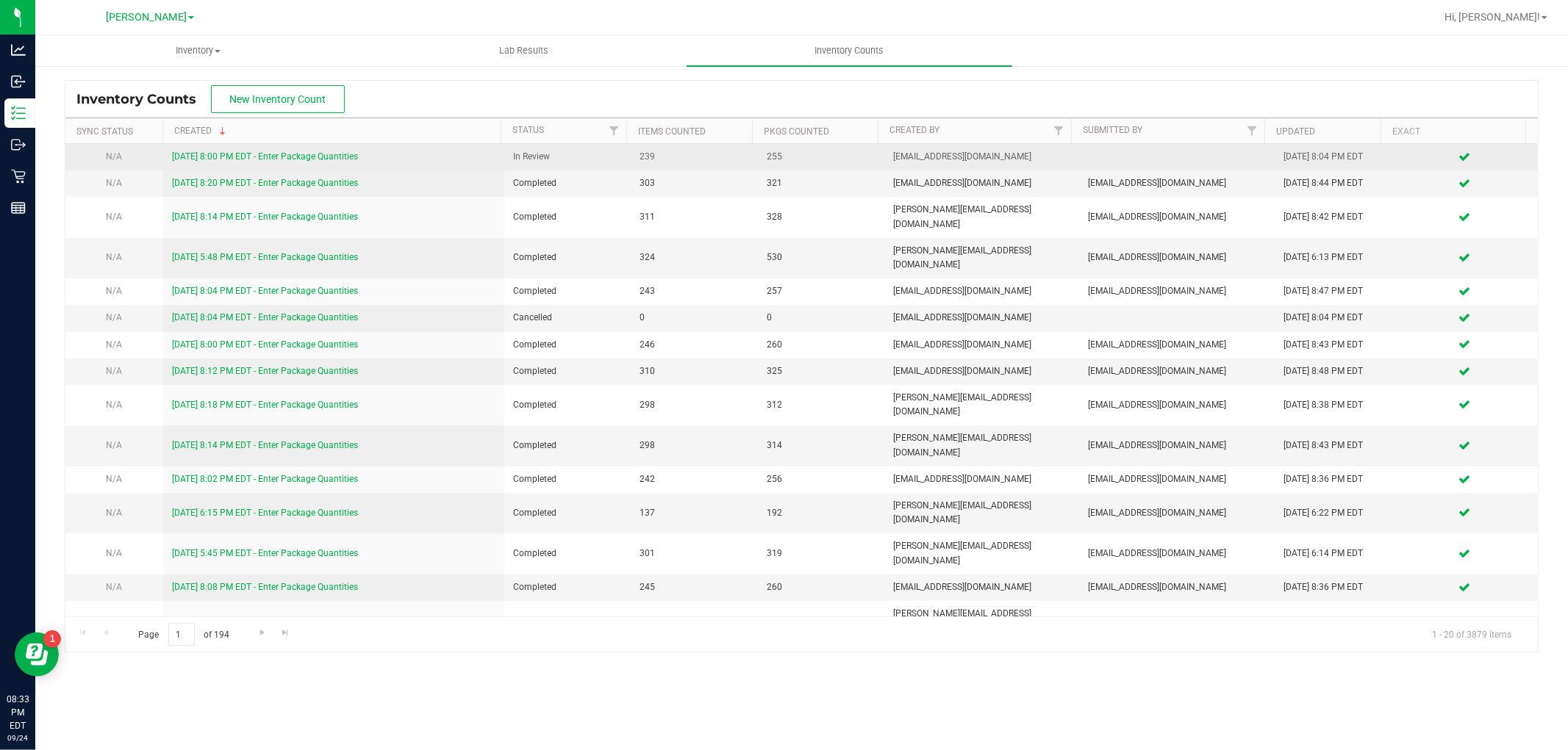
click at [245, 155] on link "[DATE] 8:00 PM EDT - Enter Package Quantities" at bounding box center [265, 156] width 186 height 10
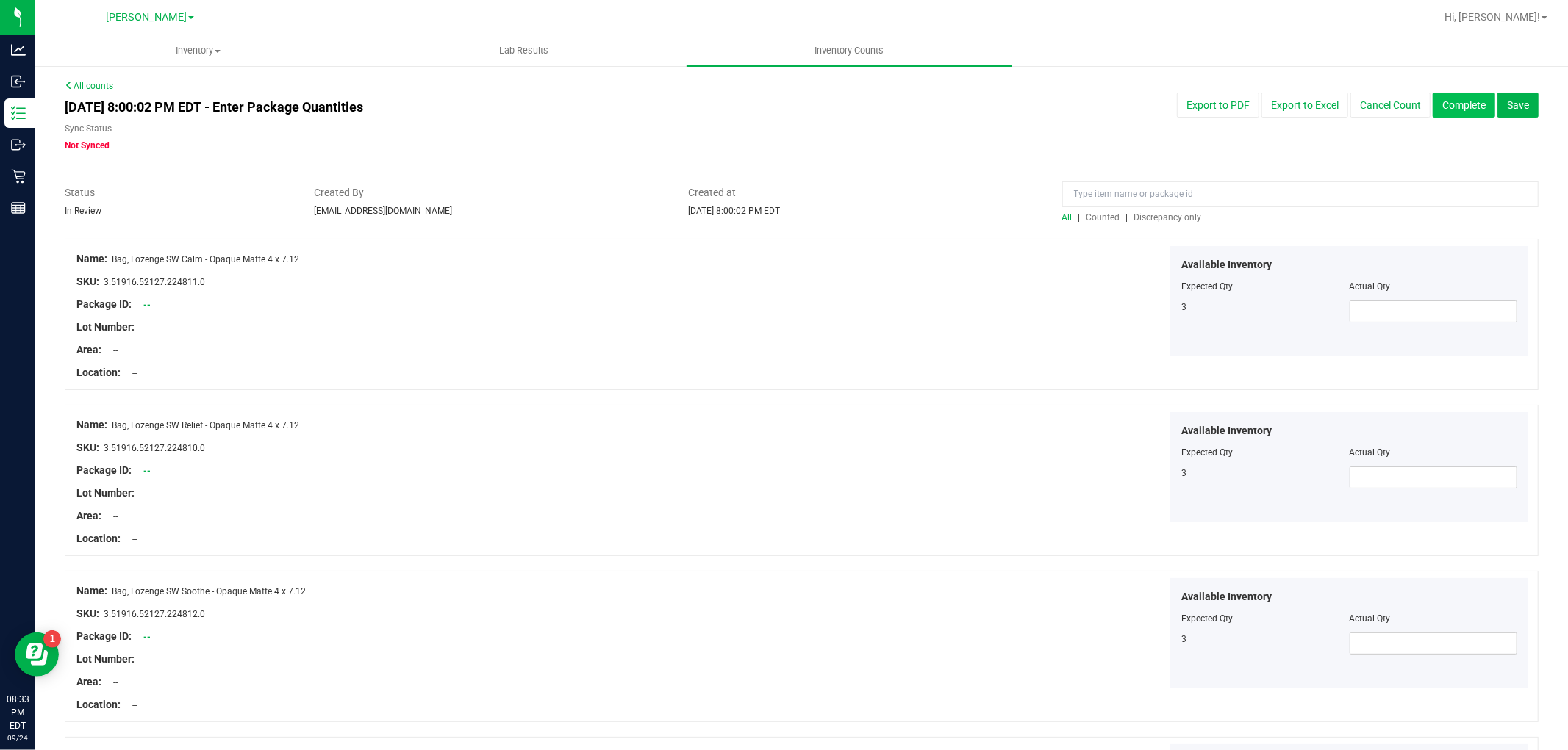
click at [1447, 101] on button "Complete" at bounding box center [1464, 105] width 62 height 25
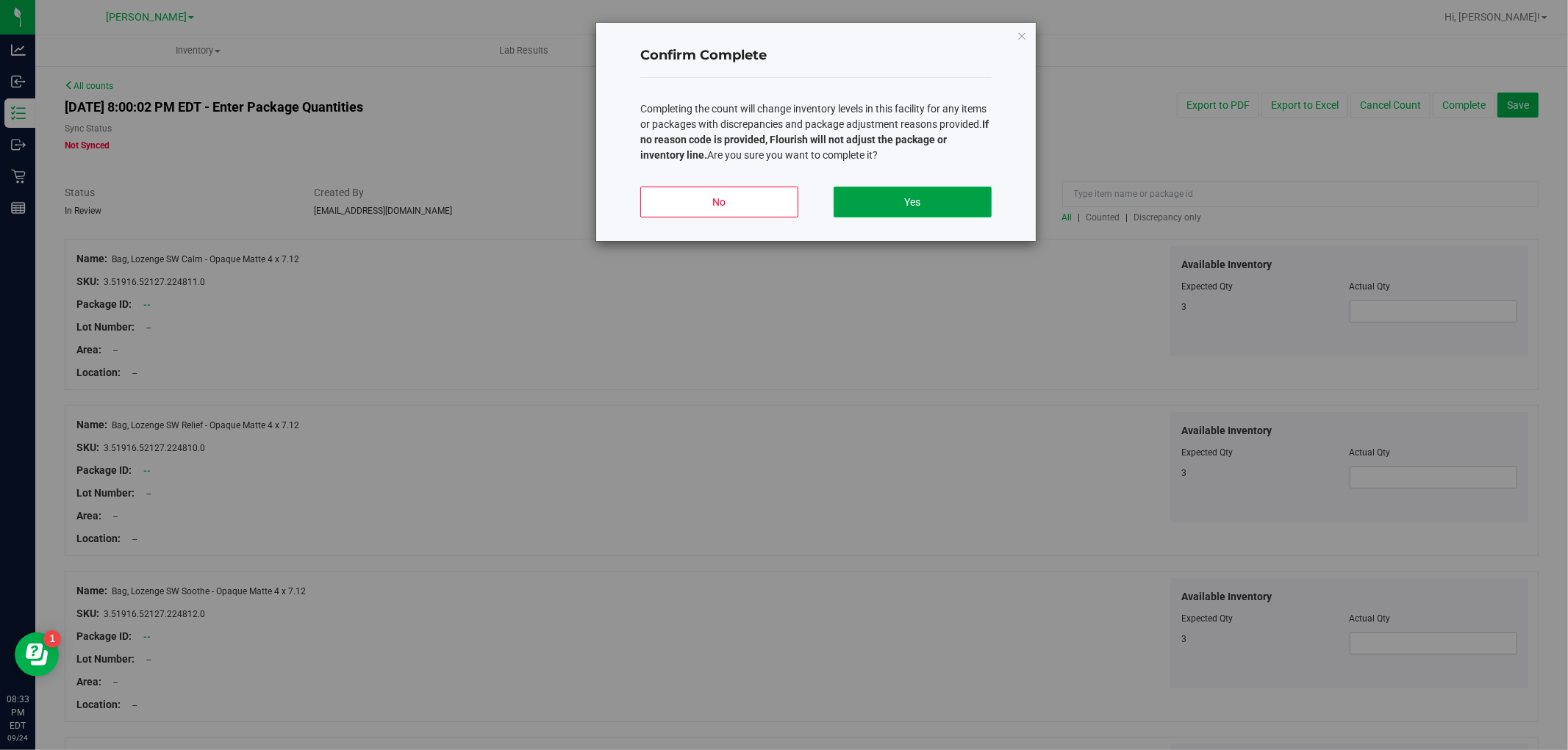
click at [915, 195] on button "Yes" at bounding box center [913, 201] width 158 height 31
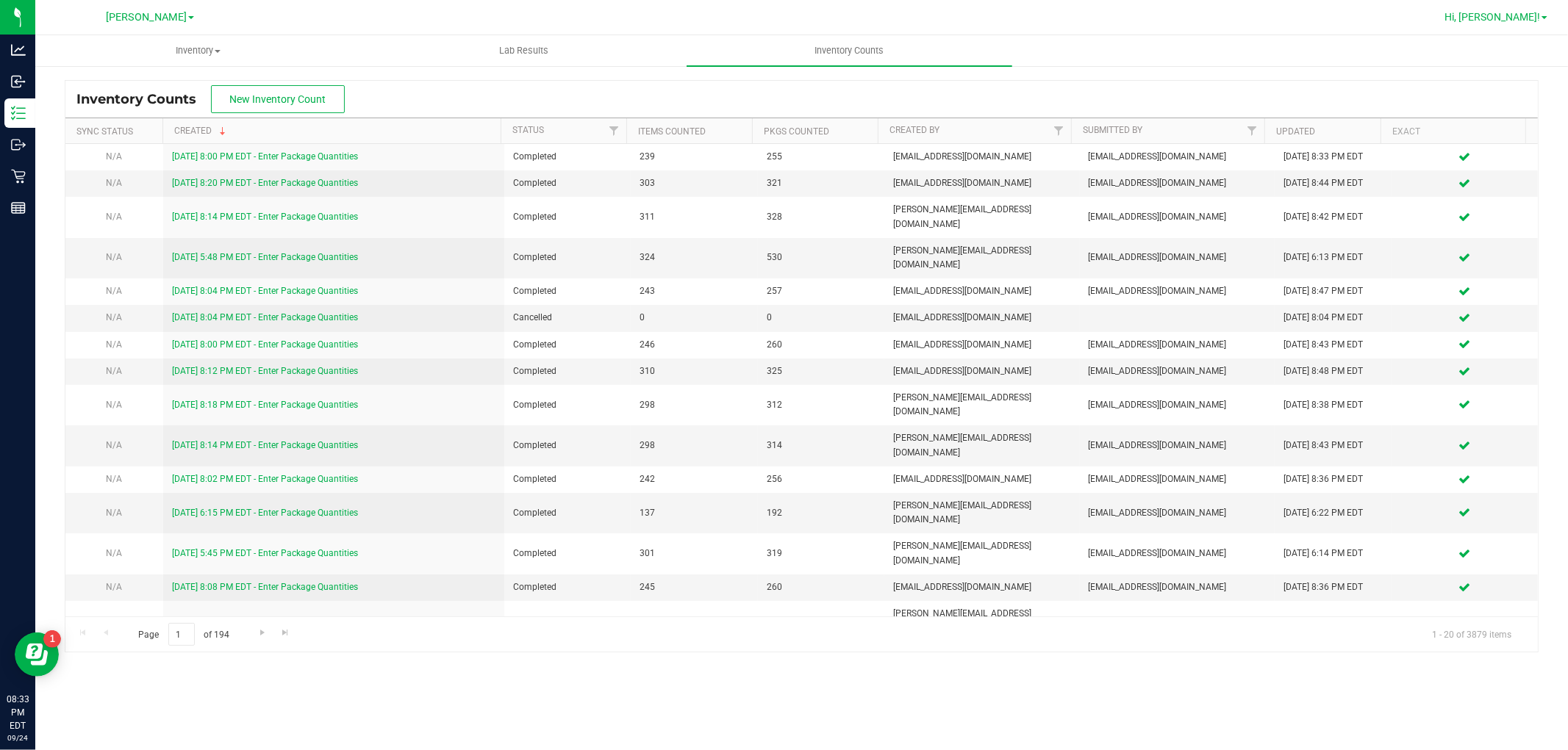
click at [1526, 15] on span "Hi, [PERSON_NAME]!" at bounding box center [1492, 17] width 96 height 12
